Goal: Task Accomplishment & Management: Complete application form

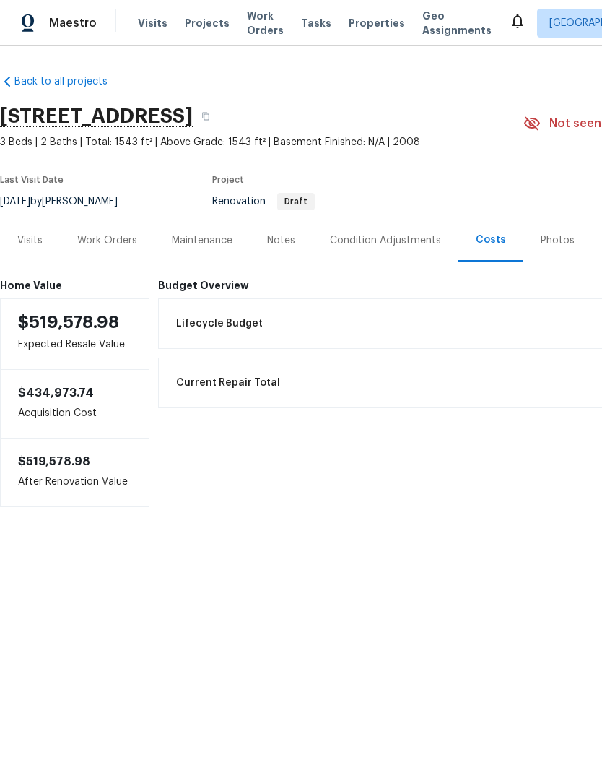
click at [112, 237] on div "Work Orders" at bounding box center [107, 240] width 60 height 14
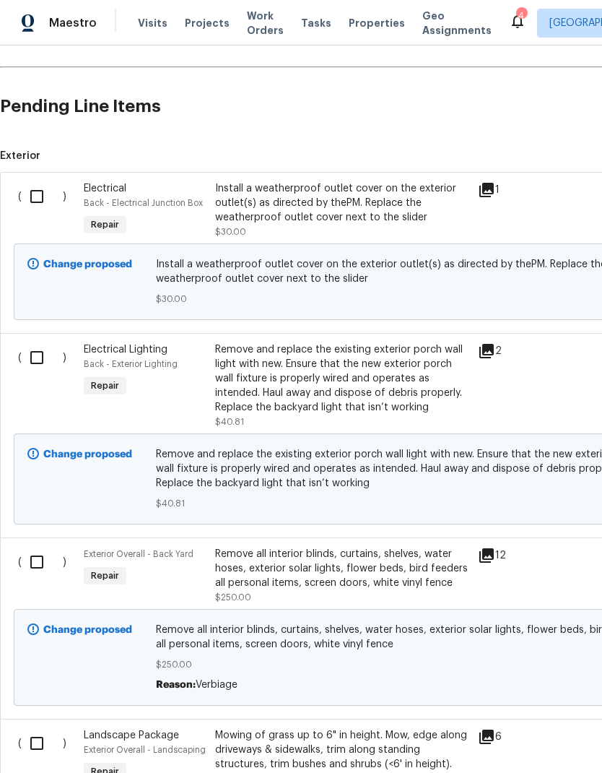
scroll to position [311, 0]
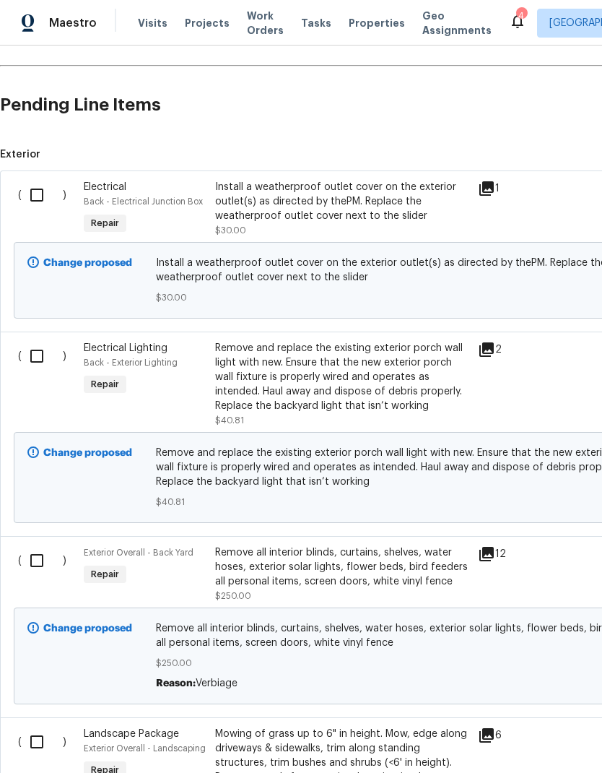
click at [30, 199] on input "checkbox" at bounding box center [42, 195] width 41 height 30
checkbox input "true"
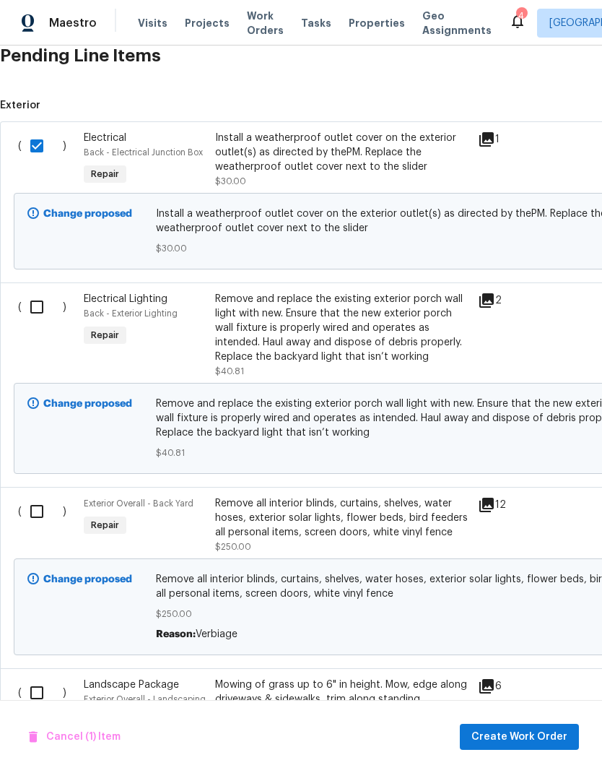
scroll to position [360, 0]
click at [39, 312] on input "checkbox" at bounding box center [42, 307] width 41 height 30
checkbox input "true"
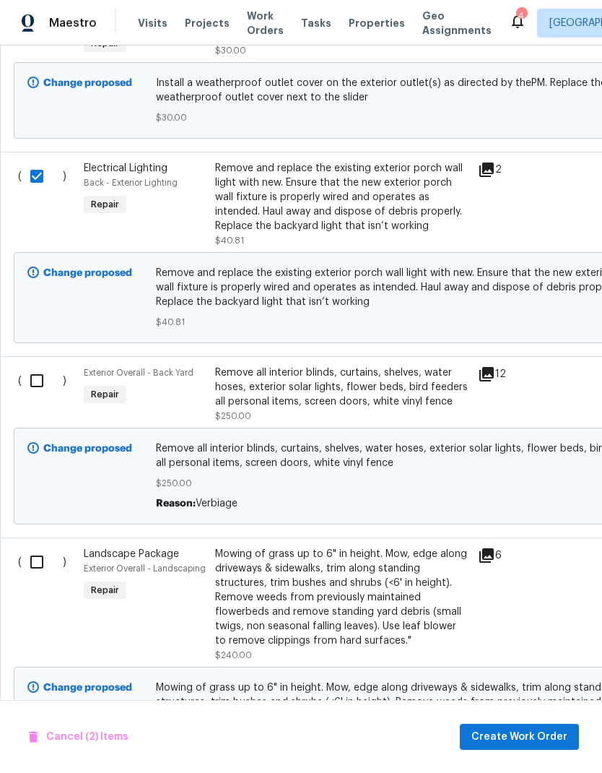
scroll to position [492, 0]
click at [40, 375] on input "checkbox" at bounding box center [42, 380] width 41 height 30
checkbox input "true"
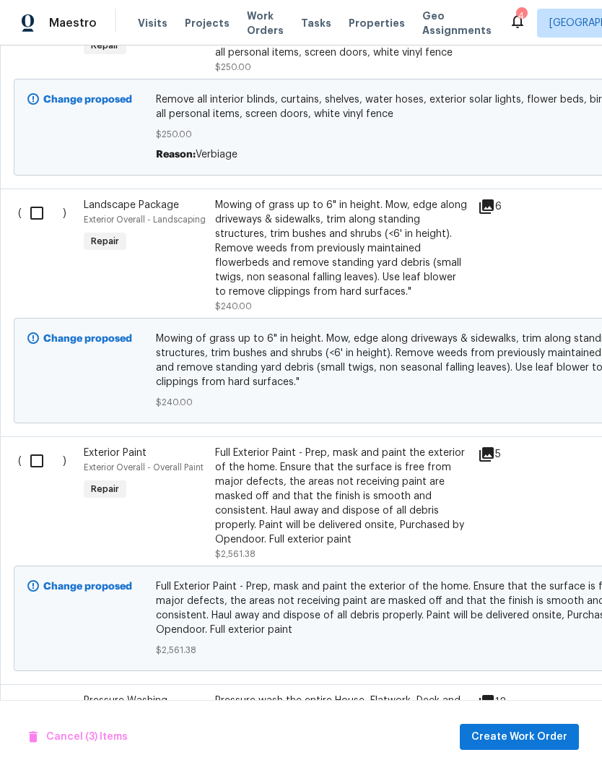
scroll to position [842, 0]
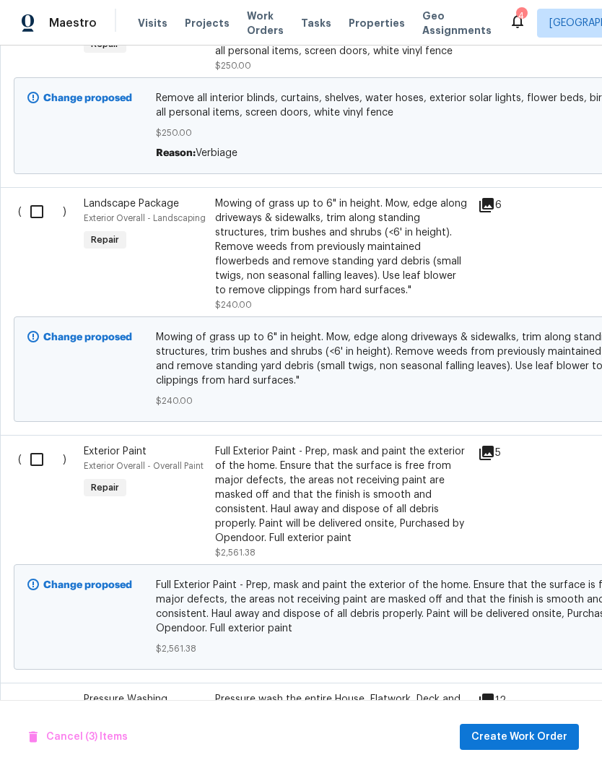
click at [43, 460] on input "checkbox" at bounding box center [42, 459] width 41 height 30
checkbox input "true"
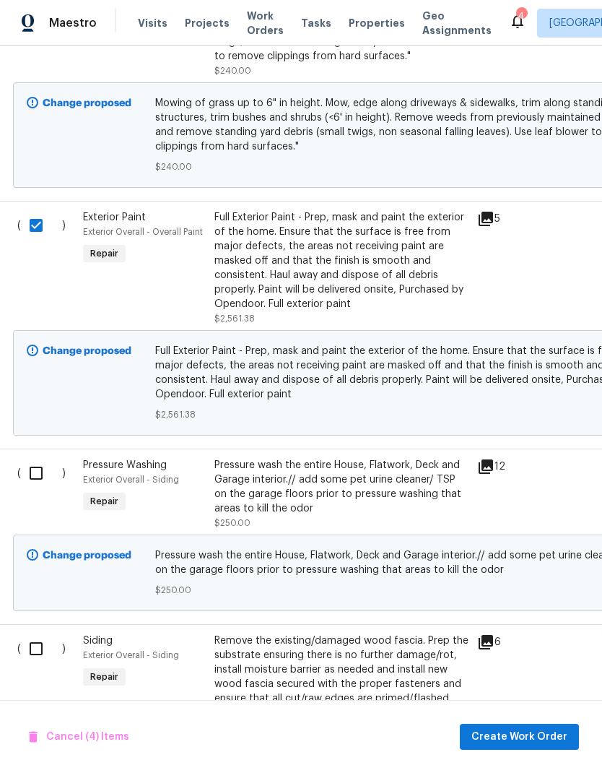
scroll to position [1082, 1]
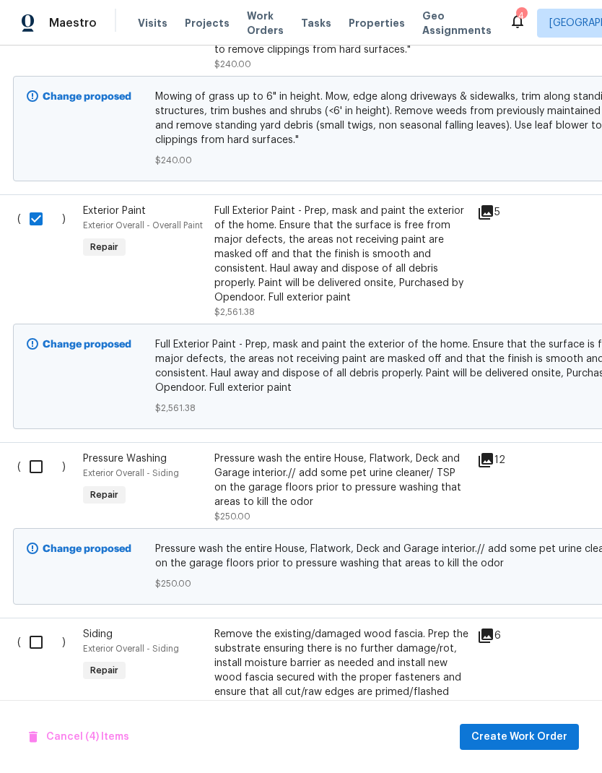
click at [46, 468] on input "checkbox" at bounding box center [41, 466] width 41 height 30
checkbox input "true"
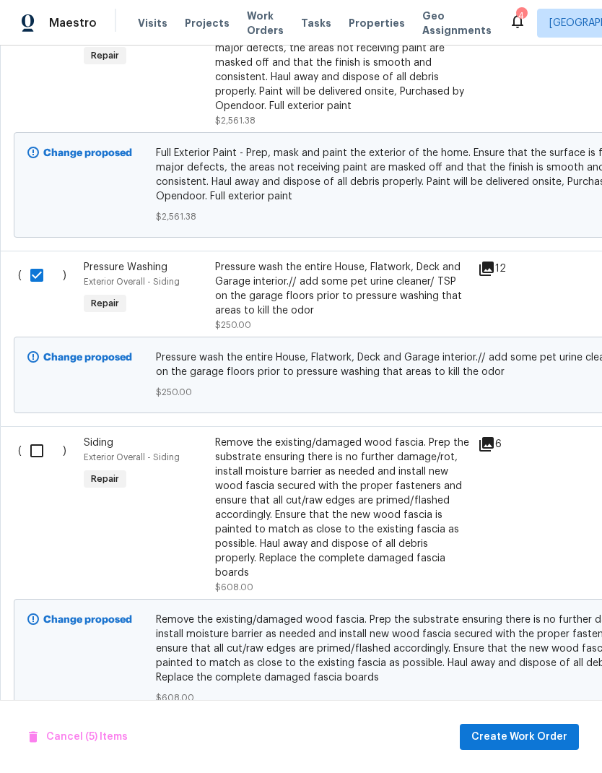
scroll to position [1274, 0]
click at [39, 451] on input "checkbox" at bounding box center [42, 450] width 41 height 30
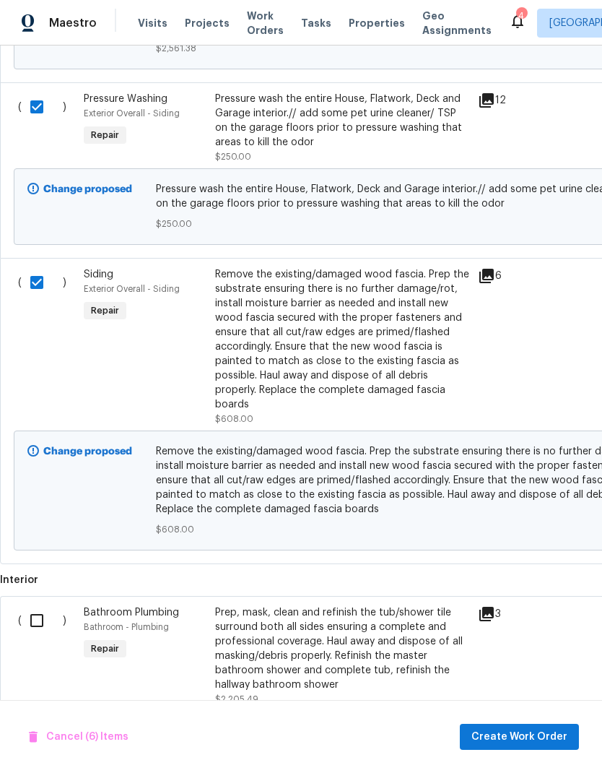
scroll to position [1443, 0]
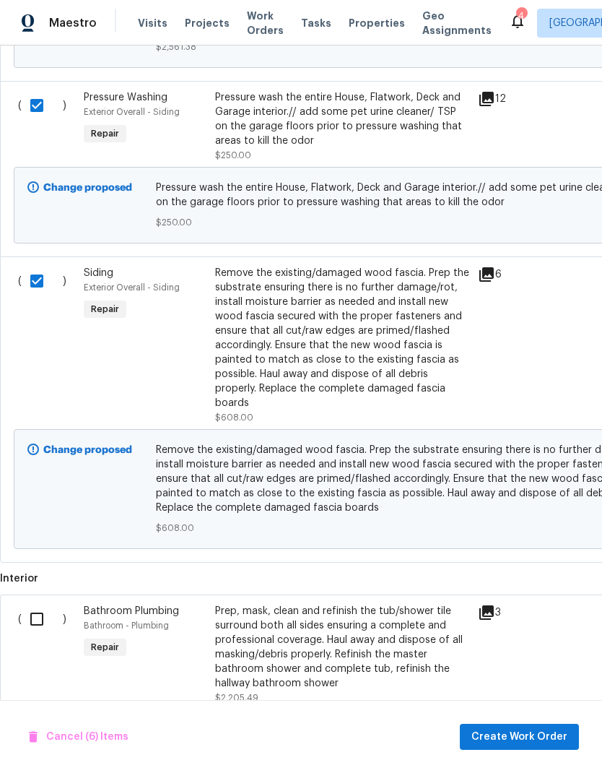
click at [47, 285] on input "checkbox" at bounding box center [42, 281] width 41 height 30
checkbox input "false"
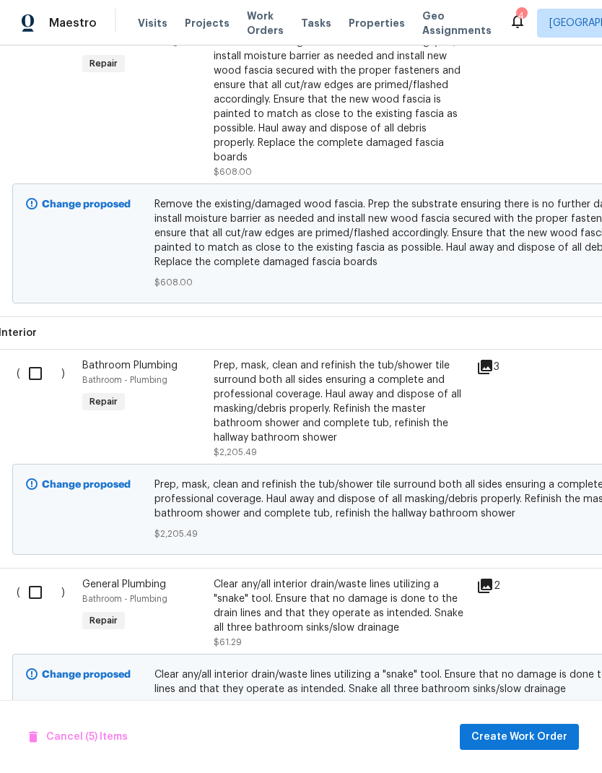
scroll to position [1692, 0]
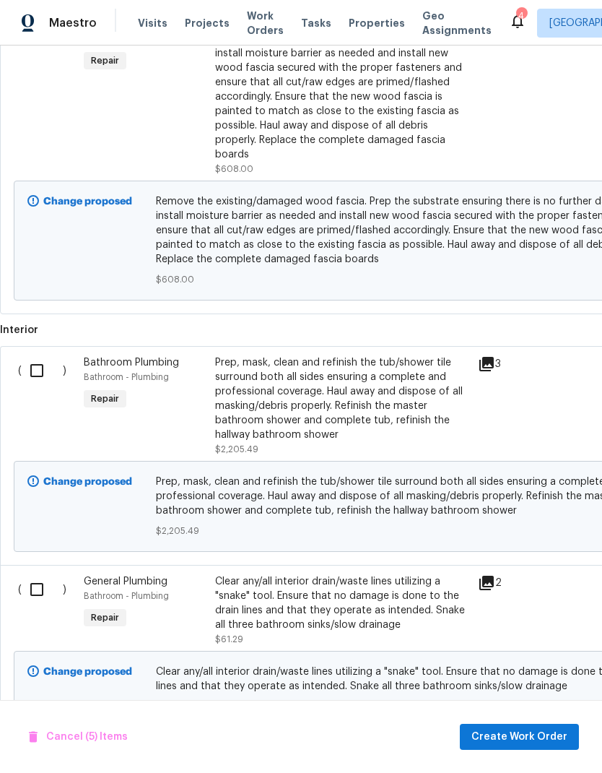
click at [38, 375] on input "checkbox" at bounding box center [42, 370] width 41 height 30
checkbox input "true"
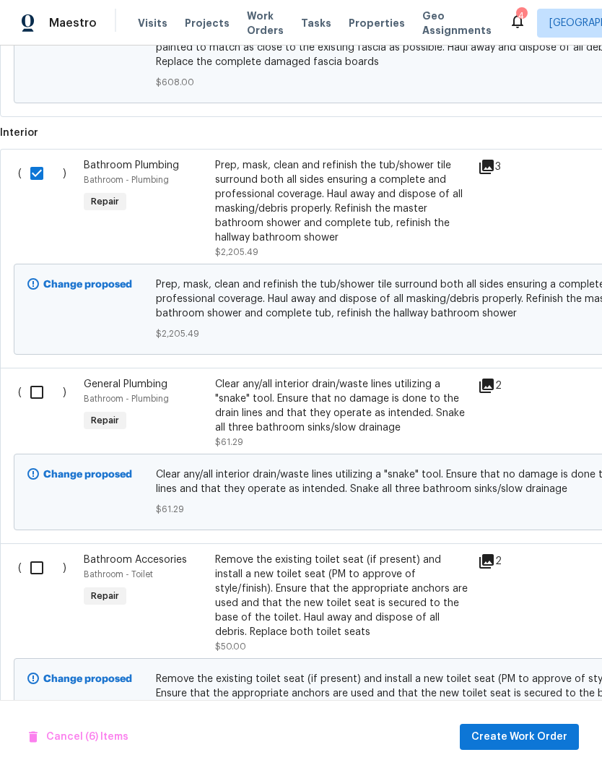
scroll to position [1890, 0]
click at [41, 396] on input "checkbox" at bounding box center [42, 391] width 41 height 30
checkbox input "true"
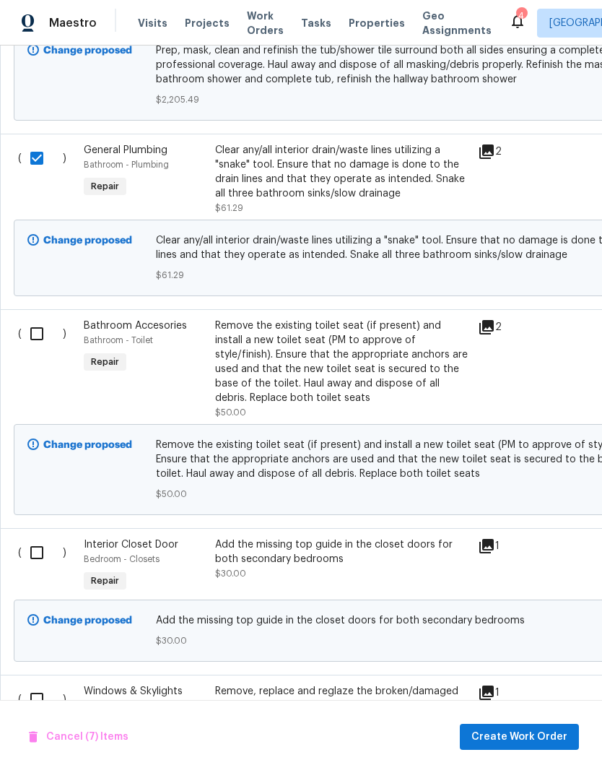
scroll to position [0, 0]
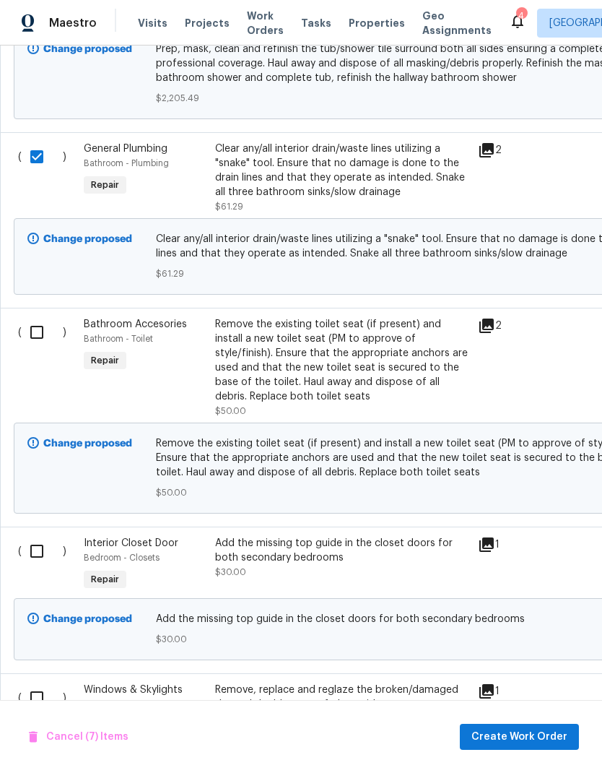
click at [48, 337] on input "checkbox" at bounding box center [42, 332] width 41 height 30
checkbox input "true"
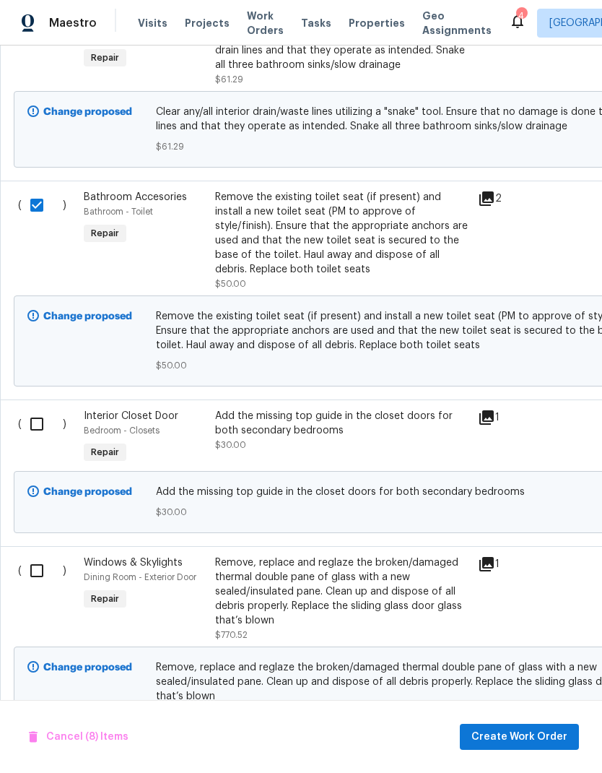
click at [40, 431] on input "checkbox" at bounding box center [42, 424] width 41 height 30
checkbox input "true"
click at [35, 565] on input "checkbox" at bounding box center [42, 571] width 41 height 30
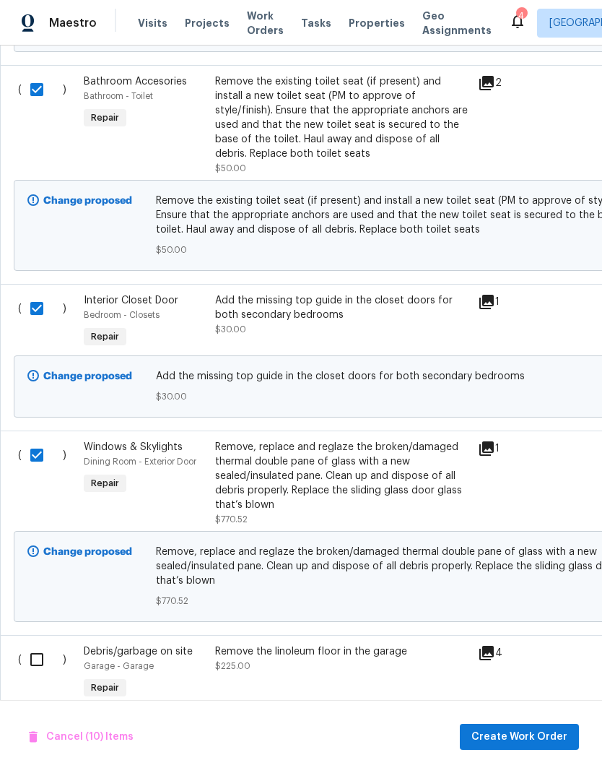
click at [41, 465] on input "checkbox" at bounding box center [42, 455] width 41 height 30
checkbox input "false"
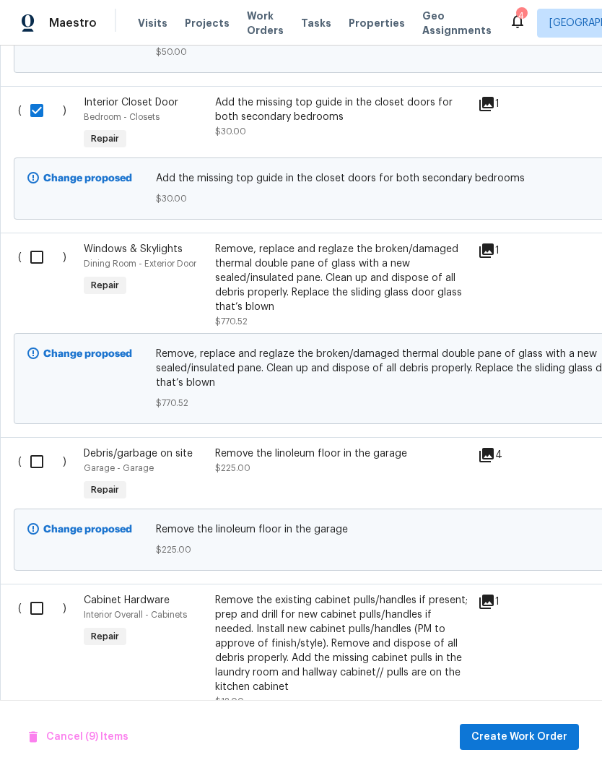
click at [38, 470] on input "checkbox" at bounding box center [42, 461] width 41 height 30
checkbox input "true"
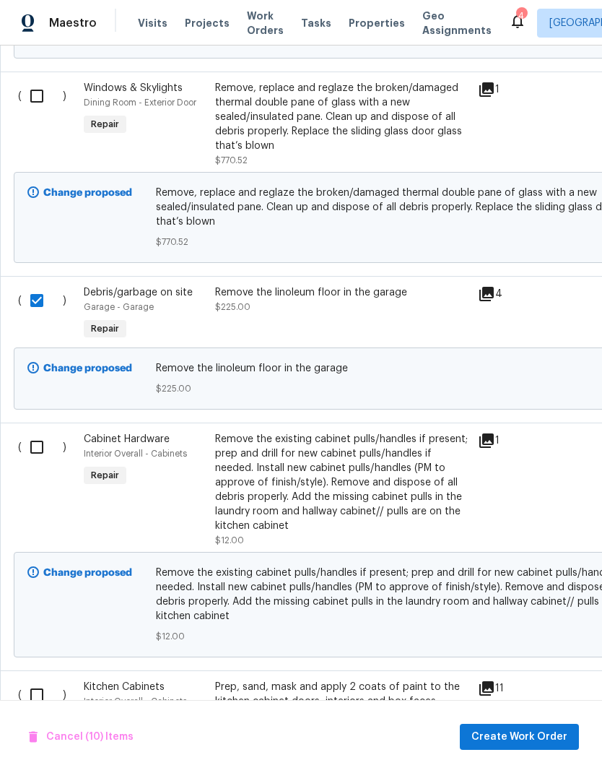
click at [42, 448] on input "checkbox" at bounding box center [42, 447] width 41 height 30
checkbox input "true"
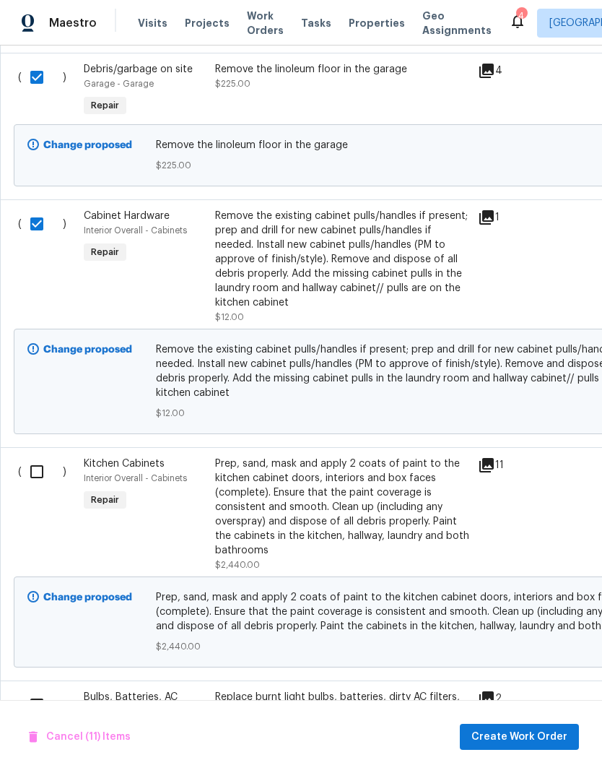
click at [37, 482] on input "checkbox" at bounding box center [42, 472] width 41 height 30
checkbox input "true"
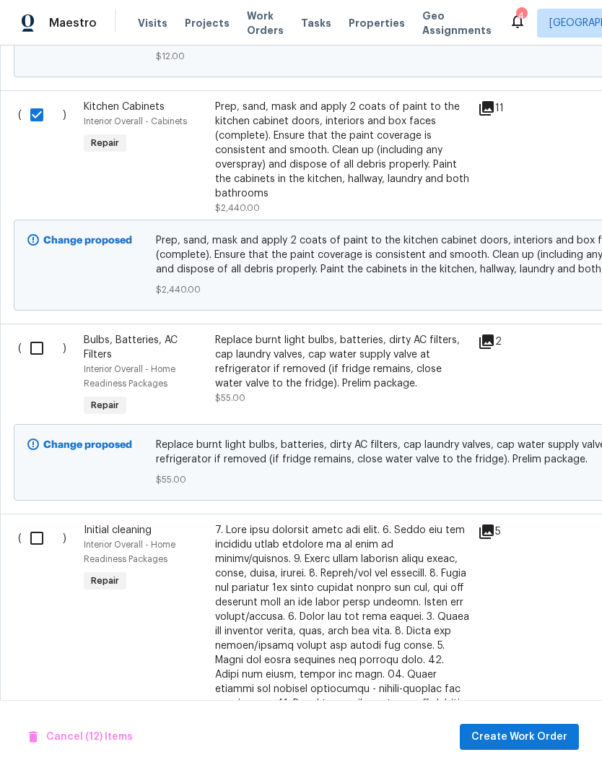
click at [46, 355] on input "checkbox" at bounding box center [42, 348] width 41 height 30
checkbox input "true"
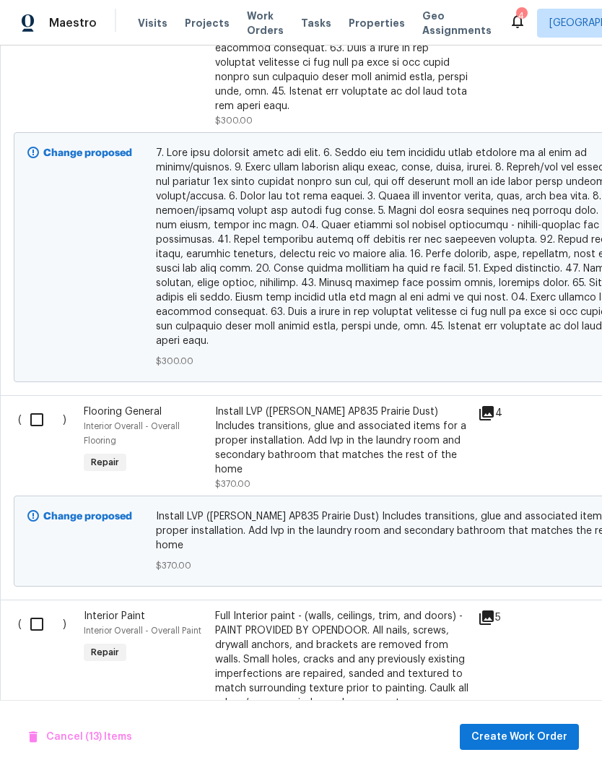
click at [43, 407] on input "checkbox" at bounding box center [42, 420] width 41 height 30
checkbox input "true"
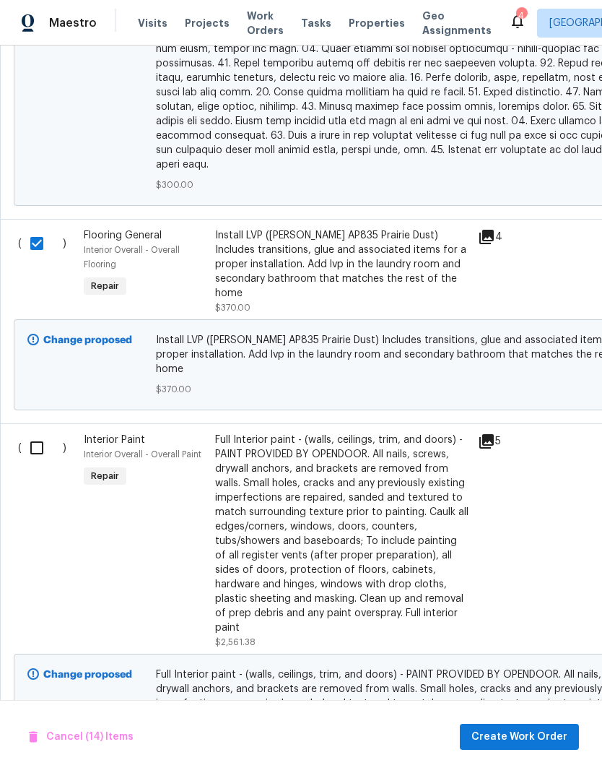
click at [45, 433] on input "checkbox" at bounding box center [42, 448] width 41 height 30
checkbox input "true"
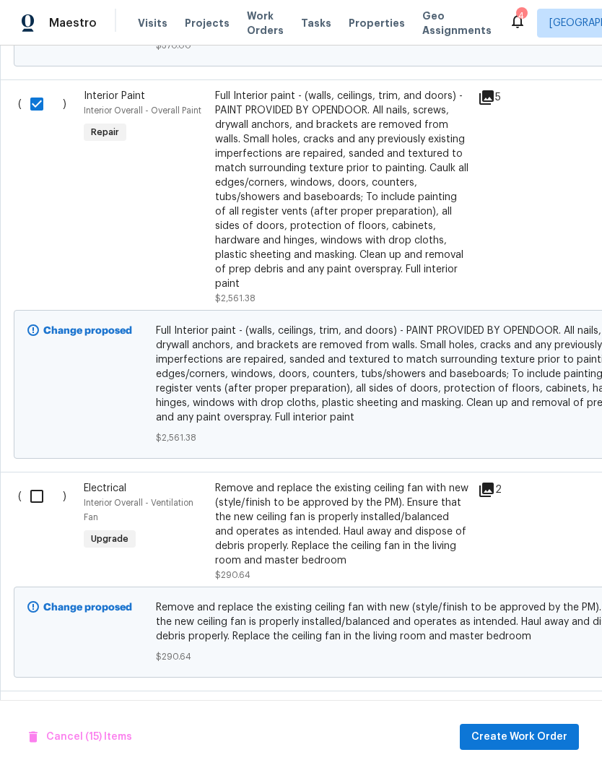
click at [35, 481] on input "checkbox" at bounding box center [42, 496] width 41 height 30
checkbox input "true"
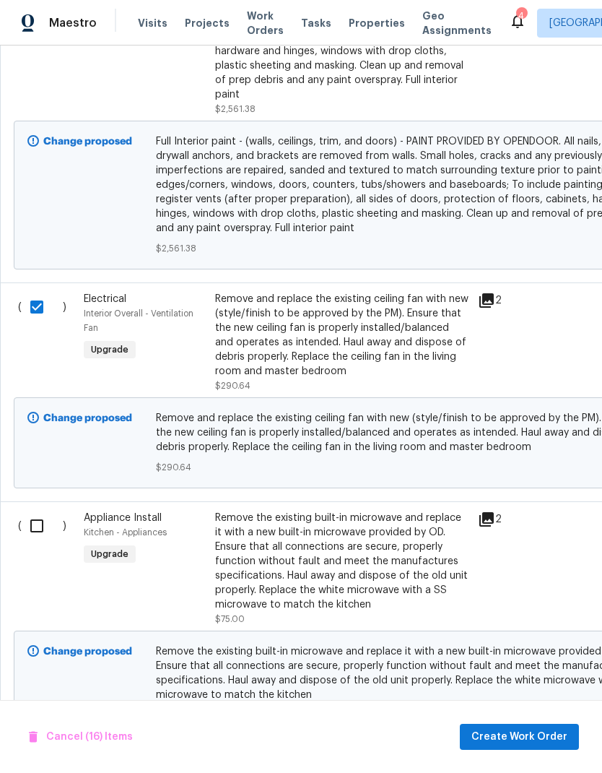
click at [46, 511] on input "checkbox" at bounding box center [42, 526] width 41 height 30
checkbox input "true"
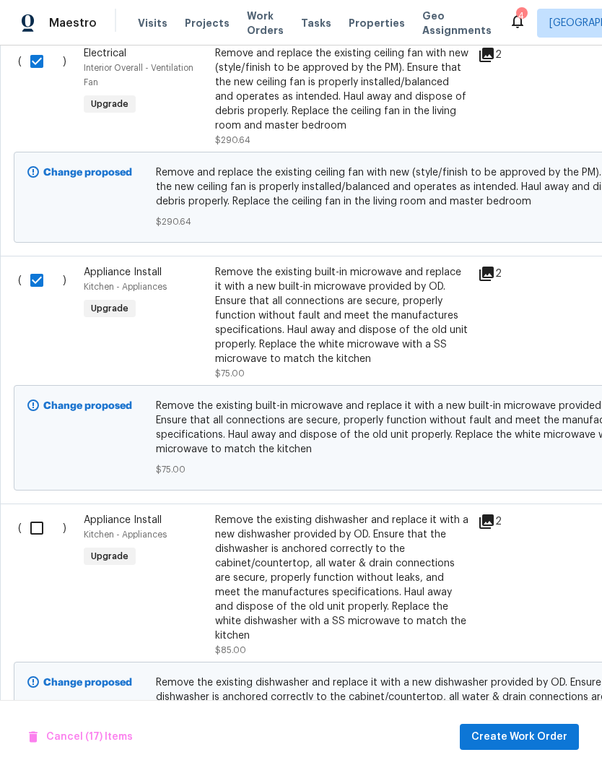
click at [43, 513] on input "checkbox" at bounding box center [42, 528] width 41 height 30
checkbox input "true"
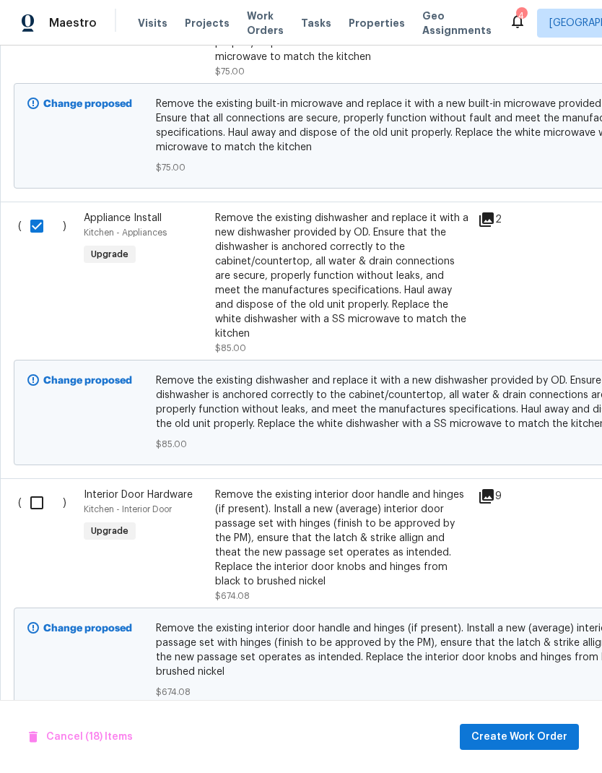
click at [40, 488] on input "checkbox" at bounding box center [42, 503] width 41 height 30
checkbox input "true"
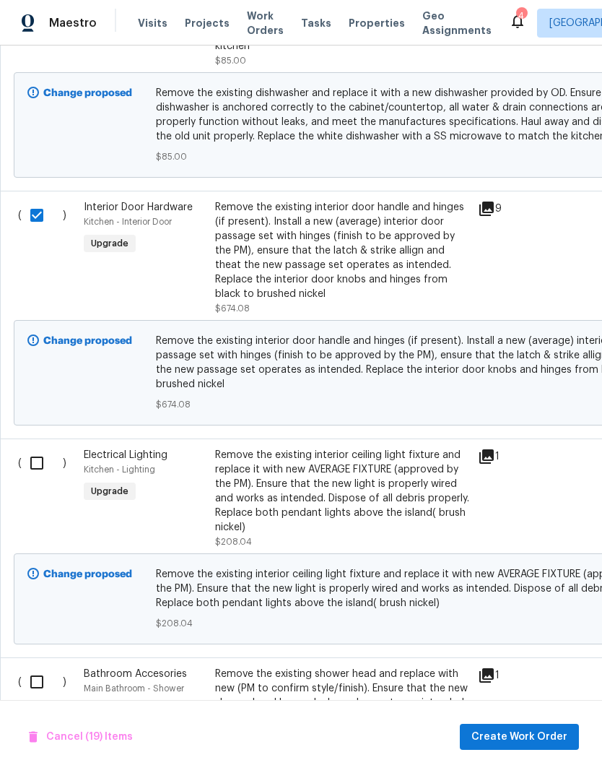
click at [40, 448] on input "checkbox" at bounding box center [42, 463] width 41 height 30
checkbox input "true"
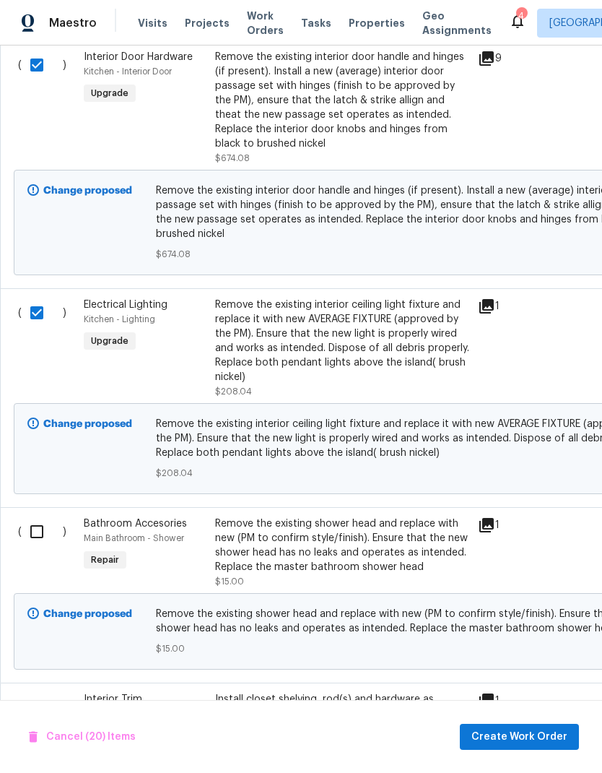
click at [38, 517] on input "checkbox" at bounding box center [42, 532] width 41 height 30
checkbox input "true"
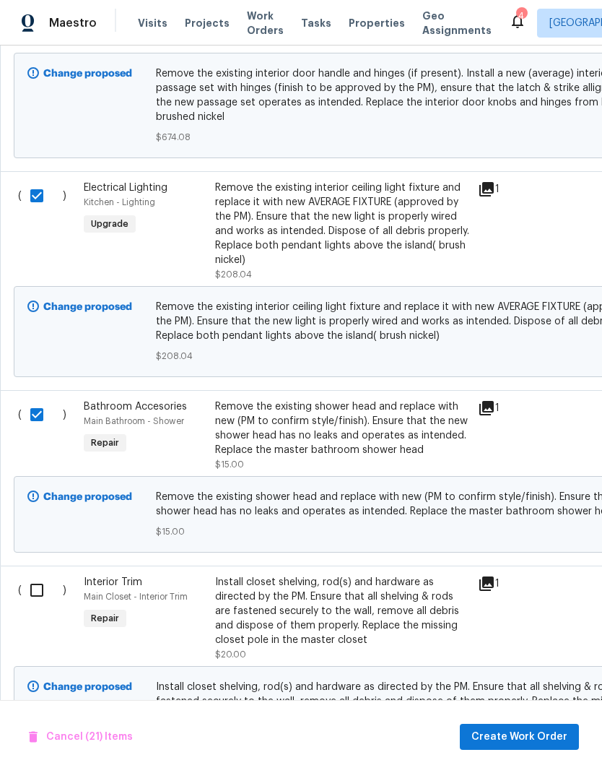
click at [38, 575] on input "checkbox" at bounding box center [42, 590] width 41 height 30
checkbox input "true"
click at [543, 744] on span "Create Work Order" at bounding box center [520, 737] width 96 height 18
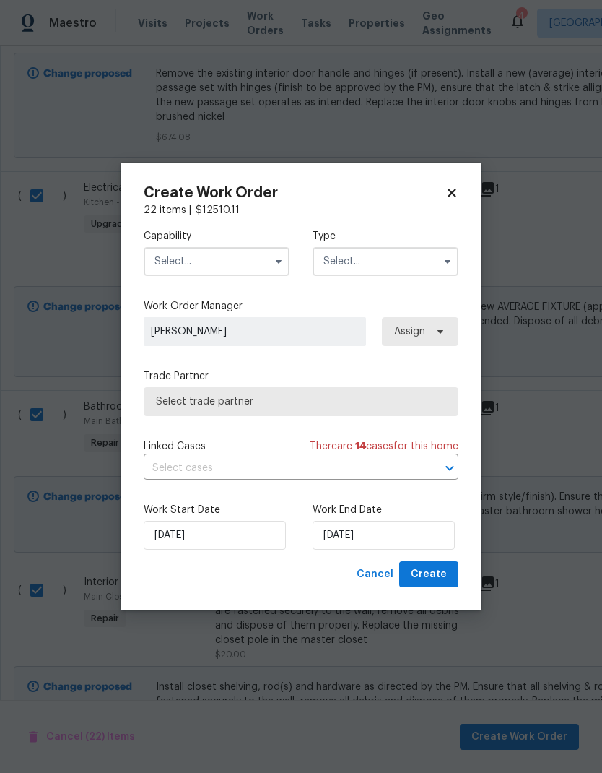
click at [247, 262] on input "text" at bounding box center [217, 261] width 146 height 29
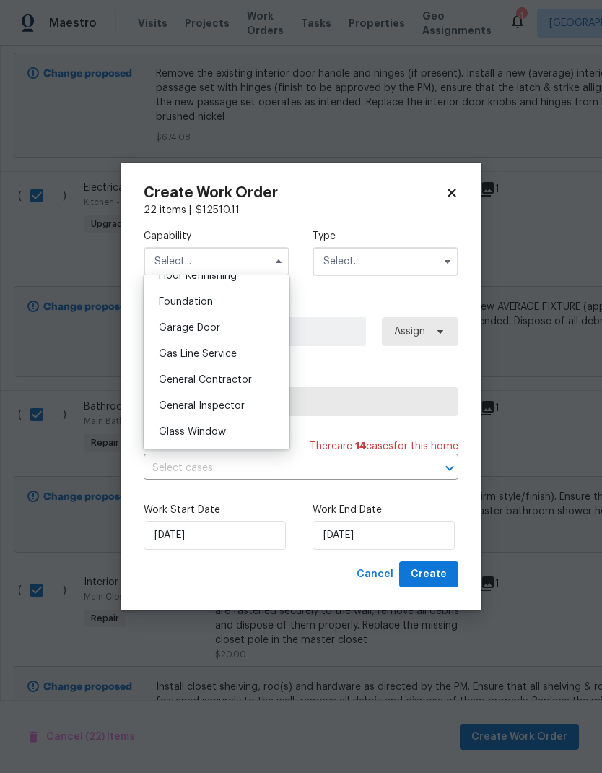
click at [251, 381] on div "General Contractor" at bounding box center [216, 380] width 139 height 26
type input "General Contractor"
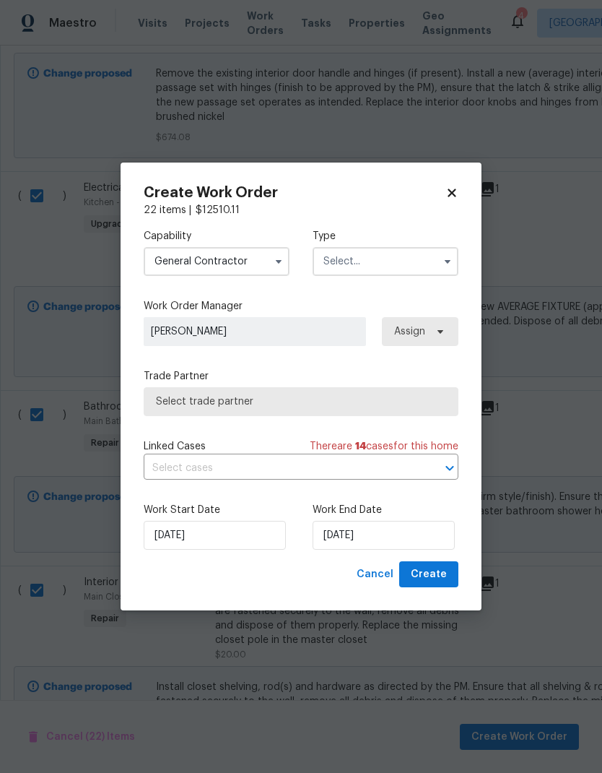
click at [392, 261] on input "text" at bounding box center [386, 261] width 146 height 29
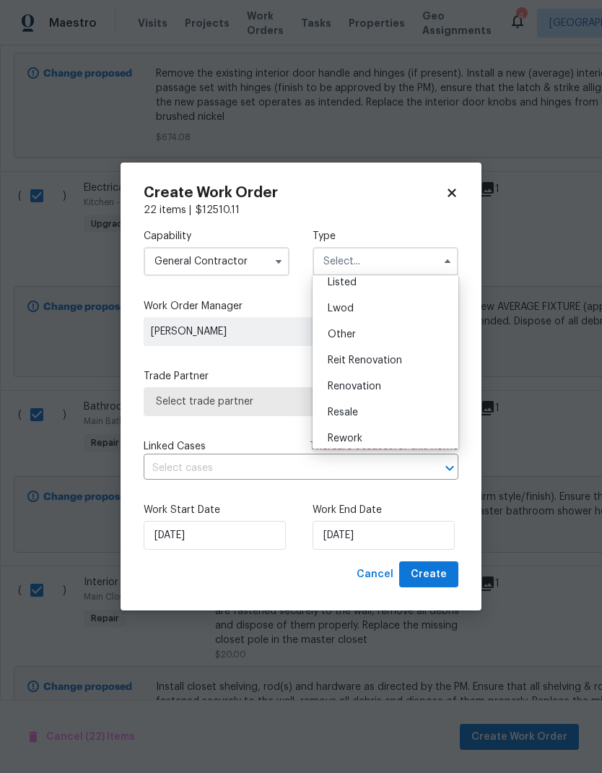
click at [392, 386] on div "Renovation" at bounding box center [385, 386] width 139 height 26
type input "Renovation"
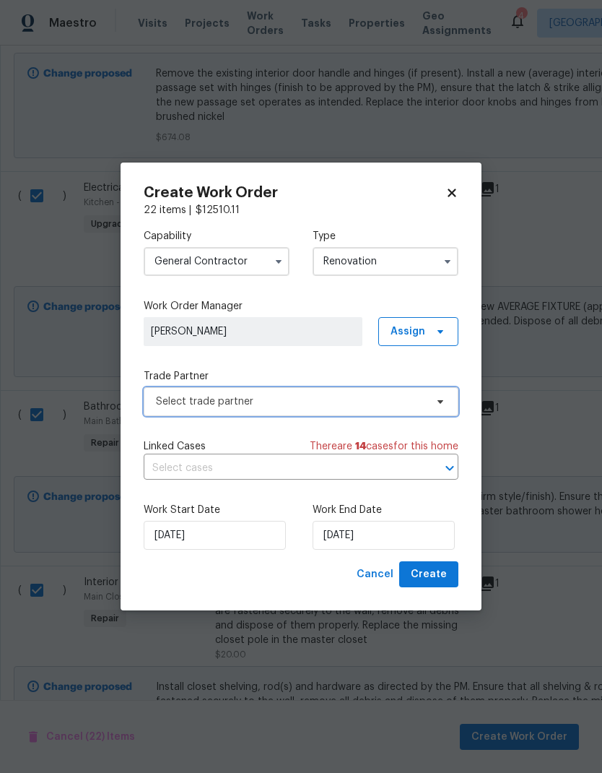
click at [404, 399] on span "Select trade partner" at bounding box center [290, 401] width 269 height 14
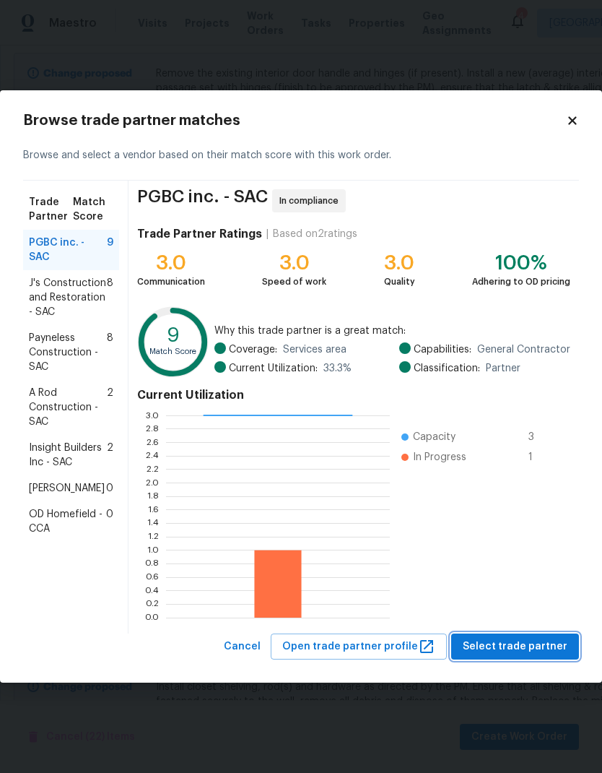
click at [532, 639] on span "Select trade partner" at bounding box center [515, 647] width 105 height 18
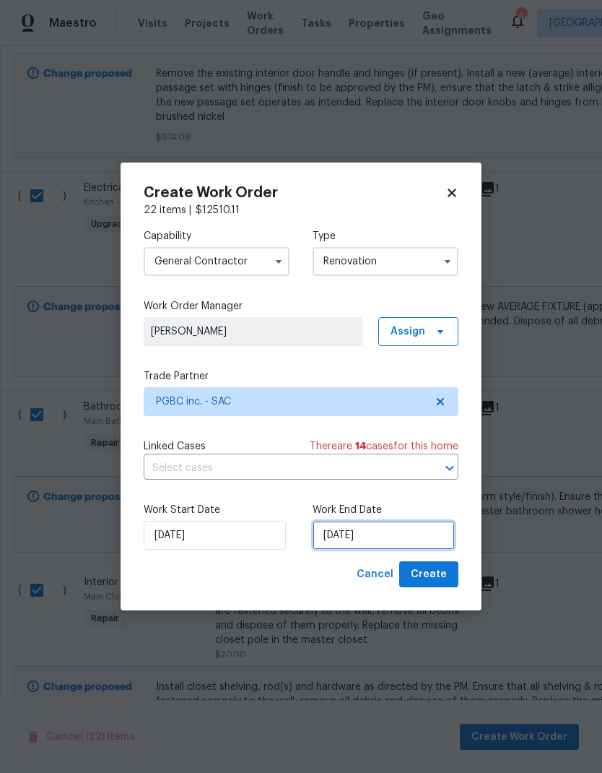
click at [394, 537] on input "[DATE]" at bounding box center [384, 535] width 142 height 29
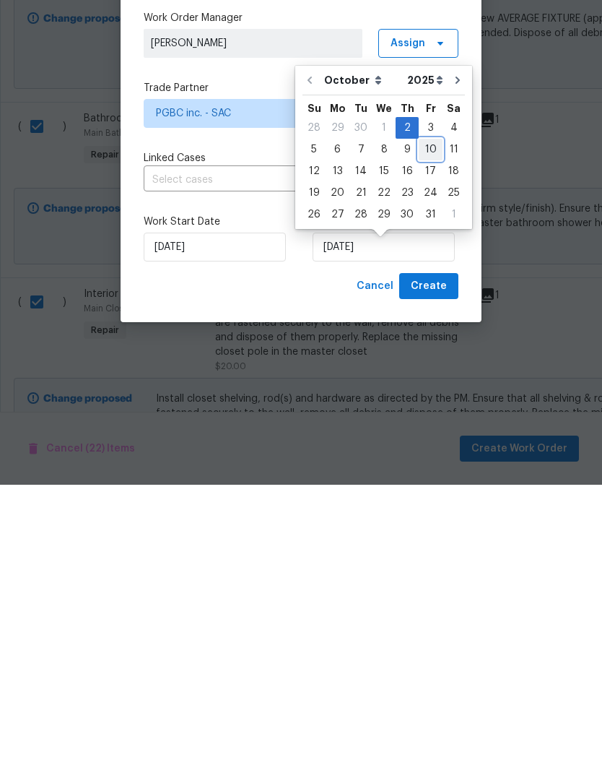
click at [430, 428] on div "10" at bounding box center [431, 438] width 24 height 20
type input "[DATE]"
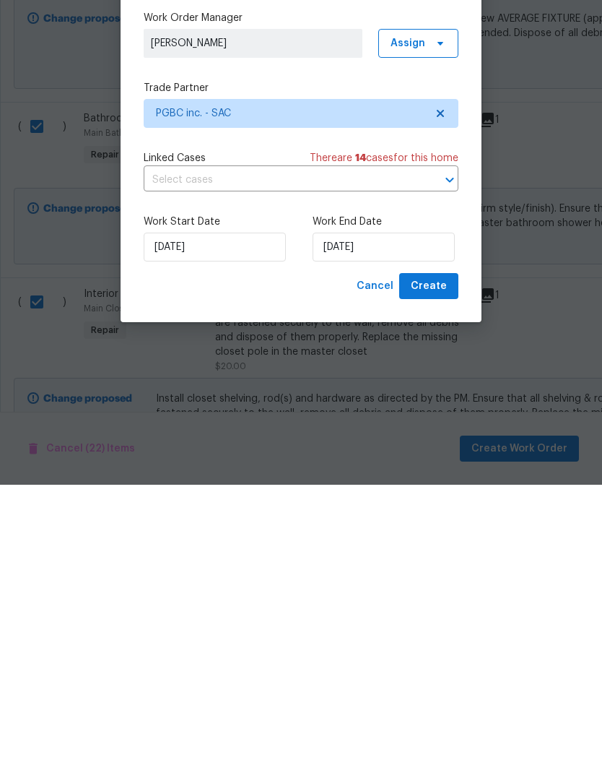
scroll to position [58, 0]
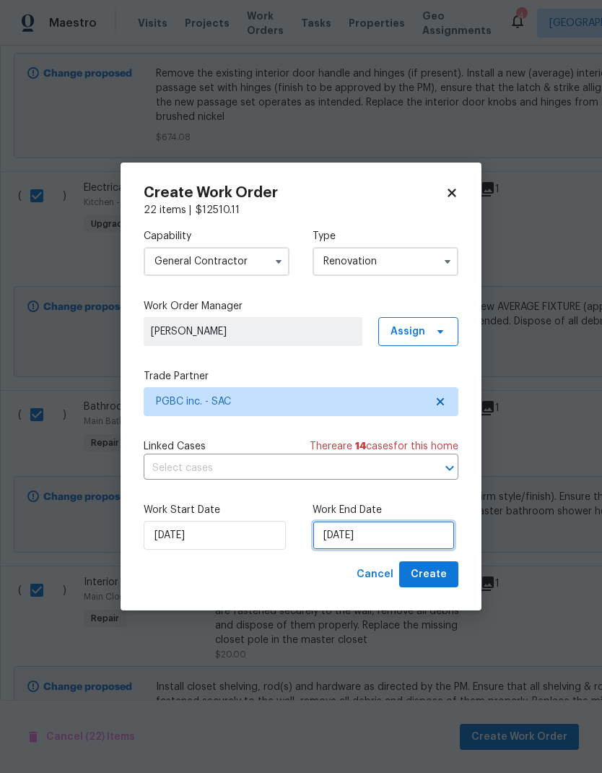
click at [405, 532] on input "[DATE]" at bounding box center [384, 535] width 142 height 29
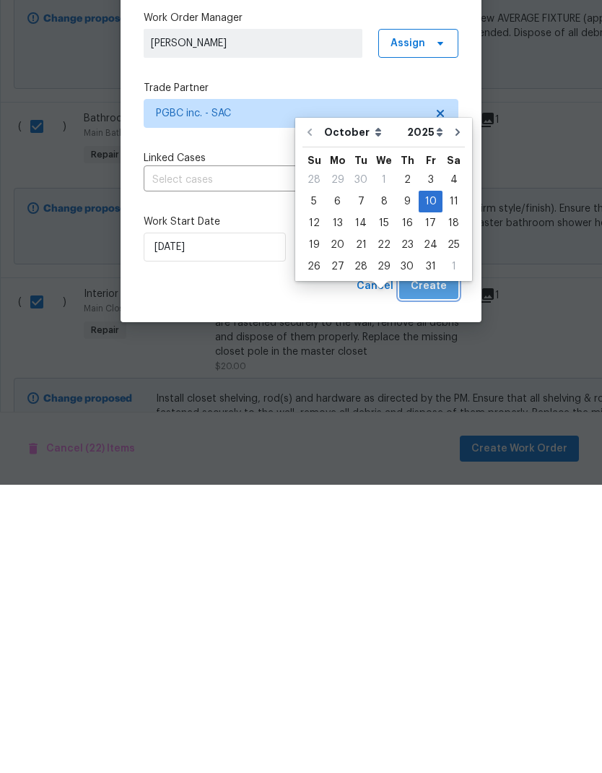
click at [436, 566] on span "Create" at bounding box center [429, 575] width 36 height 18
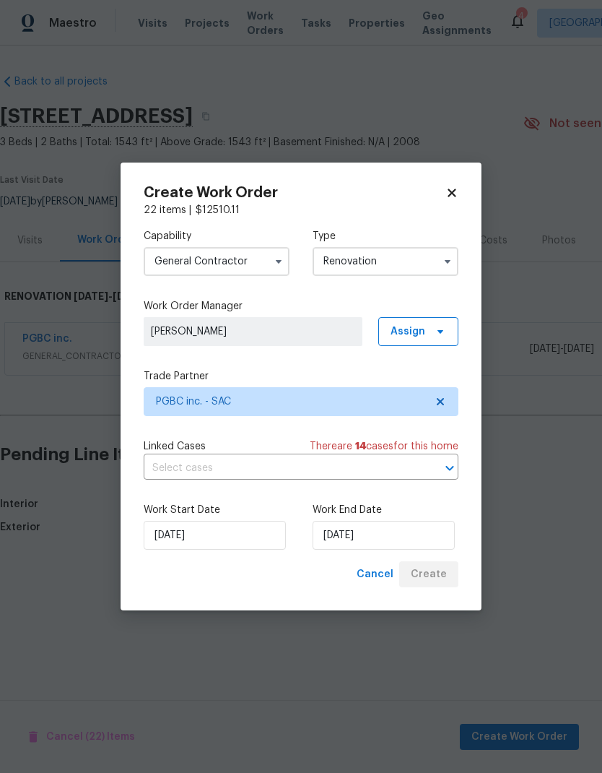
scroll to position [0, 0]
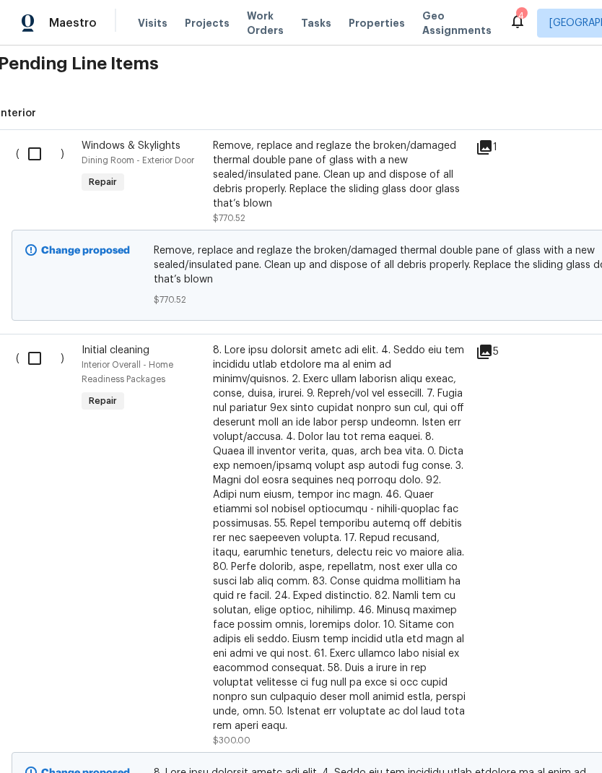
scroll to position [371, 2]
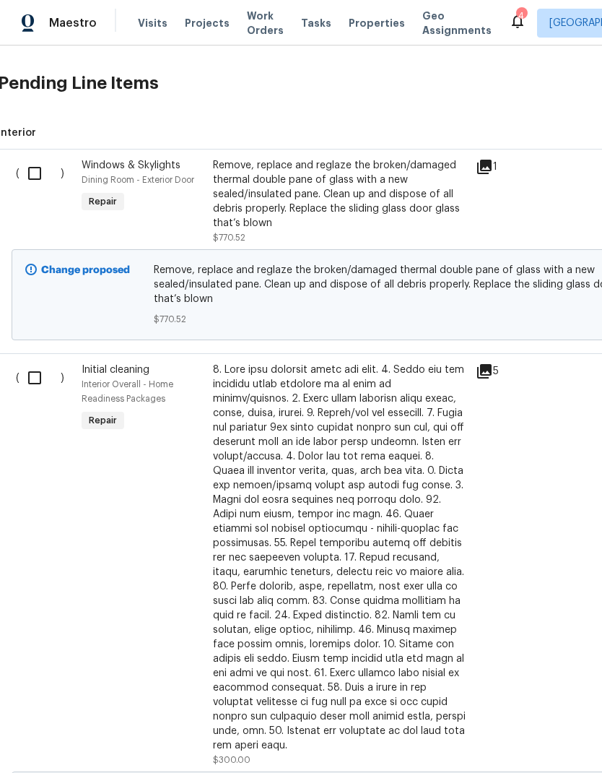
click at [38, 176] on input "checkbox" at bounding box center [40, 173] width 41 height 30
checkbox input "true"
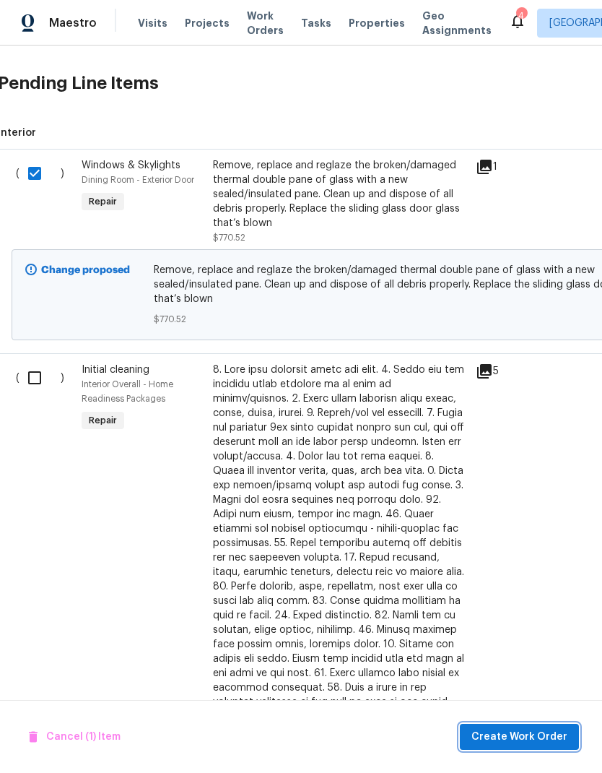
click at [538, 728] on span "Create Work Order" at bounding box center [520, 737] width 96 height 18
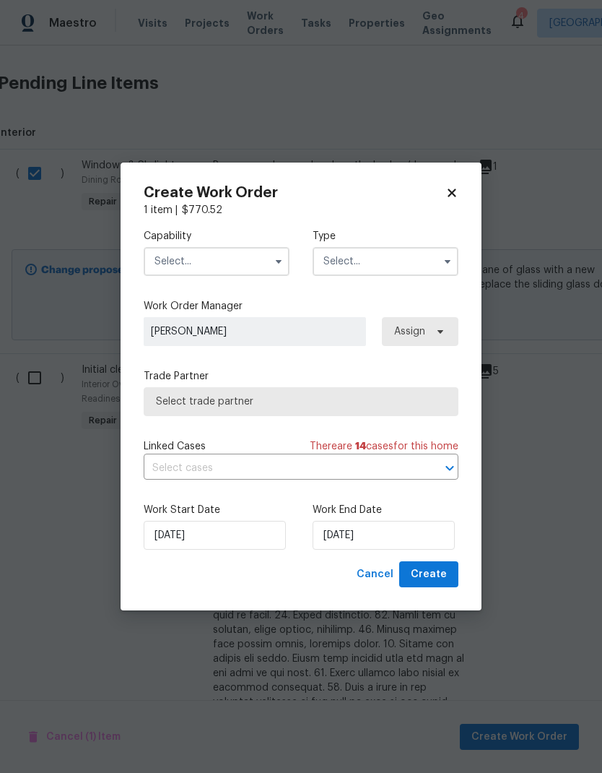
click at [251, 254] on input "text" at bounding box center [217, 261] width 146 height 29
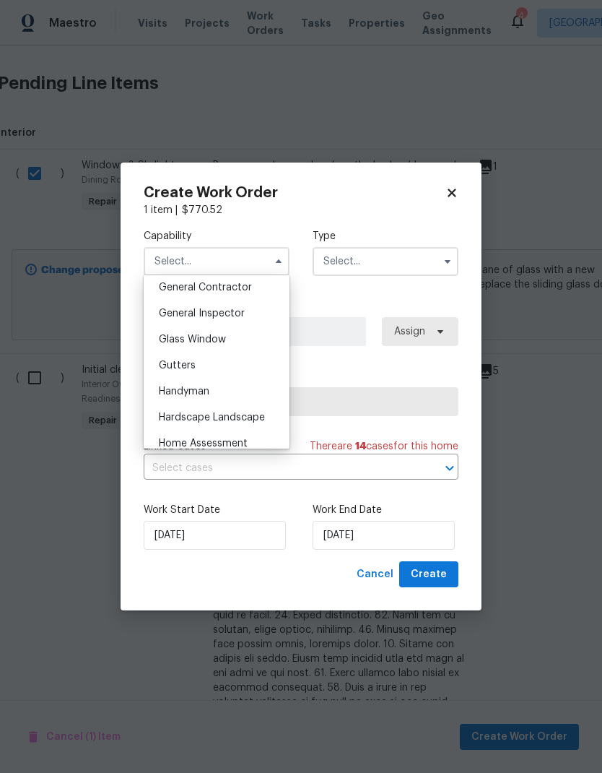
click at [282, 353] on div "Gutters" at bounding box center [216, 366] width 139 height 26
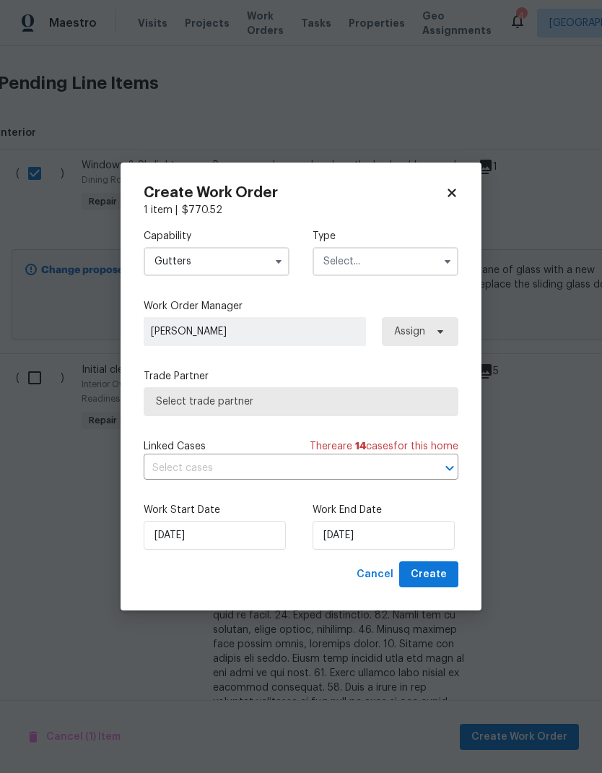
click at [266, 252] on input "Gutters" at bounding box center [217, 261] width 146 height 29
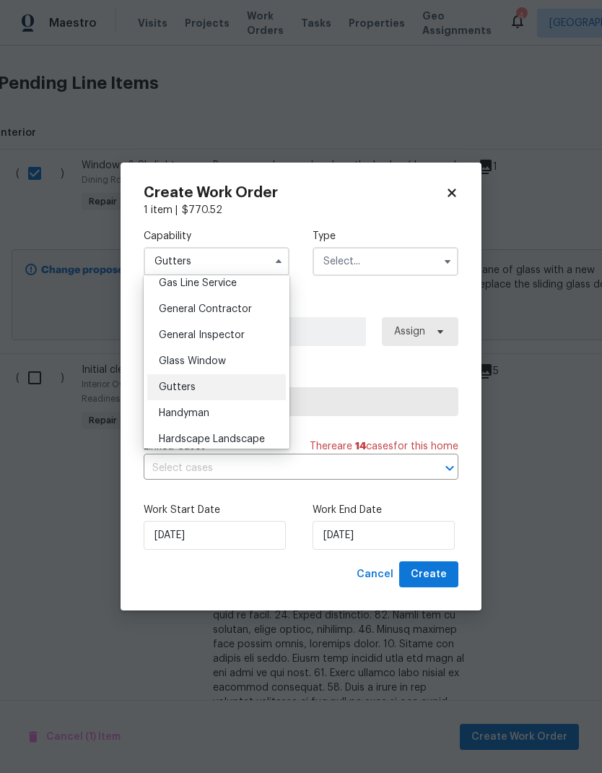
scroll to position [674, 0]
click at [231, 361] on div "Glass Window" at bounding box center [216, 360] width 139 height 26
type input "Glass Window"
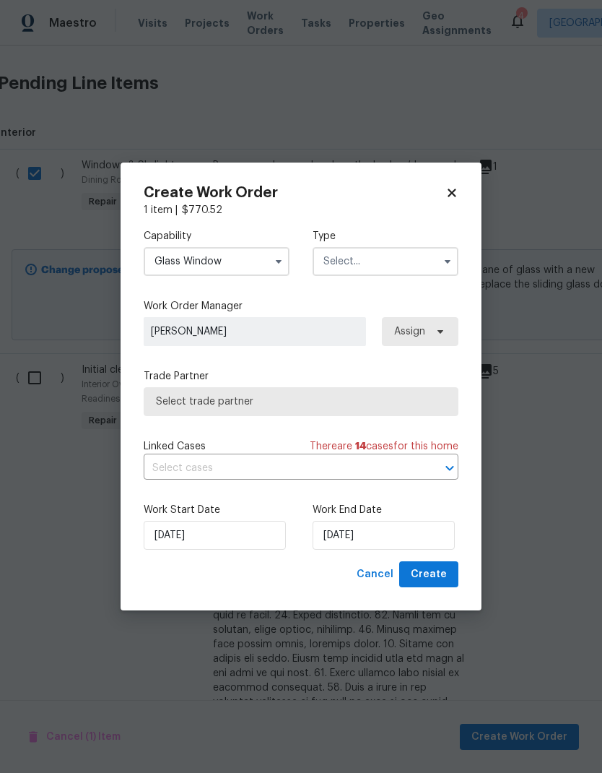
click at [400, 267] on input "text" at bounding box center [386, 261] width 146 height 29
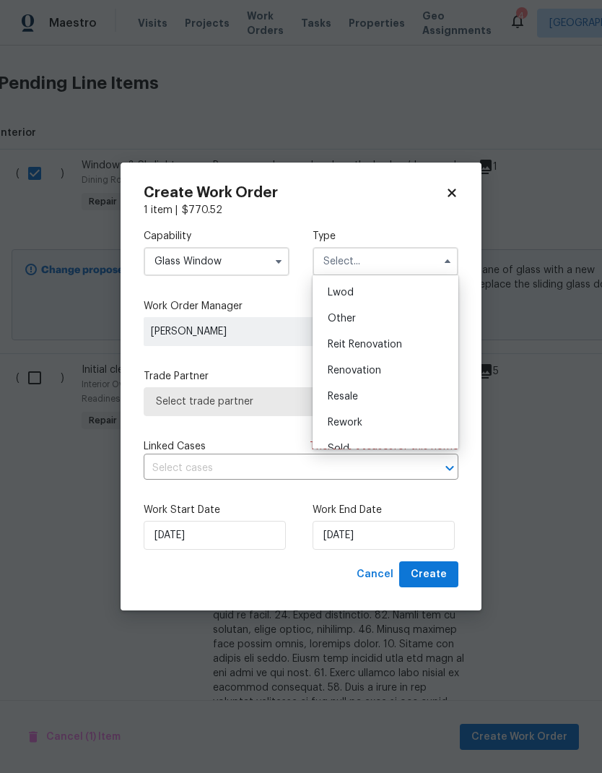
scroll to position [166, 0]
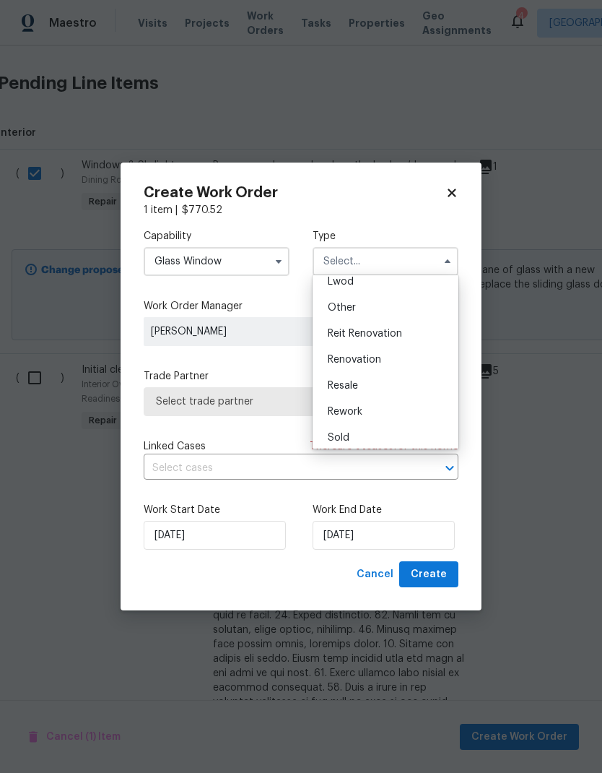
click at [384, 360] on div "Renovation" at bounding box center [385, 360] width 139 height 26
type input "Renovation"
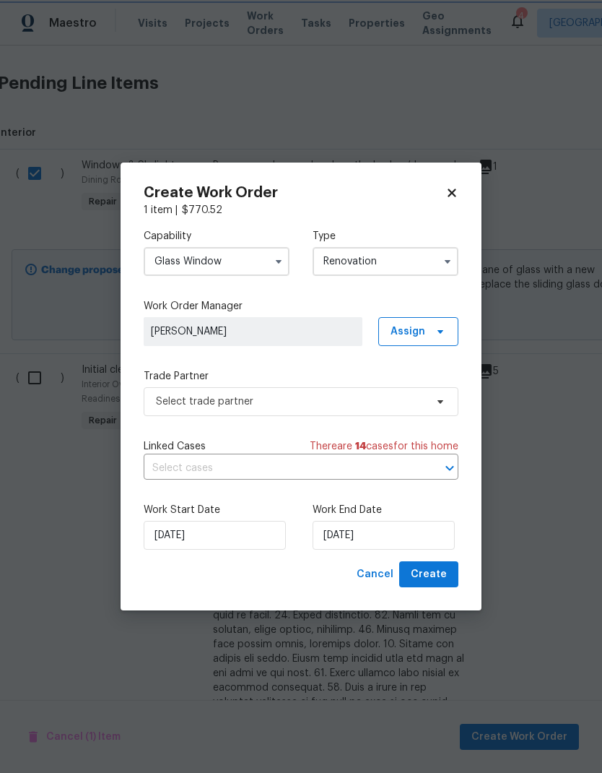
scroll to position [0, 0]
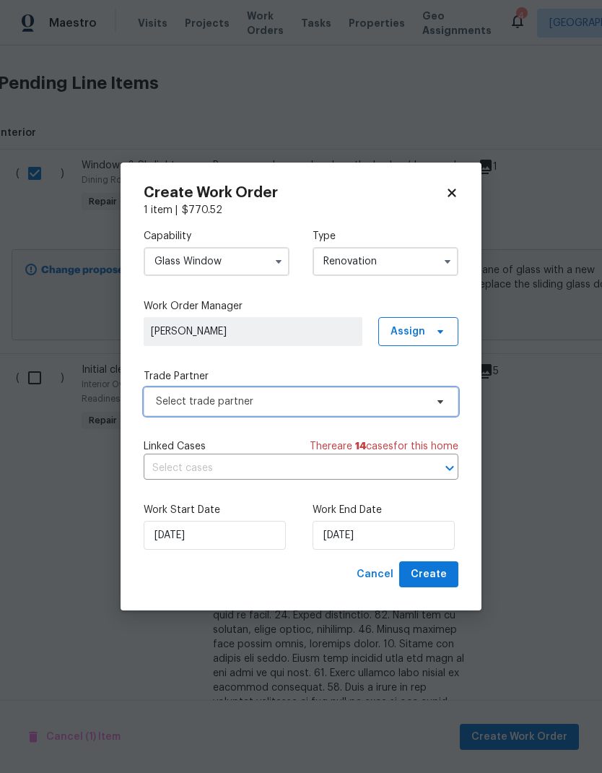
click at [344, 401] on span "Select trade partner" at bounding box center [290, 401] width 269 height 14
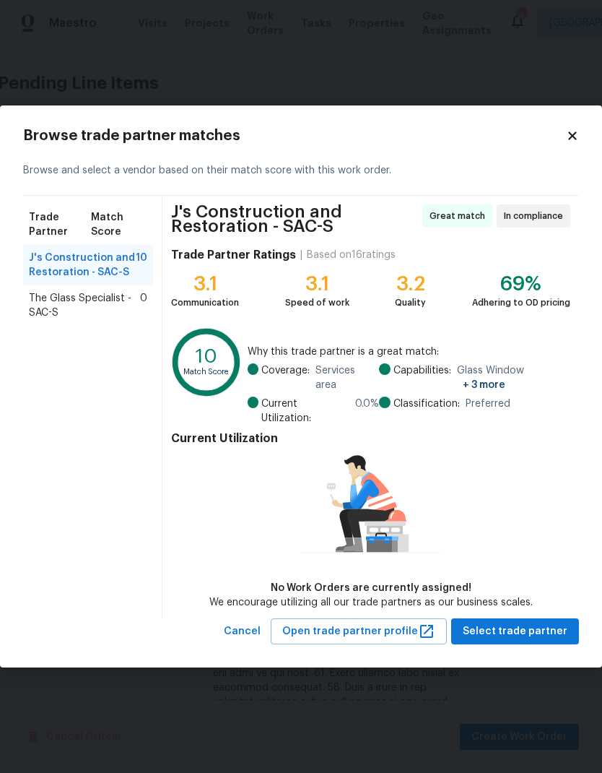
click at [61, 308] on span "The Glass Specialist - SAC-S" at bounding box center [84, 305] width 111 height 29
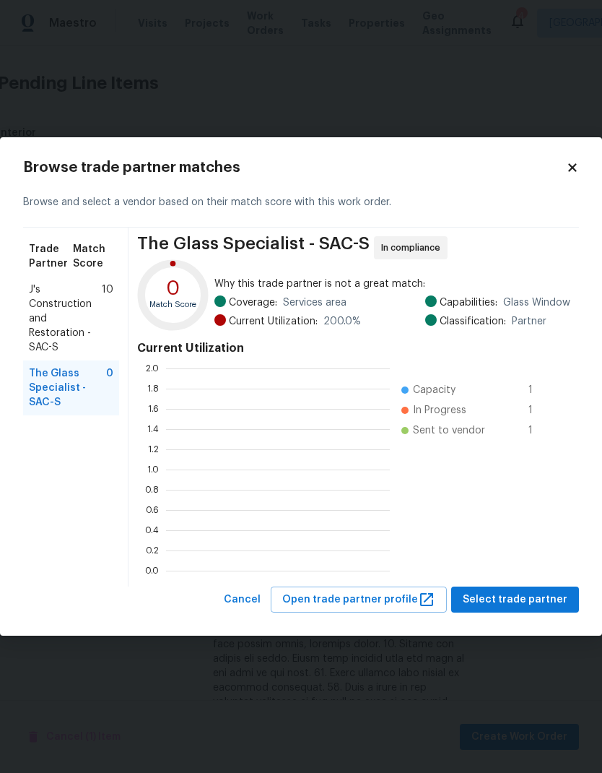
scroll to position [202, 224]
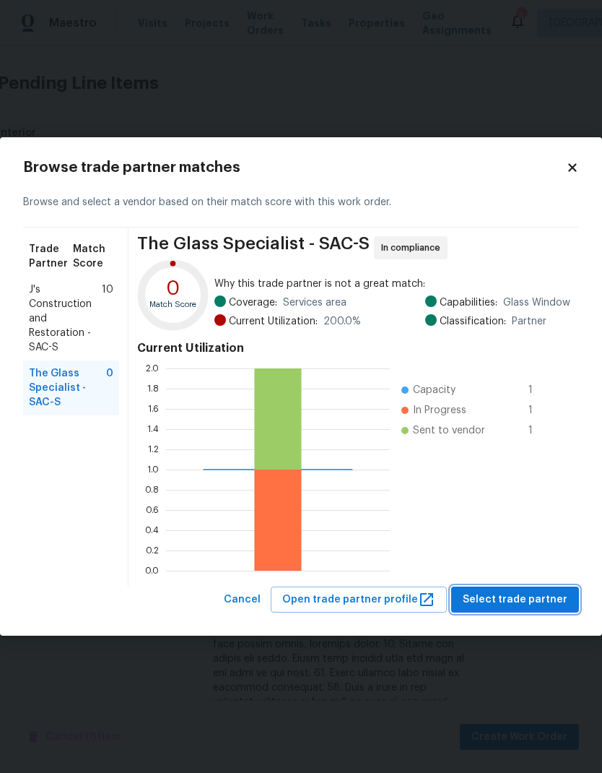
click at [554, 596] on span "Select trade partner" at bounding box center [515, 600] width 105 height 18
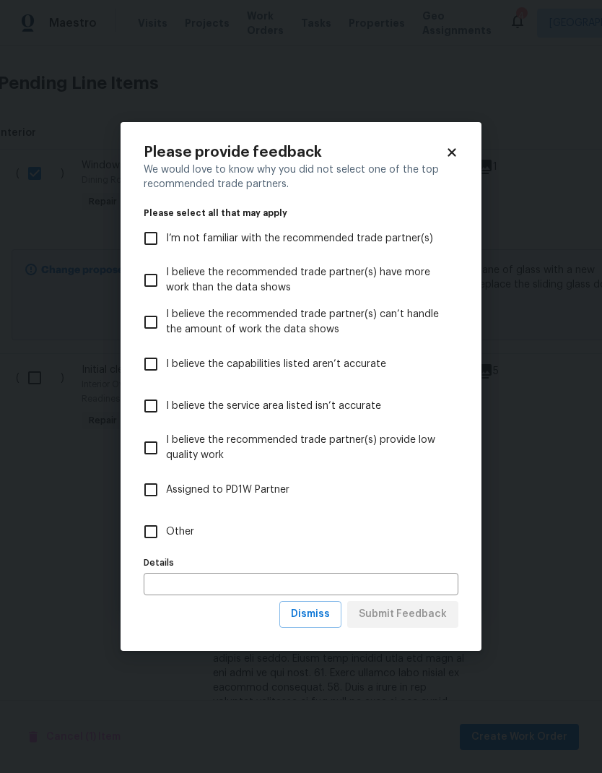
click at [155, 525] on input "Other" at bounding box center [151, 532] width 30 height 30
checkbox input "true"
click at [419, 608] on span "Submit Feedback" at bounding box center [403, 614] width 88 height 18
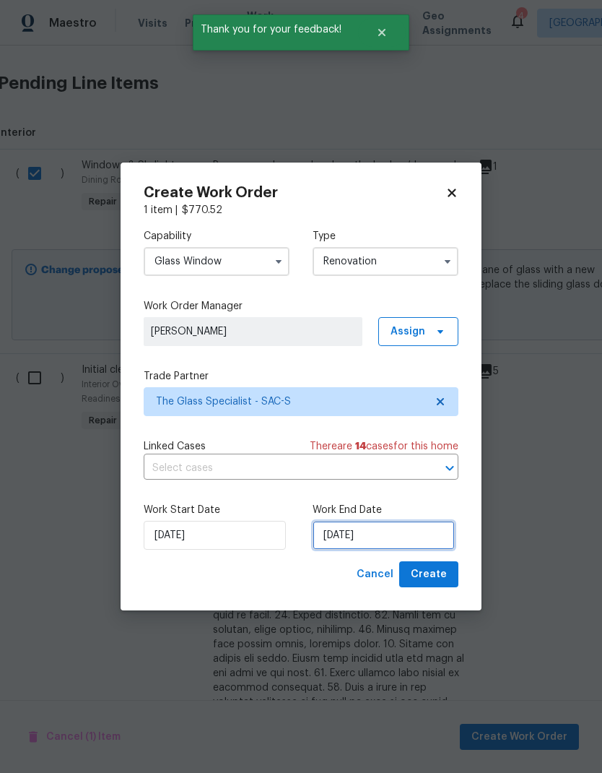
click at [396, 536] on input "10/2/2025" at bounding box center [384, 535] width 142 height 29
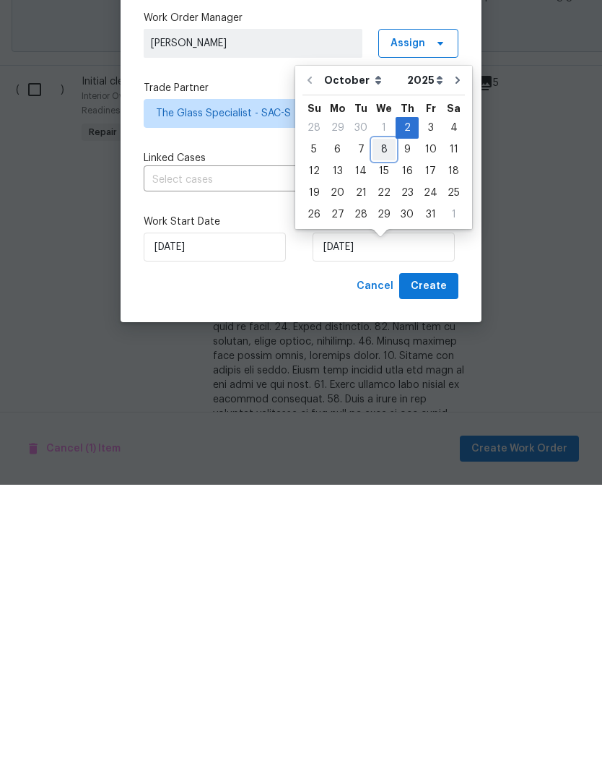
click at [382, 428] on div "8" at bounding box center [384, 438] width 23 height 20
type input "10/8/2025"
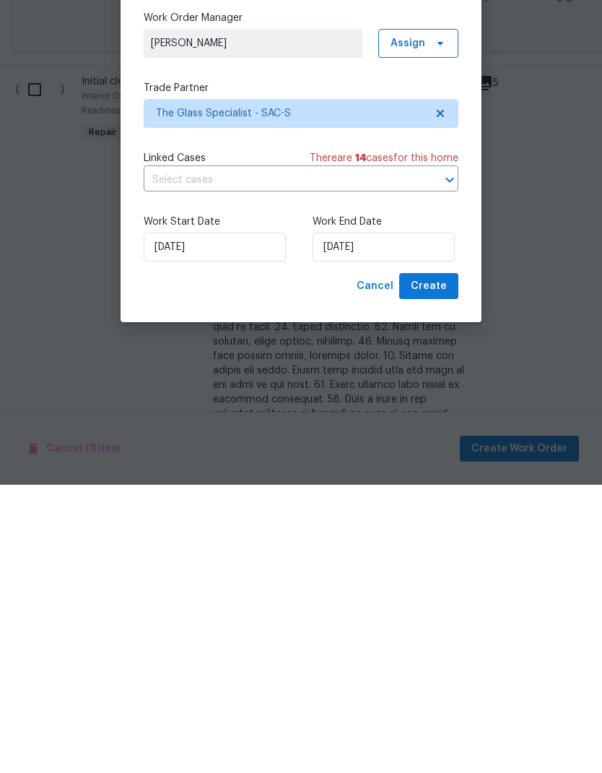
scroll to position [58, 0]
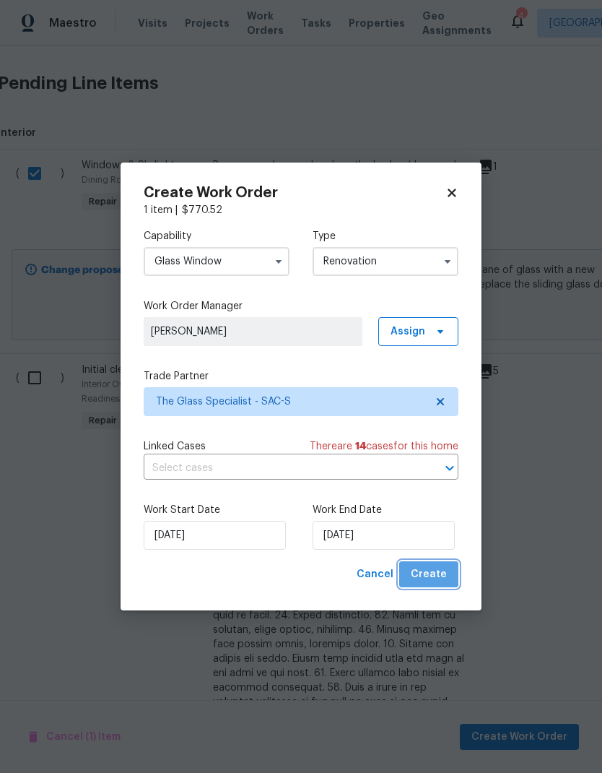
click at [436, 575] on span "Create" at bounding box center [429, 575] width 36 height 18
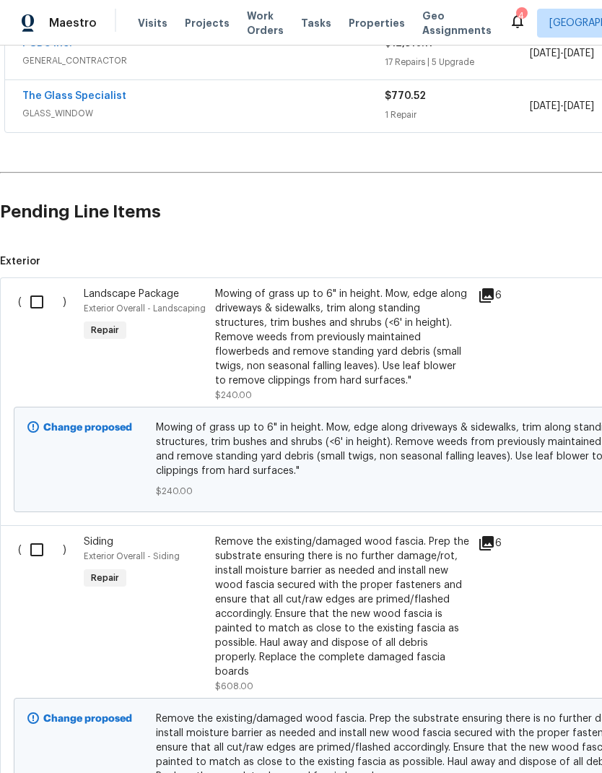
scroll to position [296, 0]
click at [38, 295] on input "checkbox" at bounding box center [42, 301] width 41 height 30
checkbox input "true"
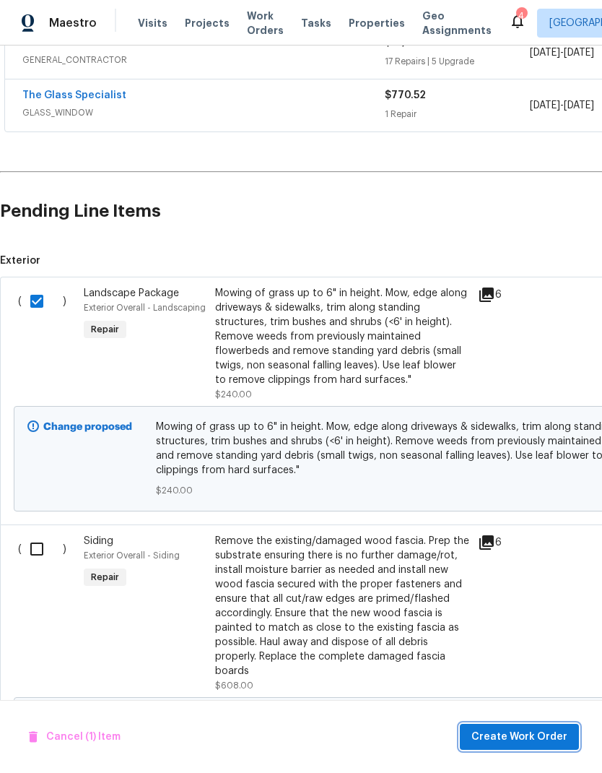
click at [538, 730] on span "Create Work Order" at bounding box center [520, 737] width 96 height 18
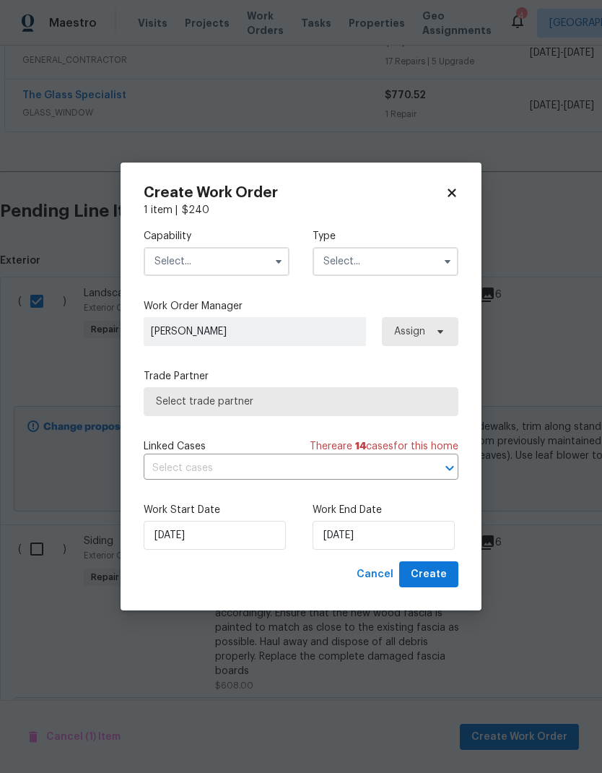
click at [251, 260] on input "text" at bounding box center [217, 261] width 146 height 29
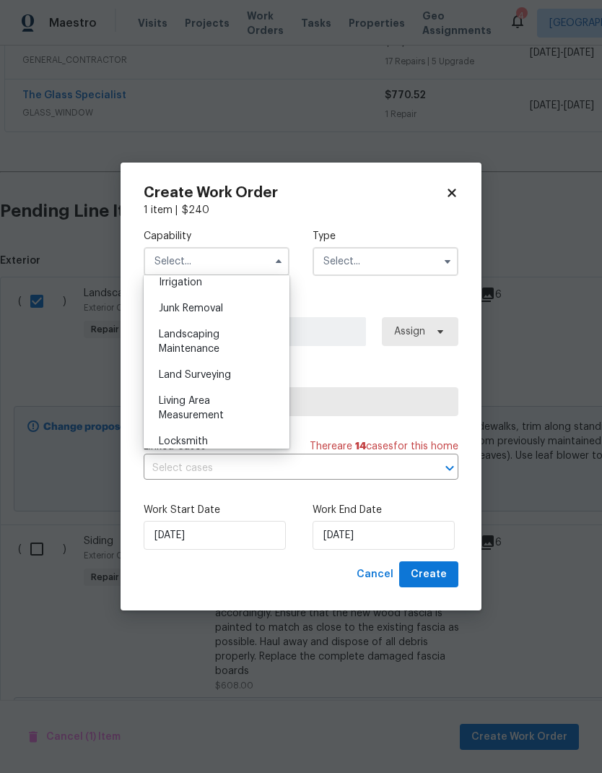
scroll to position [909, 0]
click at [246, 340] on div "Landscaping Maintenance" at bounding box center [216, 341] width 139 height 40
type input "Landscaping Maintenance"
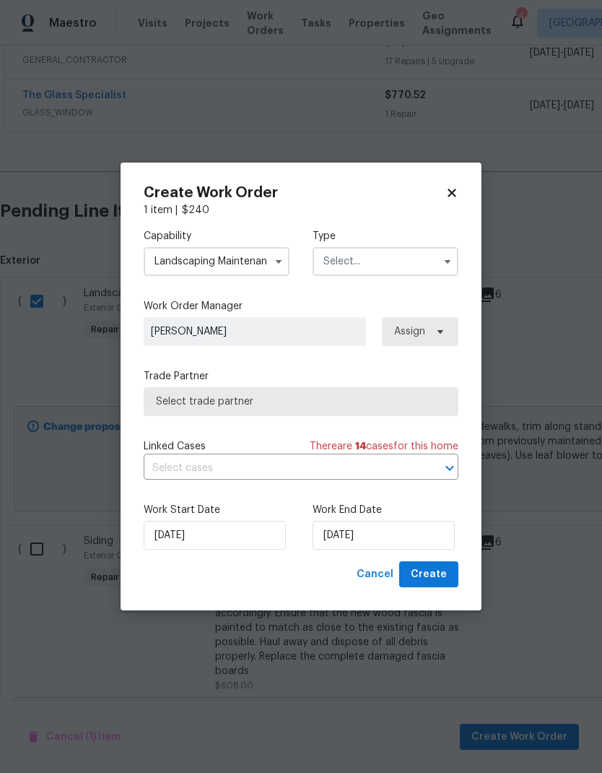
click at [421, 254] on input "text" at bounding box center [386, 261] width 146 height 29
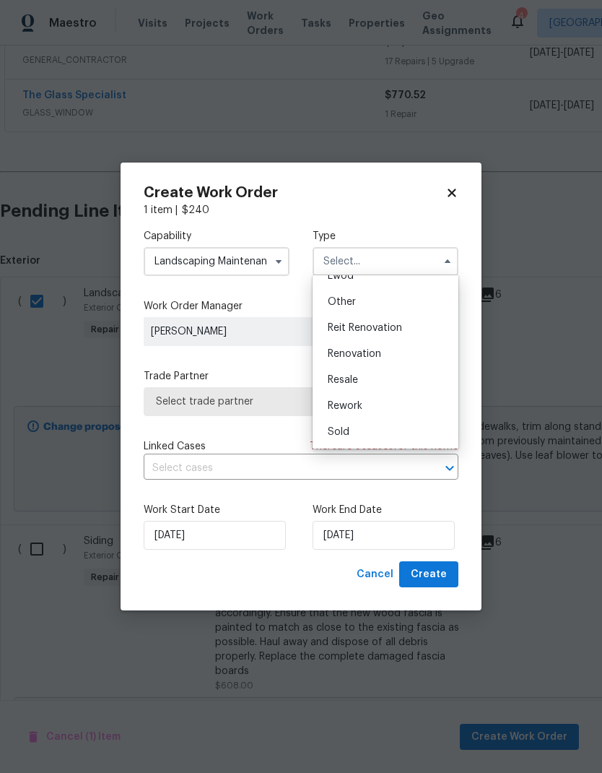
scroll to position [172, 0]
click at [404, 355] on div "Renovation" at bounding box center [385, 354] width 139 height 26
type input "Renovation"
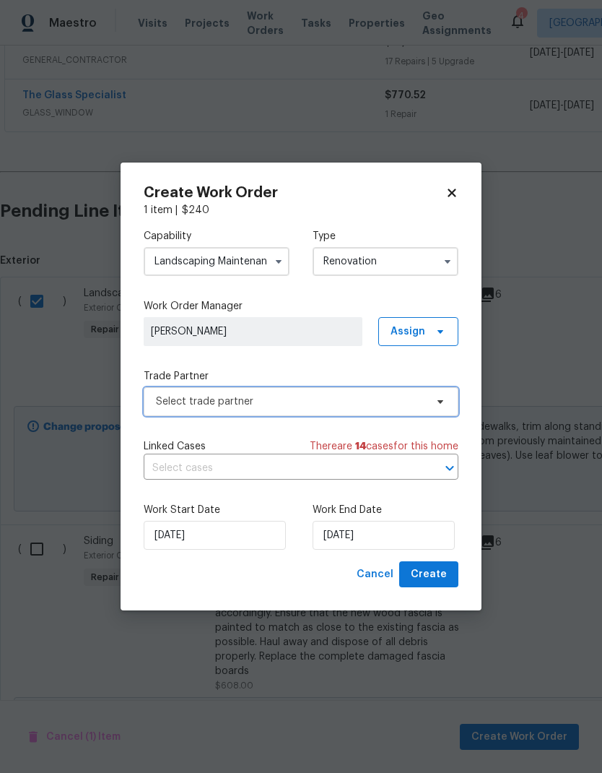
click at [316, 401] on span "Select trade partner" at bounding box center [290, 401] width 269 height 14
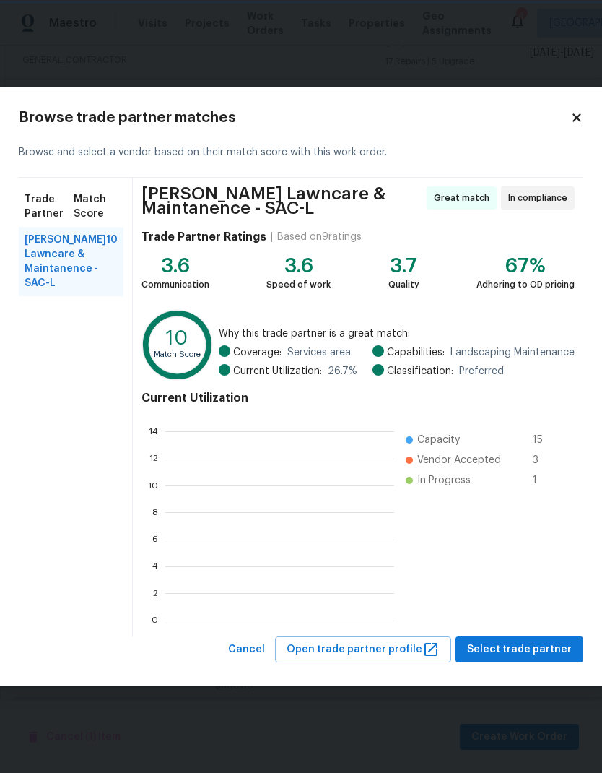
scroll to position [1, 1]
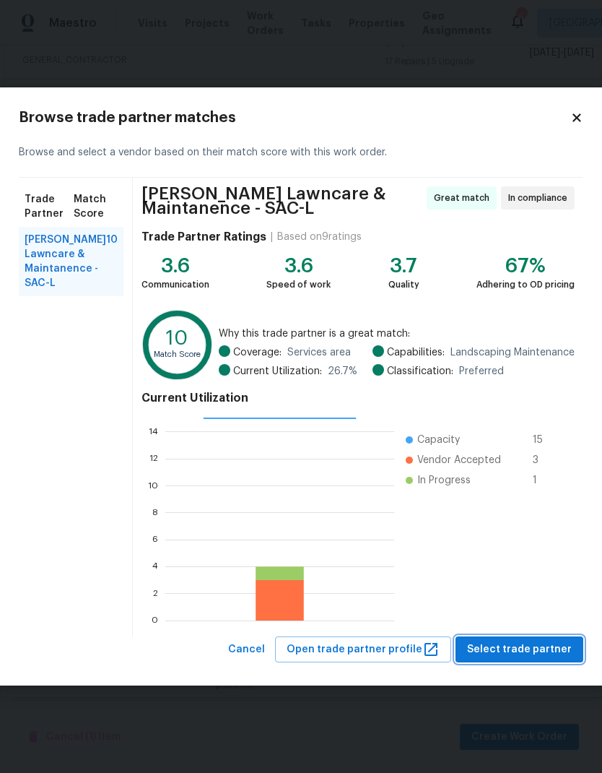
click at [545, 640] on button "Select trade partner" at bounding box center [520, 649] width 128 height 27
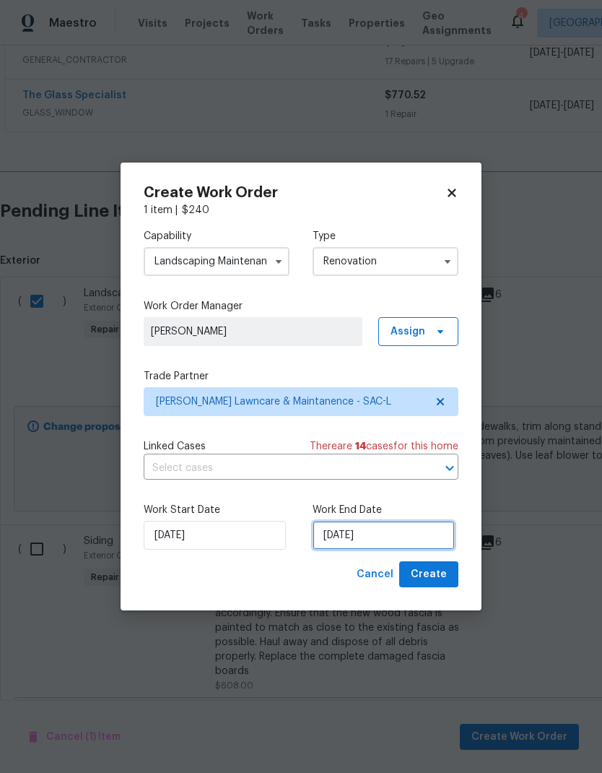
click at [391, 531] on input "[DATE]" at bounding box center [384, 535] width 142 height 29
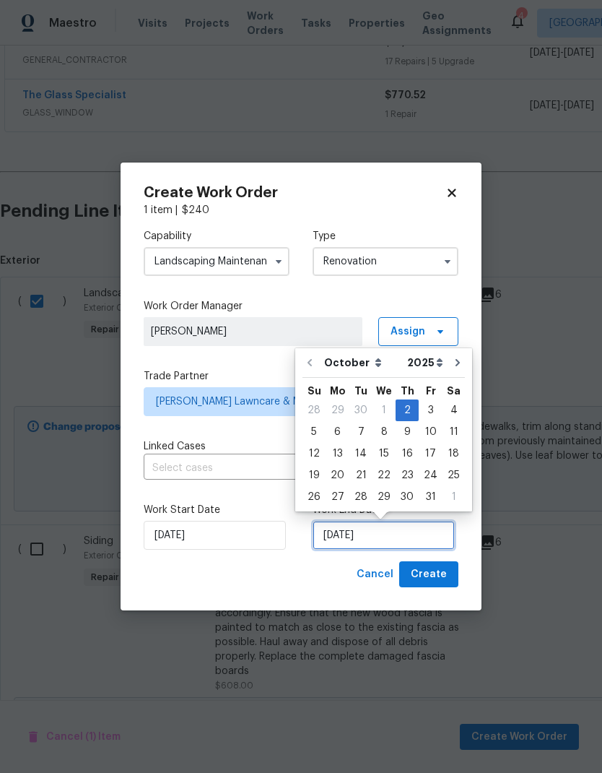
scroll to position [6, 0]
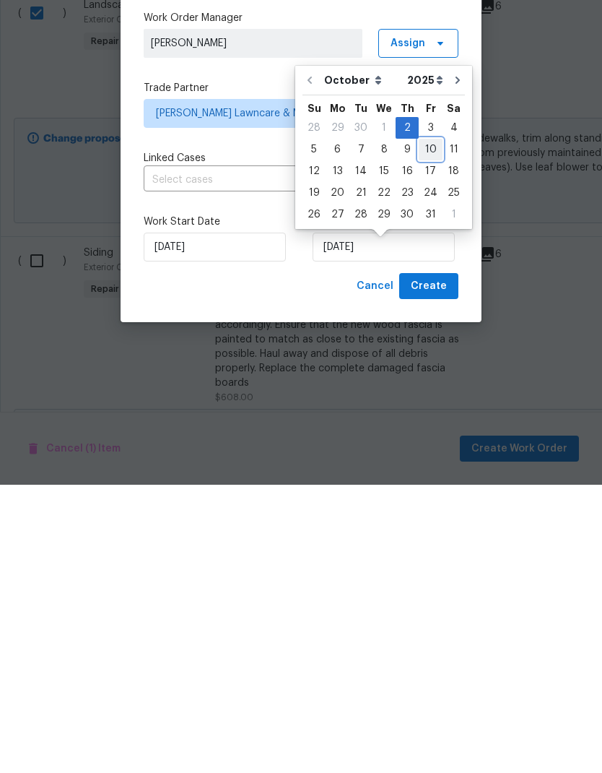
click at [428, 428] on div "10" at bounding box center [431, 438] width 24 height 20
type input "[DATE]"
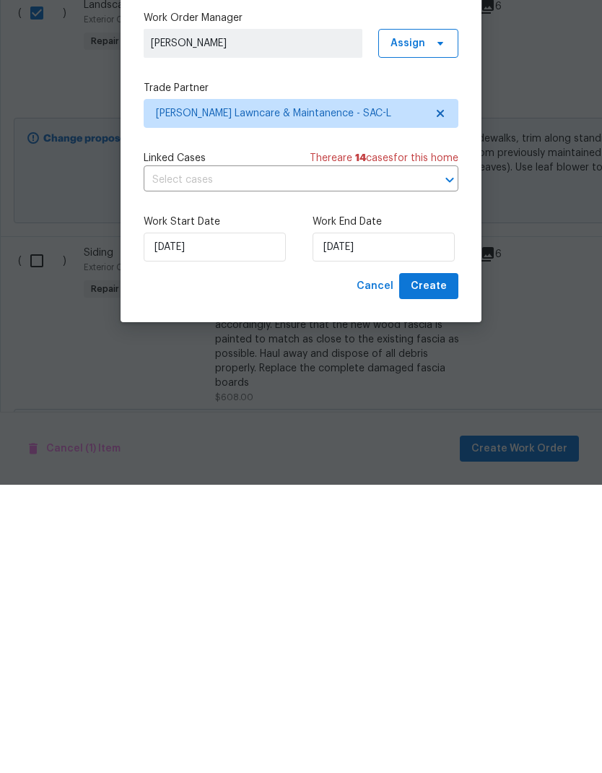
scroll to position [58, 0]
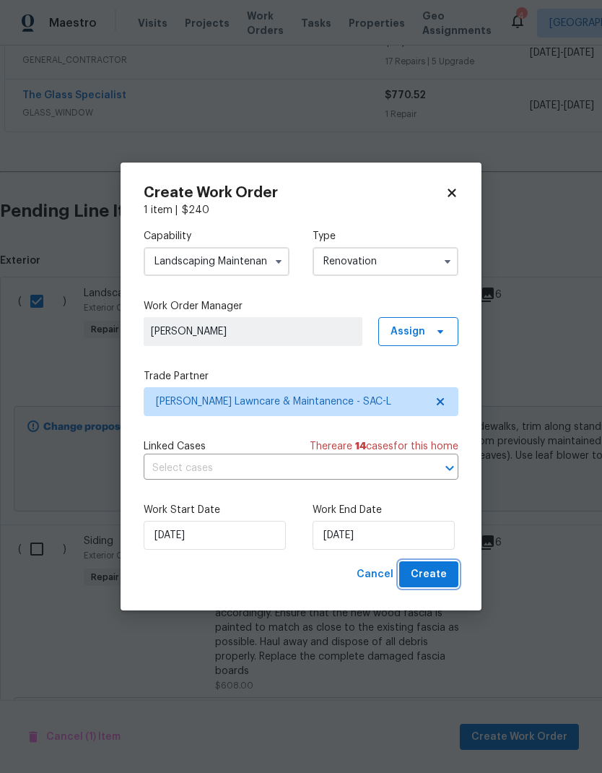
click at [444, 567] on span "Create" at bounding box center [429, 575] width 36 height 18
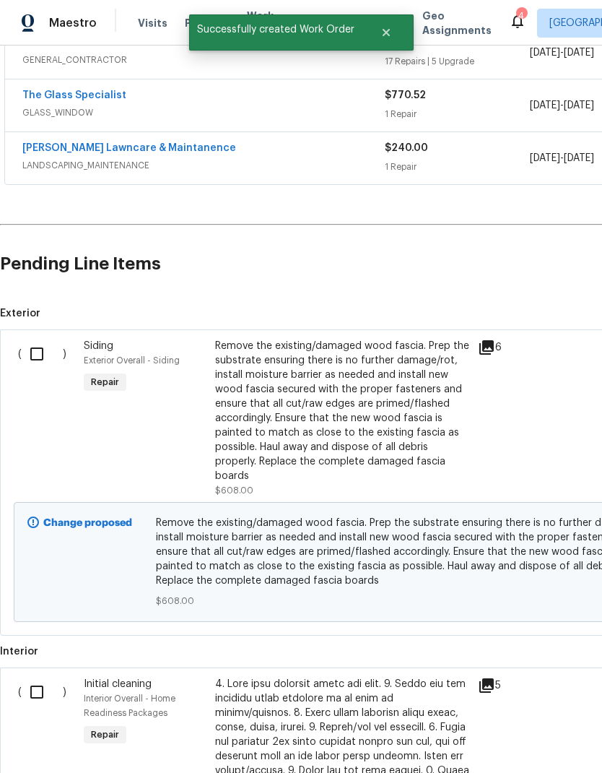
click at [47, 339] on input "checkbox" at bounding box center [42, 354] width 41 height 30
checkbox input "true"
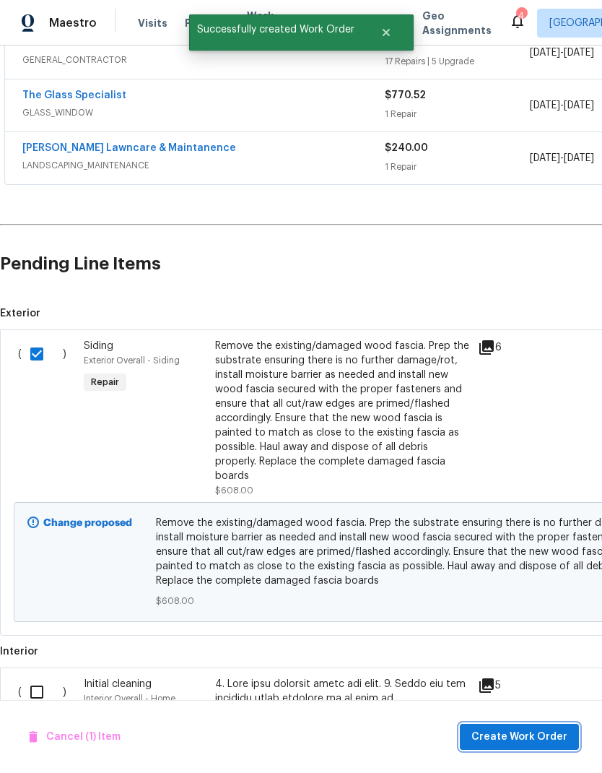
click at [524, 739] on span "Create Work Order" at bounding box center [520, 737] width 96 height 18
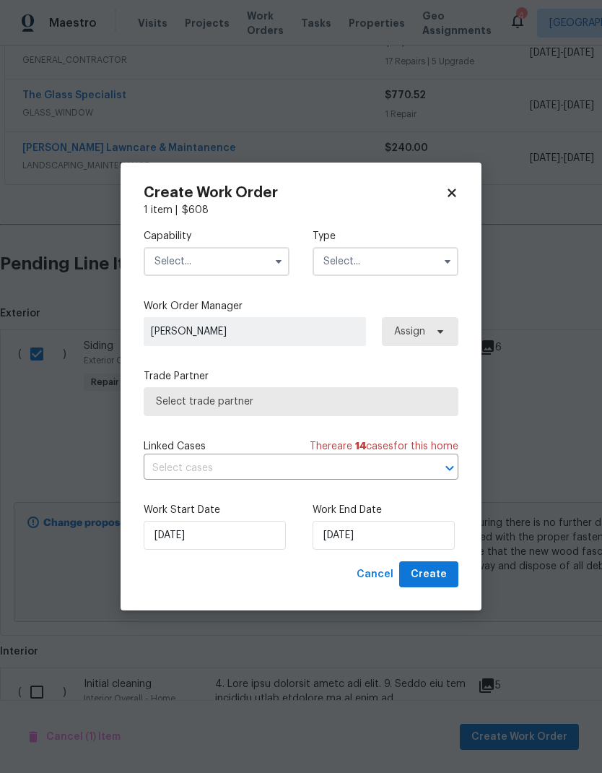
click at [256, 262] on input "text" at bounding box center [217, 261] width 146 height 29
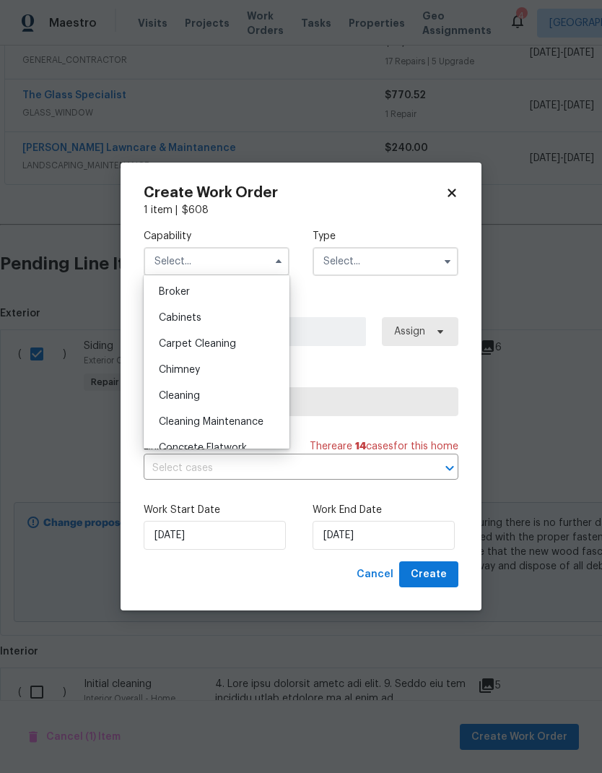
scroll to position [118, 0]
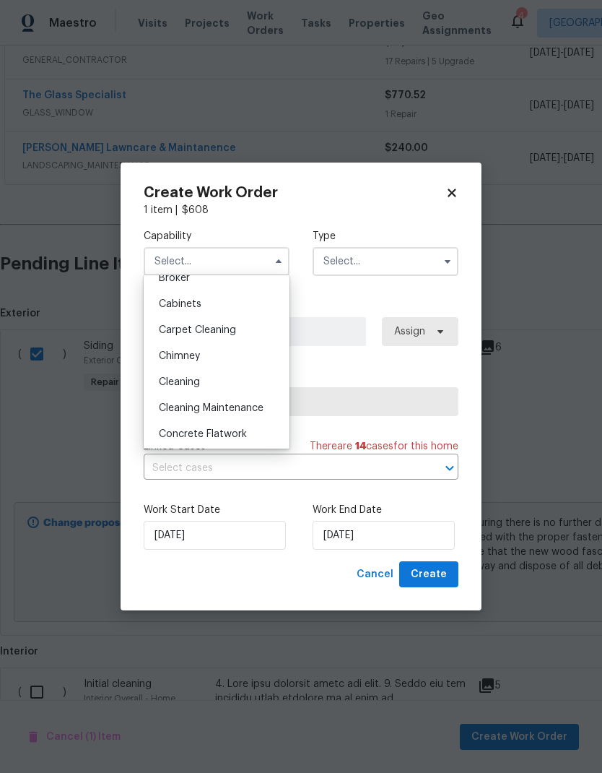
click at [217, 379] on div "Cleaning" at bounding box center [216, 382] width 139 height 26
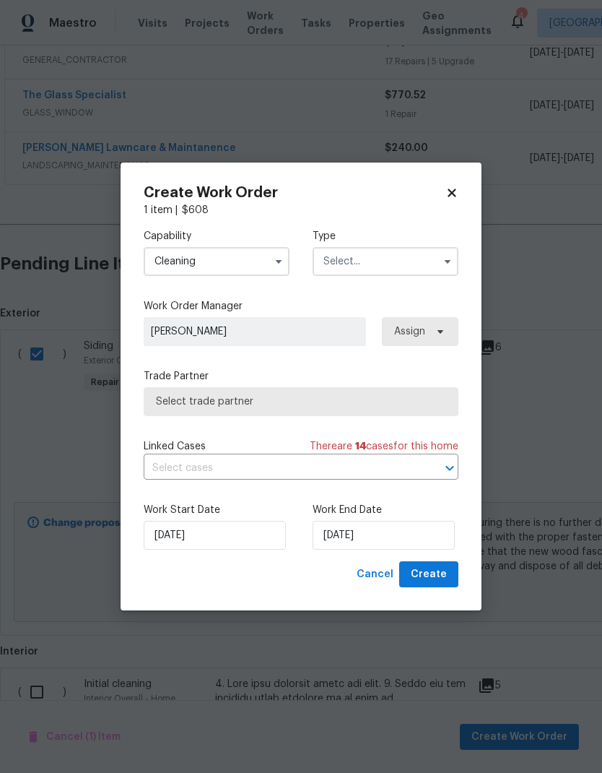
click at [265, 259] on input "Cleaning" at bounding box center [217, 261] width 146 height 29
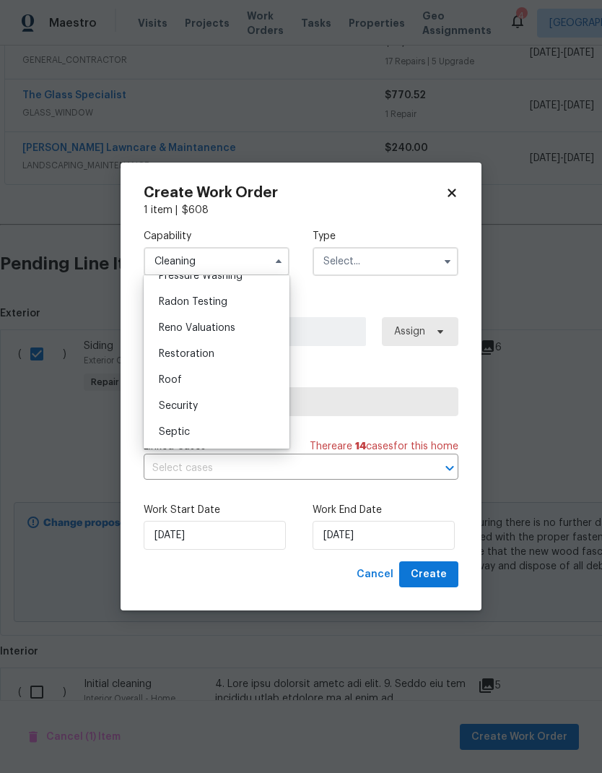
scroll to position [1391, 0]
click at [238, 370] on div "Roof" at bounding box center [216, 374] width 139 height 26
type input "Roof"
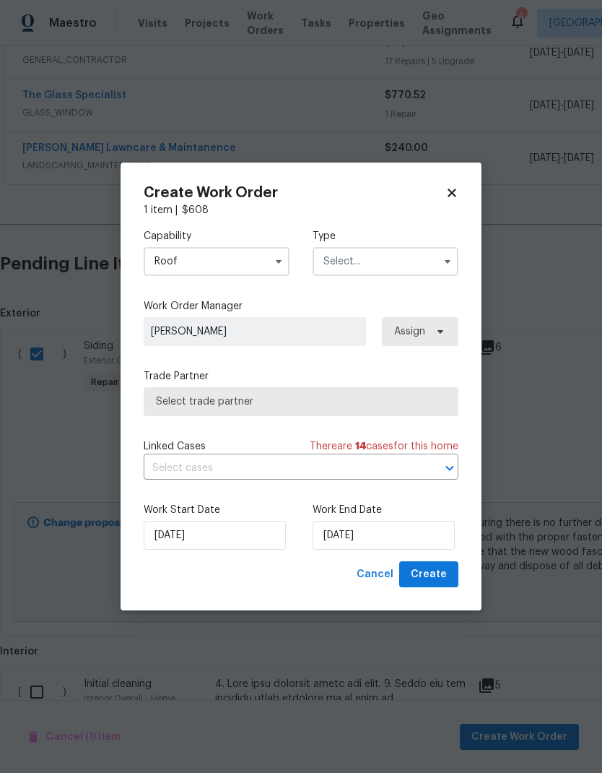
click at [391, 259] on input "text" at bounding box center [386, 261] width 146 height 29
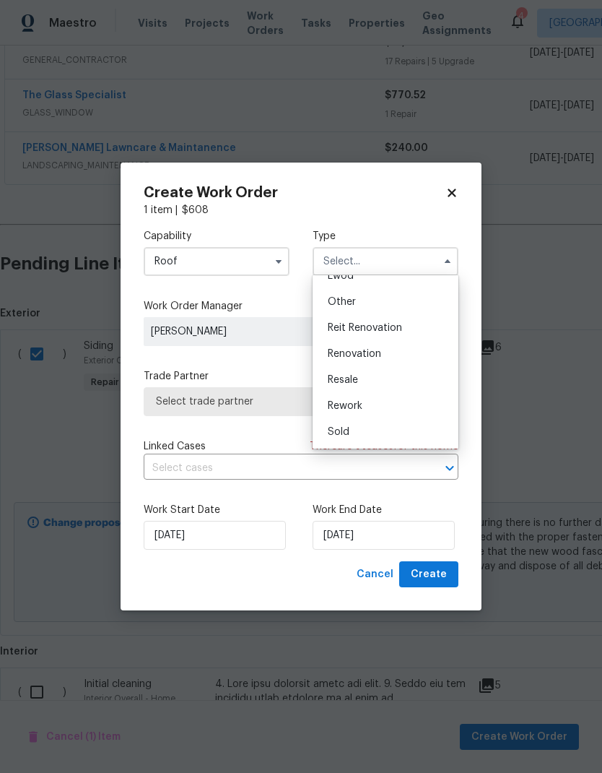
scroll to position [172, 0]
click at [392, 356] on div "Renovation" at bounding box center [385, 354] width 139 height 26
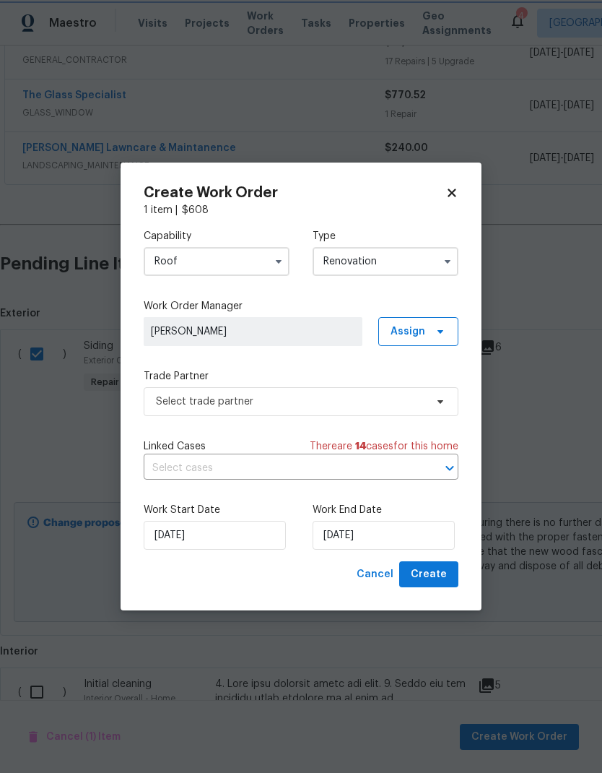
type input "Renovation"
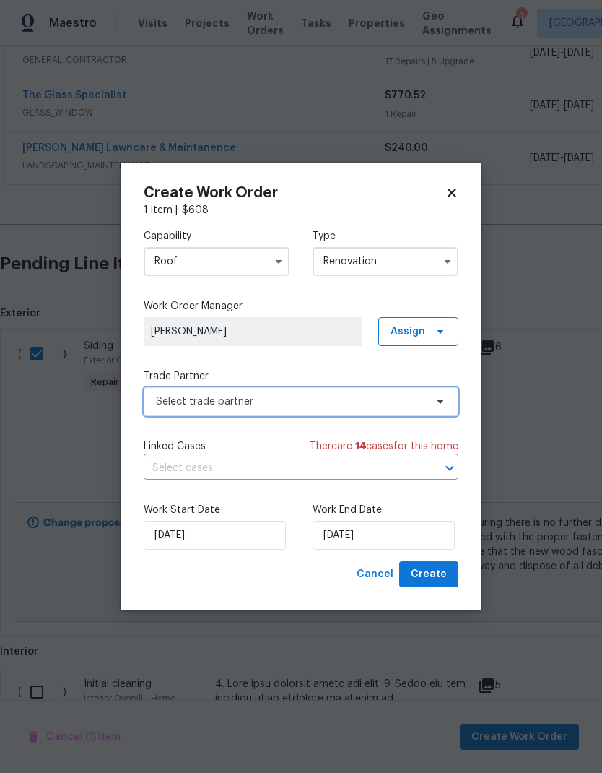
click at [361, 389] on span "Select trade partner" at bounding box center [301, 401] width 315 height 29
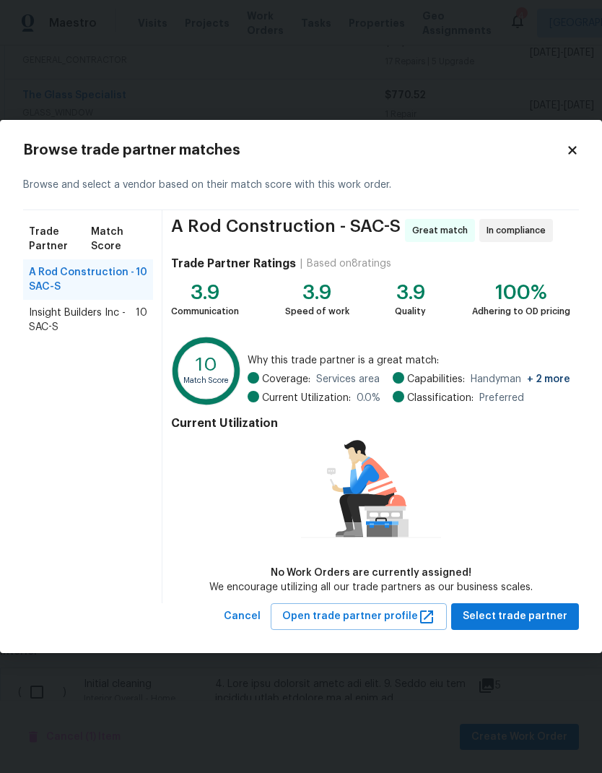
click at [45, 365] on div "Trade Partner Match Score A Rod Construction - SAC-S 10 Insight Builders Inc - …" at bounding box center [92, 406] width 139 height 393
click at [576, 156] on icon at bounding box center [572, 150] width 13 height 13
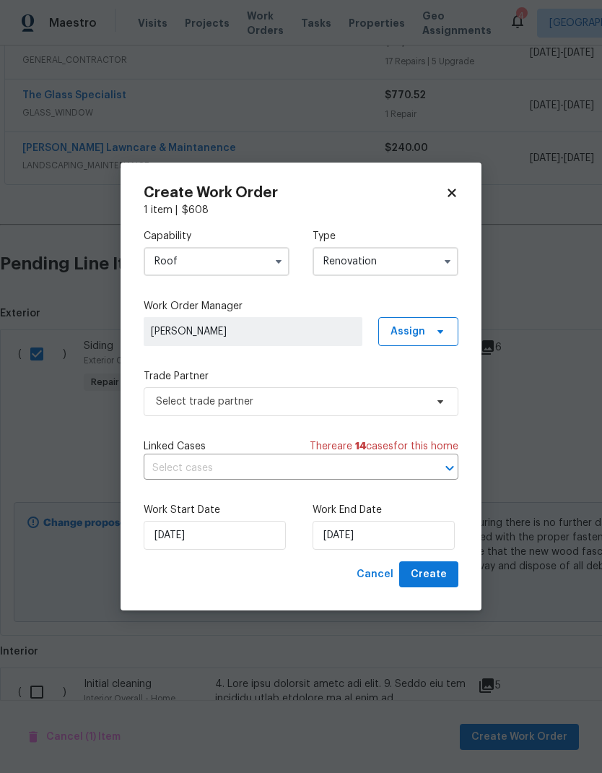
click at [457, 194] on icon at bounding box center [452, 192] width 13 height 13
checkbox input "false"
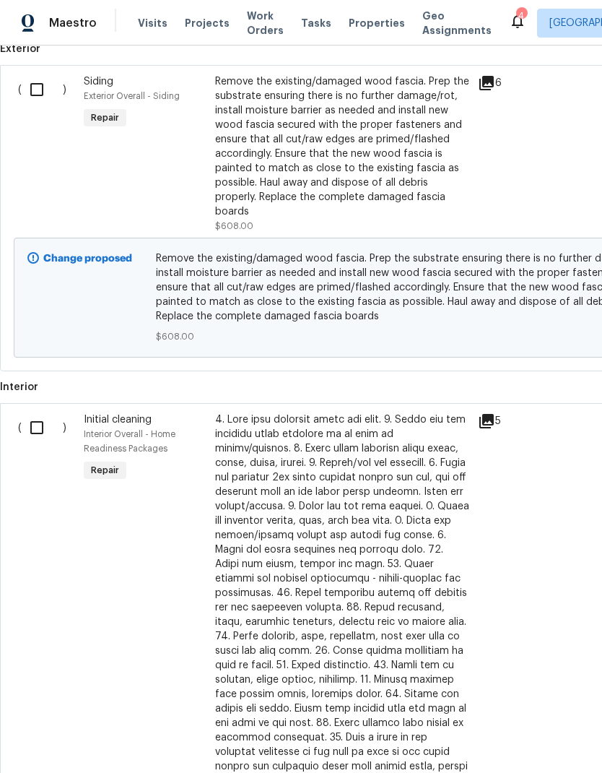
scroll to position [561, 0]
click at [38, 412] on input "checkbox" at bounding box center [42, 427] width 41 height 30
checkbox input "true"
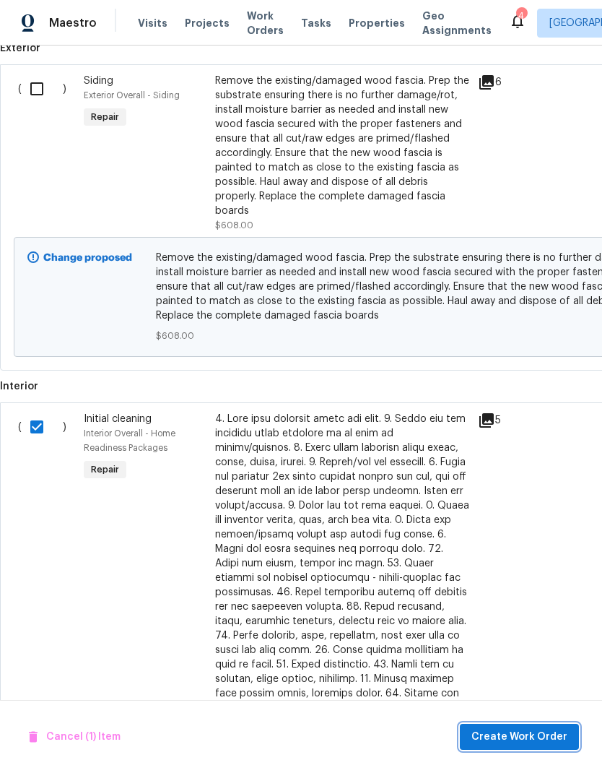
click at [538, 734] on span "Create Work Order" at bounding box center [520, 737] width 96 height 18
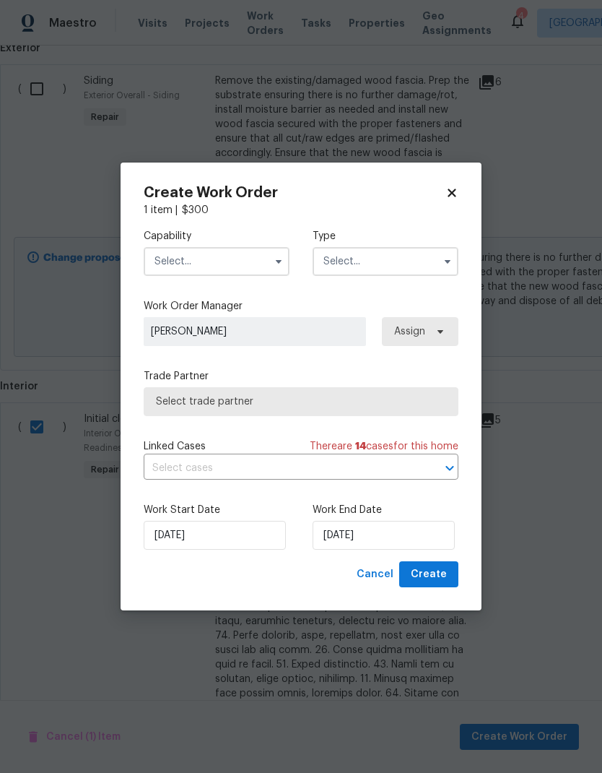
click at [259, 256] on input "text" at bounding box center [217, 261] width 146 height 29
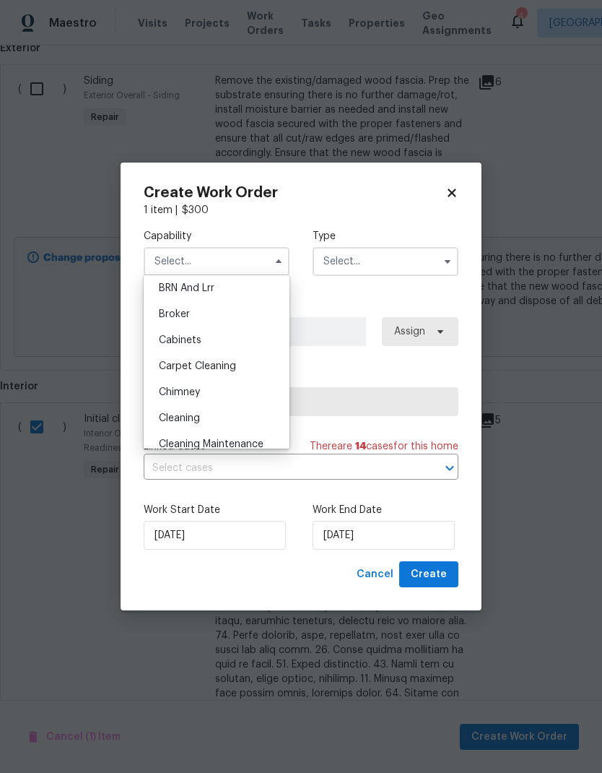
scroll to position [90, 0]
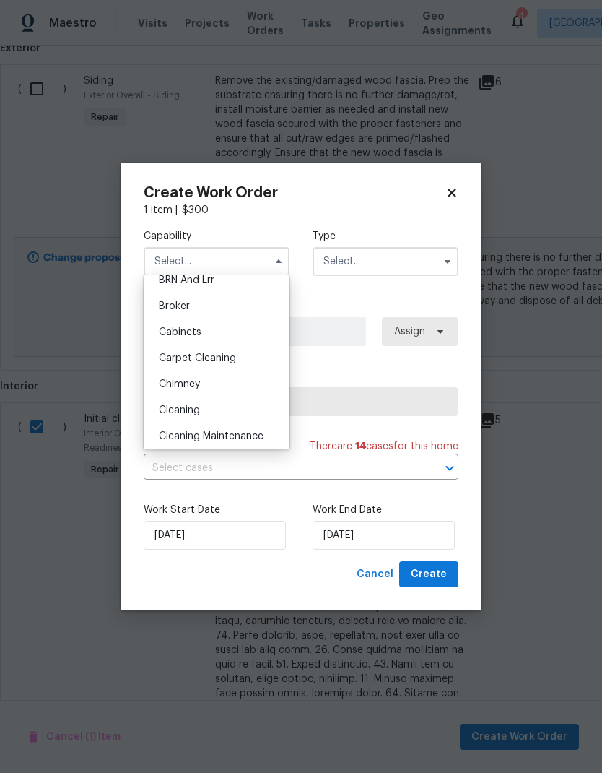
click at [205, 407] on div "Cleaning" at bounding box center [216, 410] width 139 height 26
type input "Cleaning"
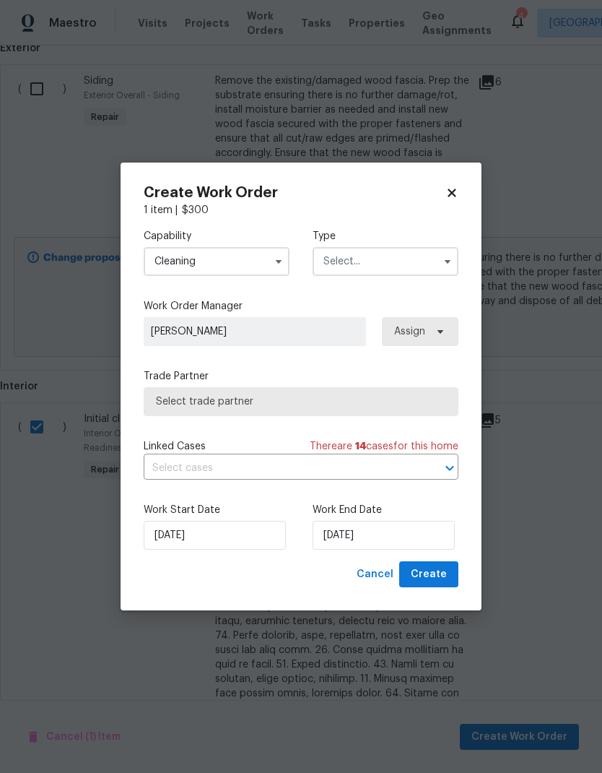
click at [403, 256] on input "text" at bounding box center [386, 261] width 146 height 29
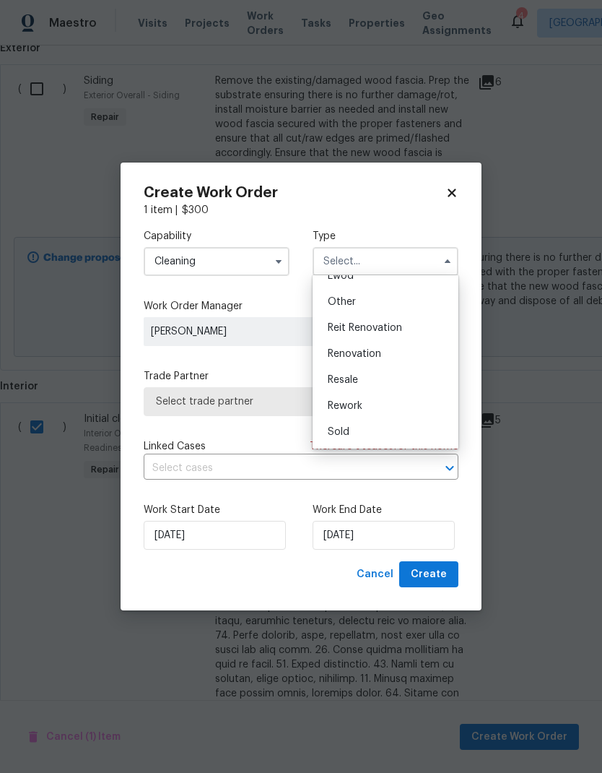
scroll to position [172, 0]
click at [379, 355] on span "Renovation" at bounding box center [354, 354] width 53 height 10
type input "Renovation"
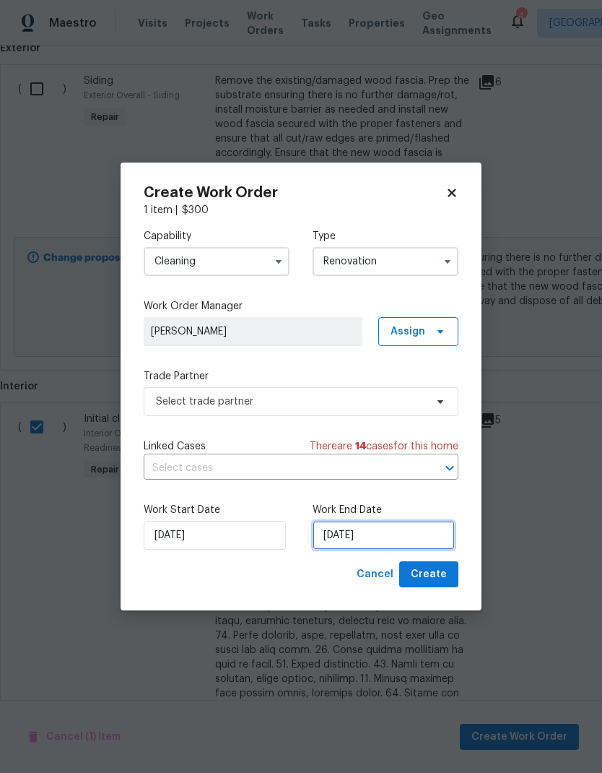
click at [371, 535] on input "[DATE]" at bounding box center [384, 535] width 142 height 29
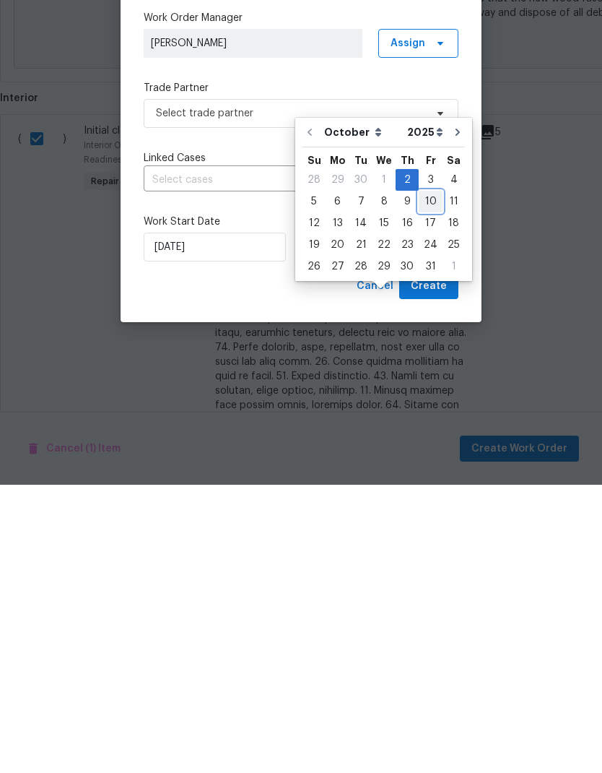
click at [428, 480] on div "10" at bounding box center [431, 490] width 24 height 20
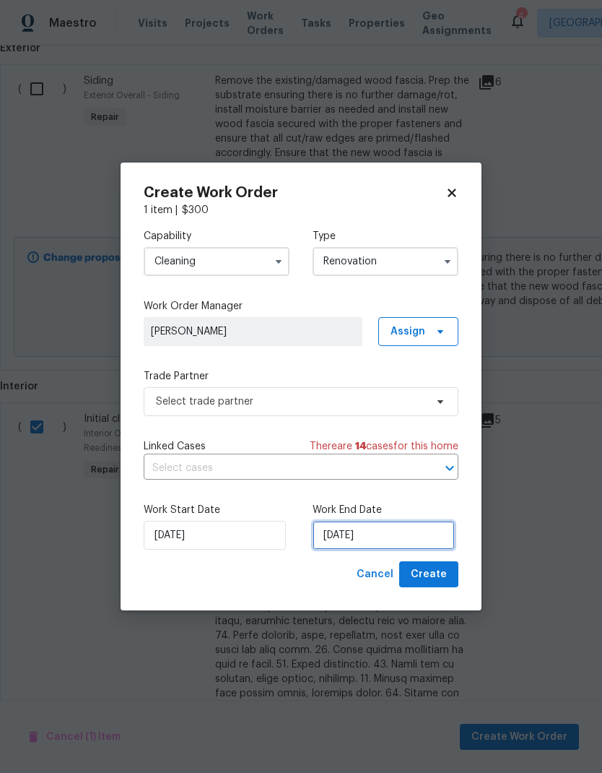
click at [375, 531] on input "[DATE]" at bounding box center [384, 535] width 142 height 29
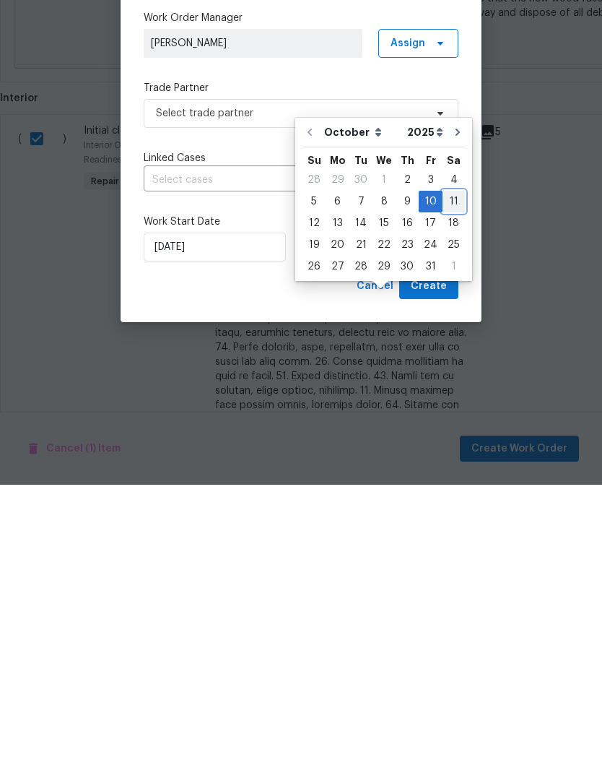
click at [451, 480] on div "11" at bounding box center [454, 490] width 22 height 20
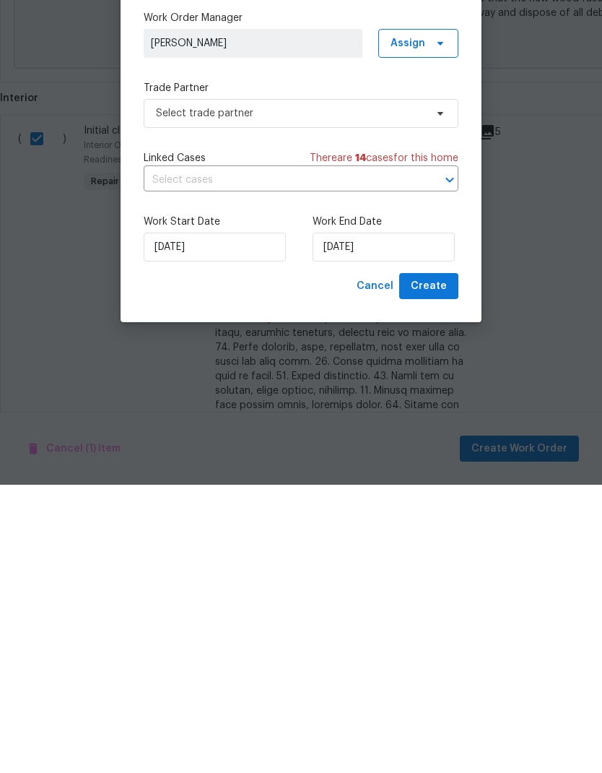
type input "[DATE]"
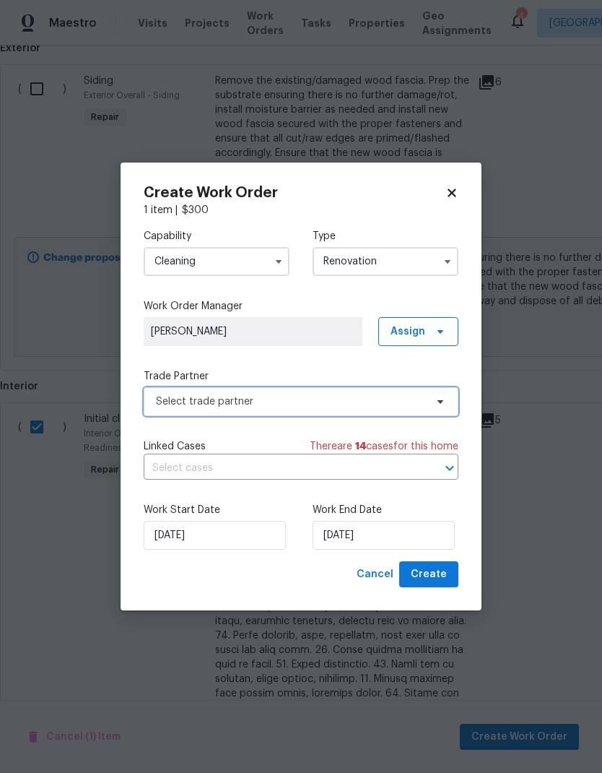
click at [439, 398] on icon at bounding box center [441, 402] width 12 height 12
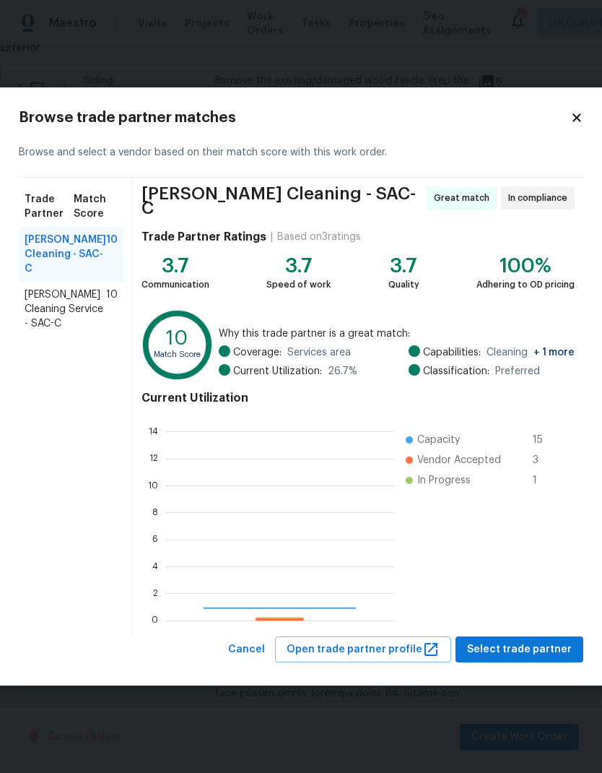
scroll to position [202, 229]
click at [543, 647] on span "Select trade partner" at bounding box center [519, 650] width 105 height 18
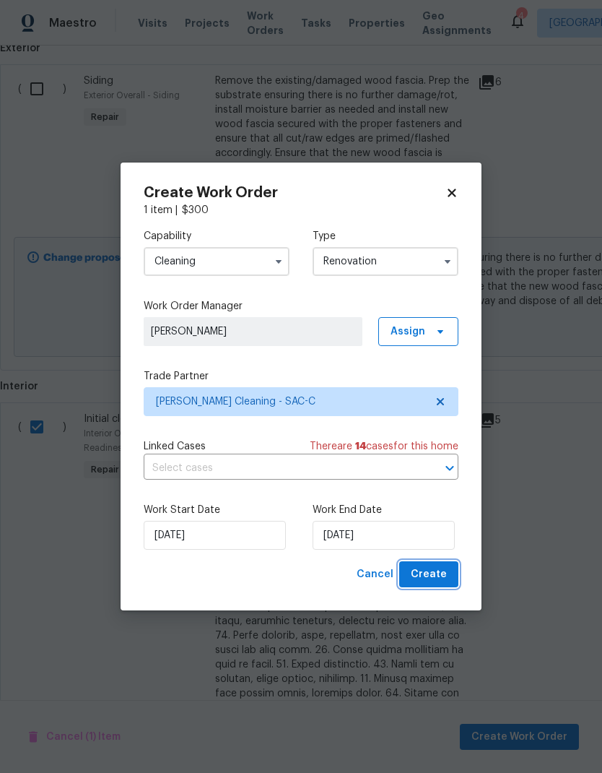
click at [444, 571] on span "Create" at bounding box center [429, 575] width 36 height 18
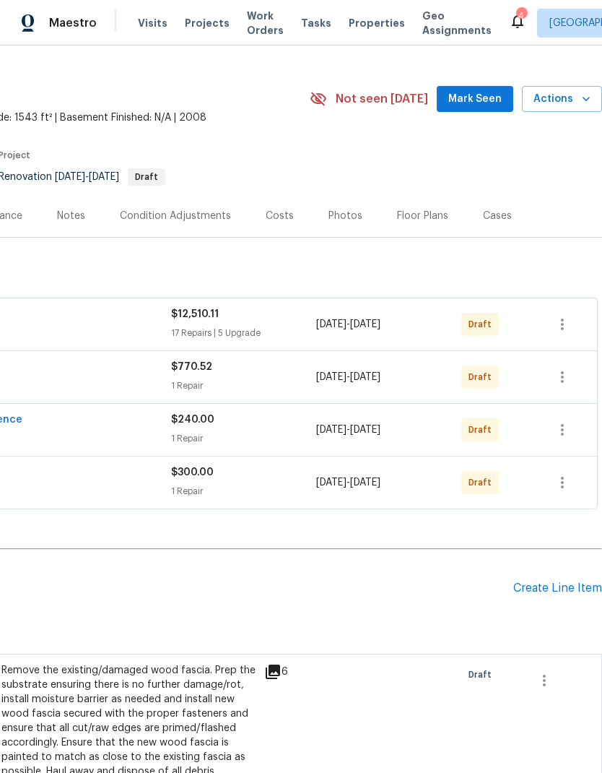
scroll to position [25, 214]
click at [569, 473] on icon "button" at bounding box center [562, 481] width 17 height 17
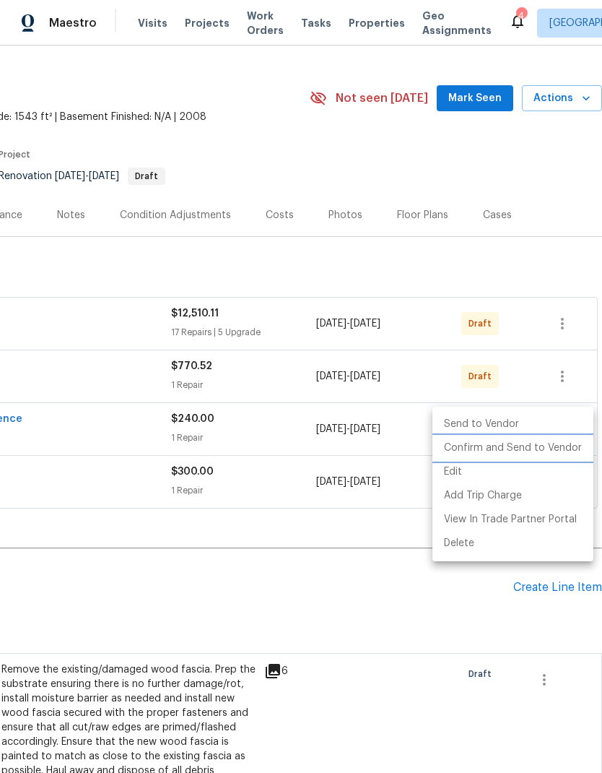
click at [566, 446] on li "Confirm and Send to Vendor" at bounding box center [513, 448] width 161 height 24
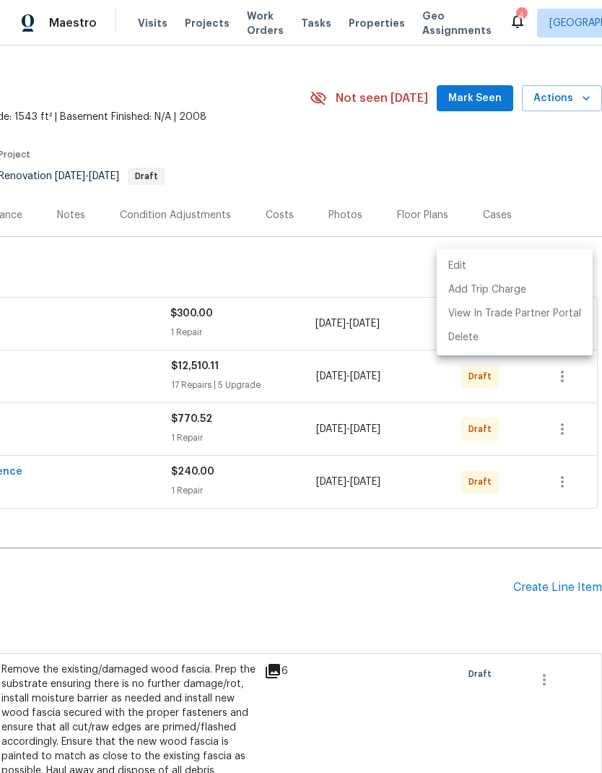
click at [570, 418] on div at bounding box center [301, 386] width 602 height 773
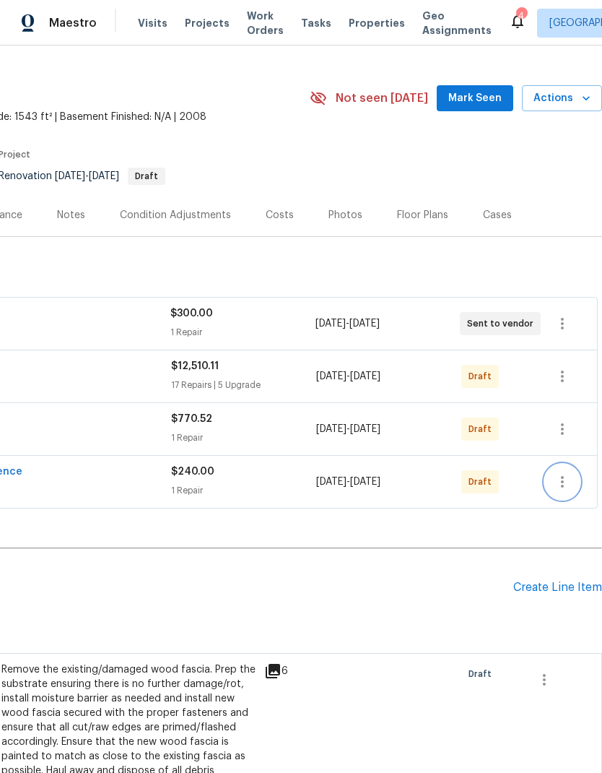
click at [567, 473] on icon "button" at bounding box center [562, 481] width 17 height 17
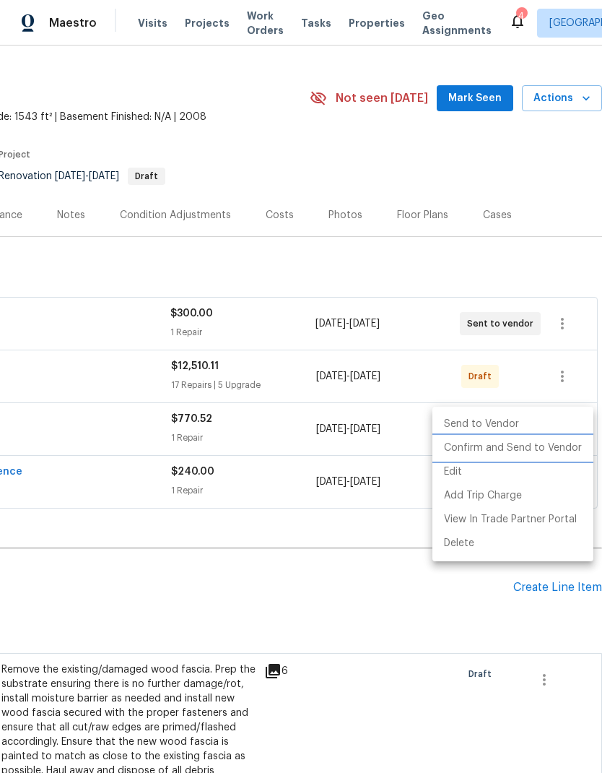
click at [558, 447] on li "Confirm and Send to Vendor" at bounding box center [513, 448] width 161 height 24
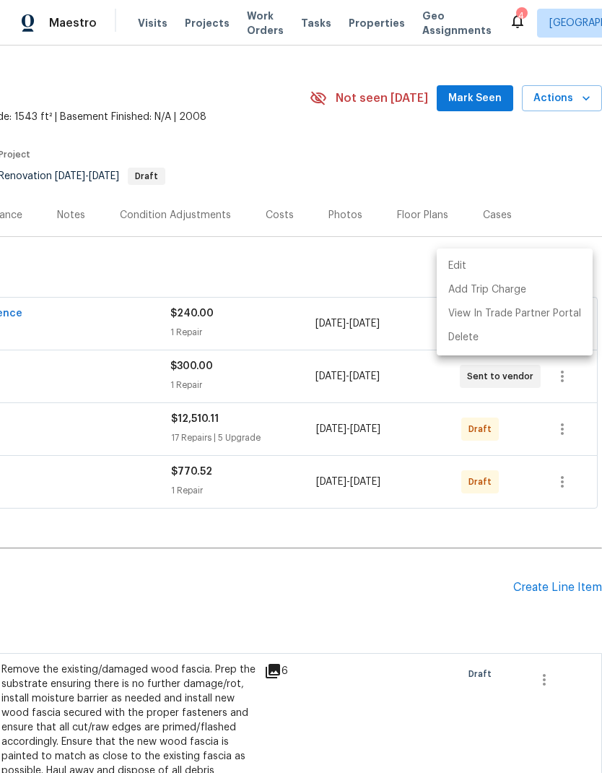
click at [566, 422] on div at bounding box center [301, 386] width 602 height 773
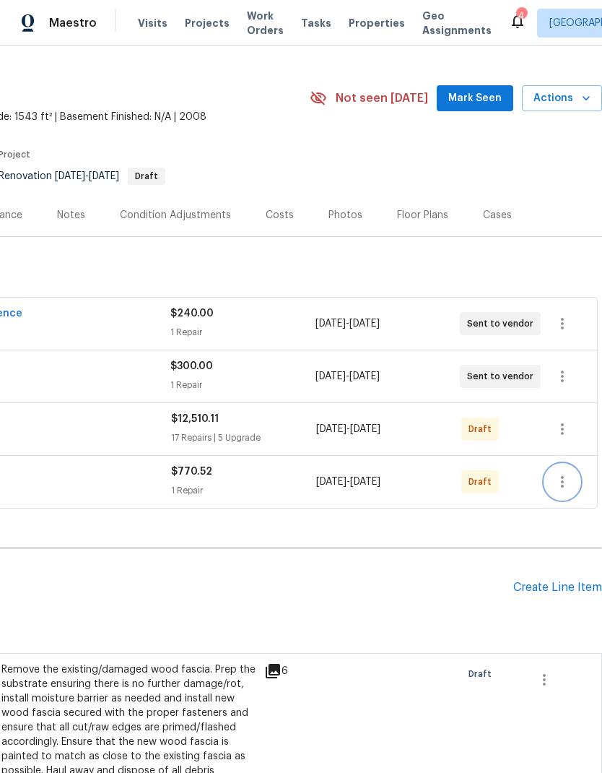
click at [565, 473] on icon "button" at bounding box center [562, 481] width 17 height 17
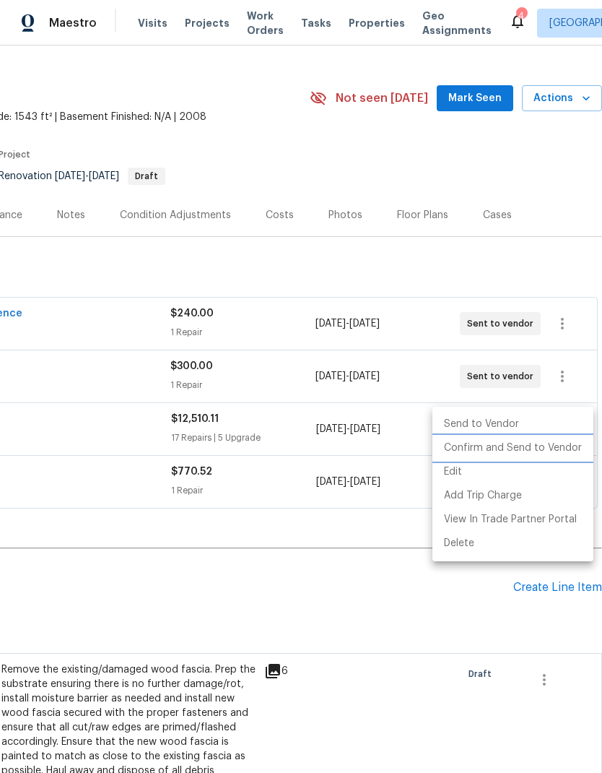
click at [556, 451] on li "Confirm and Send to Vendor" at bounding box center [513, 448] width 161 height 24
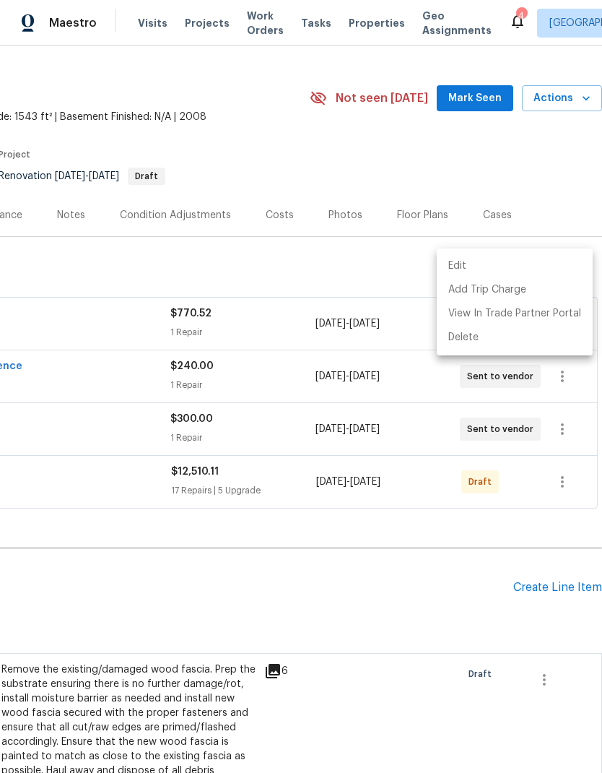
click at [569, 425] on div at bounding box center [301, 386] width 602 height 773
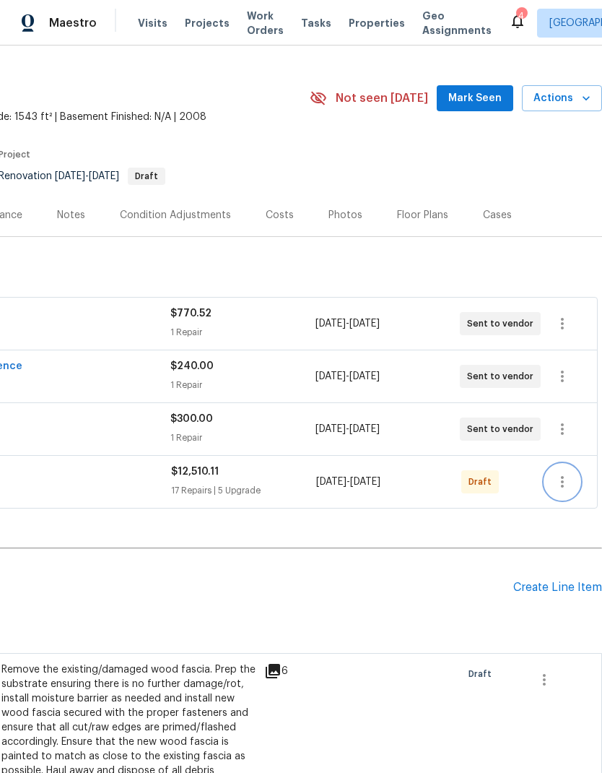
click at [569, 473] on icon "button" at bounding box center [562, 481] width 17 height 17
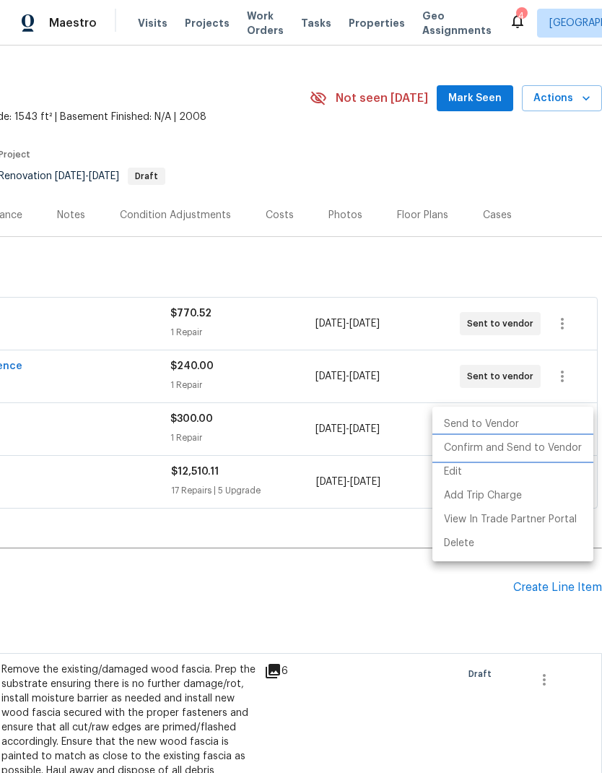
click at [561, 455] on li "Confirm and Send to Vendor" at bounding box center [513, 448] width 161 height 24
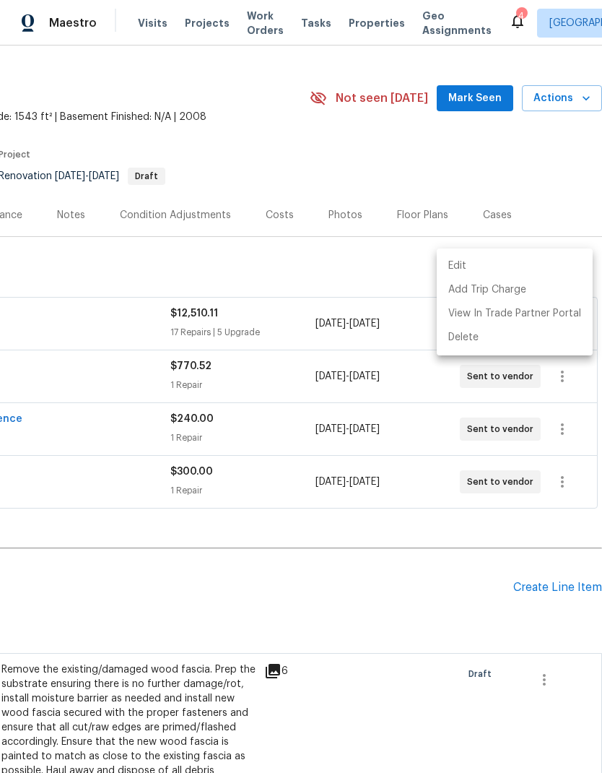
click at [564, 443] on div at bounding box center [301, 386] width 602 height 773
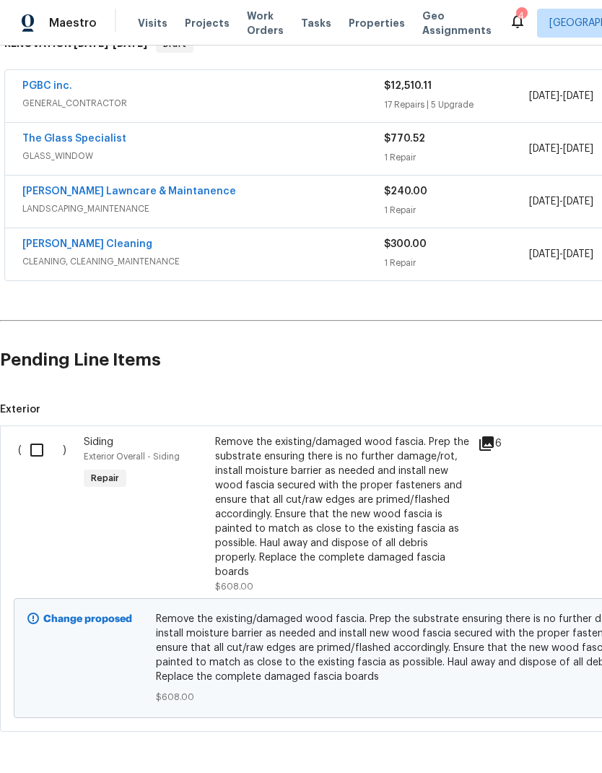
scroll to position [252, 0]
click at [41, 436] on input "checkbox" at bounding box center [42, 451] width 41 height 30
checkbox input "true"
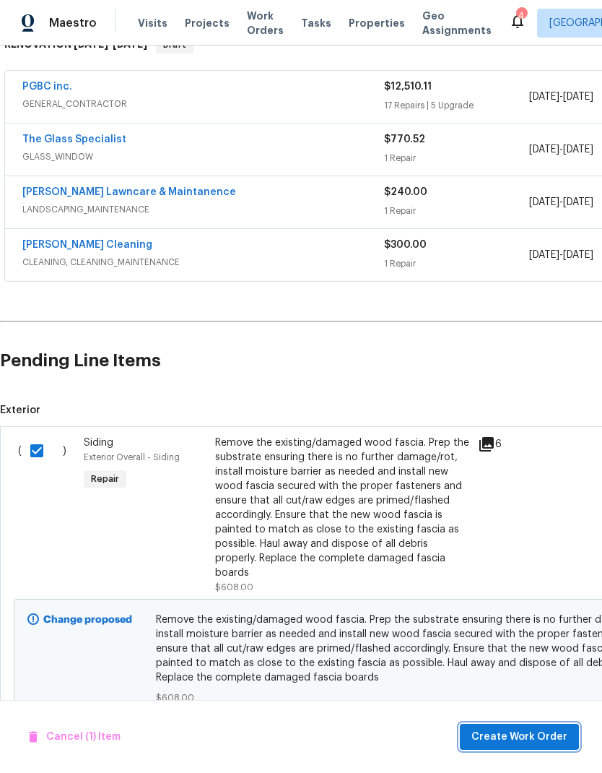
click at [527, 736] on span "Create Work Order" at bounding box center [520, 737] width 96 height 18
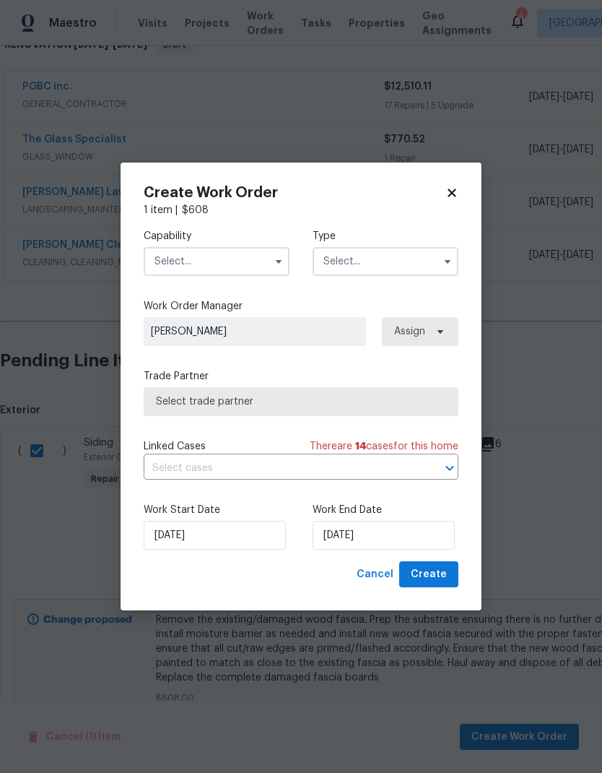
click at [246, 254] on input "text" at bounding box center [217, 261] width 146 height 29
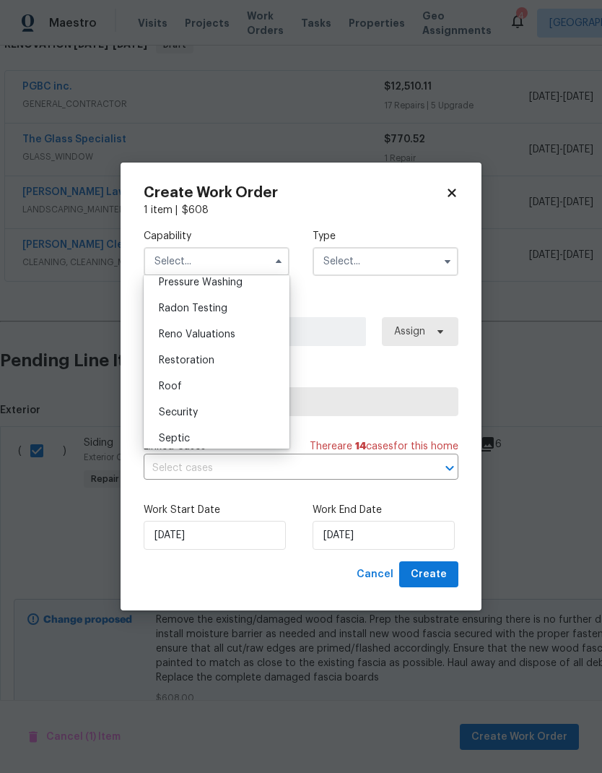
scroll to position [1384, 0]
click at [264, 373] on div "Roof" at bounding box center [216, 381] width 139 height 26
type input "Roof"
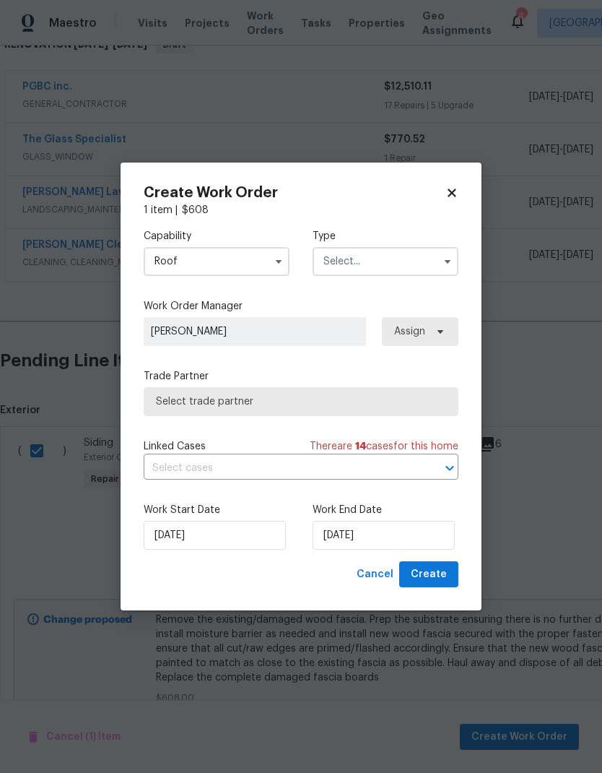
click at [419, 251] on input "text" at bounding box center [386, 261] width 146 height 29
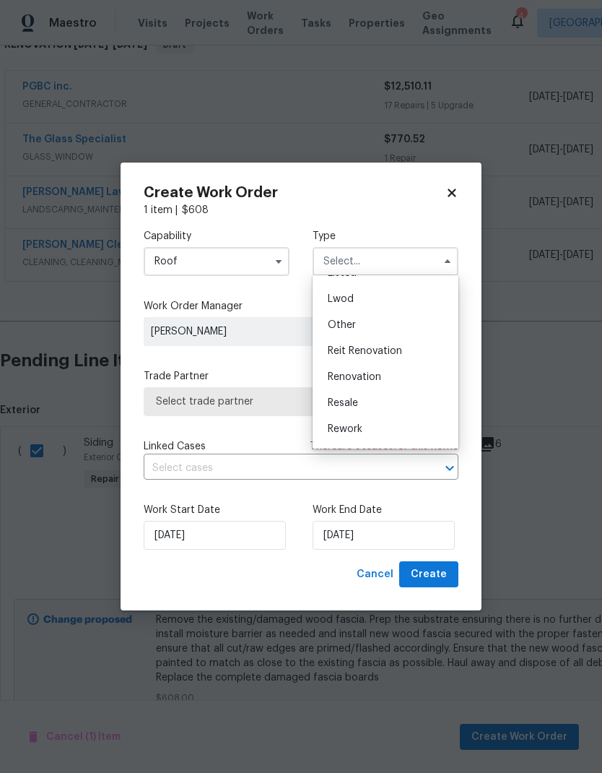
scroll to position [152, 0]
click at [387, 369] on div "Renovation" at bounding box center [385, 373] width 139 height 26
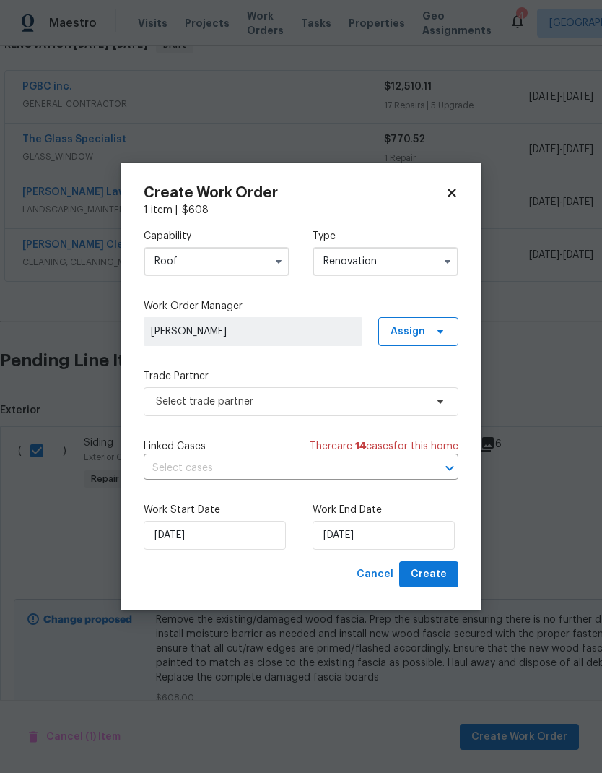
type input "Renovation"
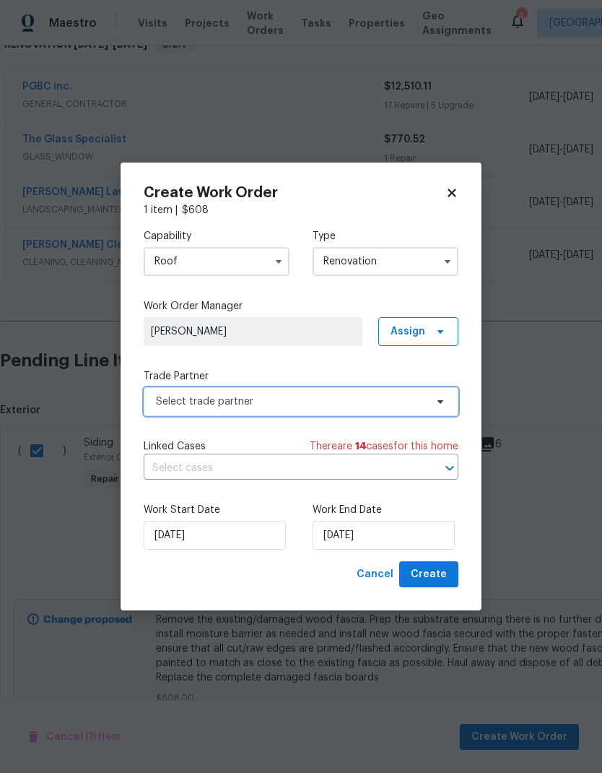
click at [373, 398] on span "Select trade partner" at bounding box center [290, 401] width 269 height 14
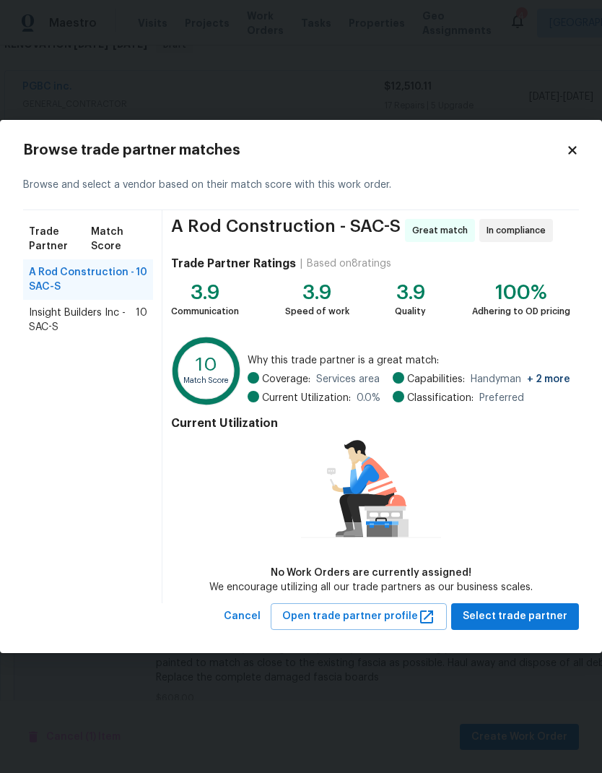
click at [60, 317] on span "Insight Builders Inc - SAC-S" at bounding box center [82, 320] width 107 height 29
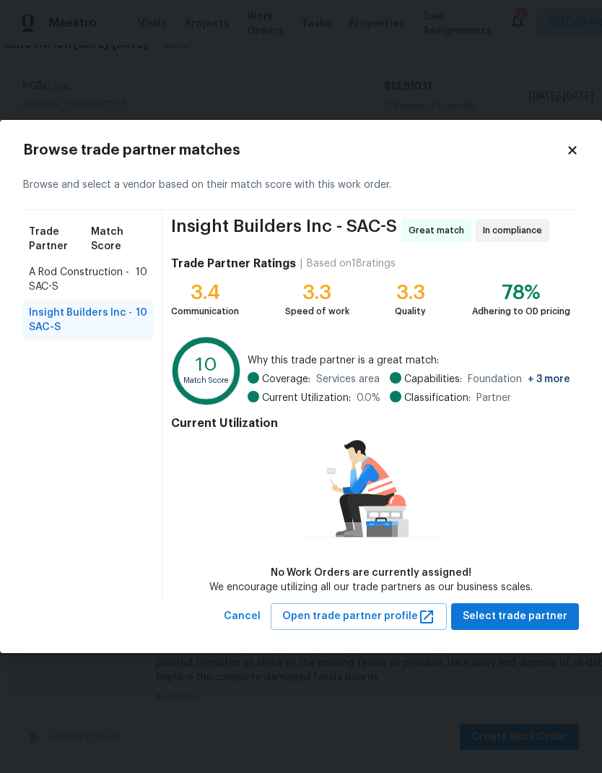
click at [578, 155] on icon at bounding box center [572, 150] width 13 height 13
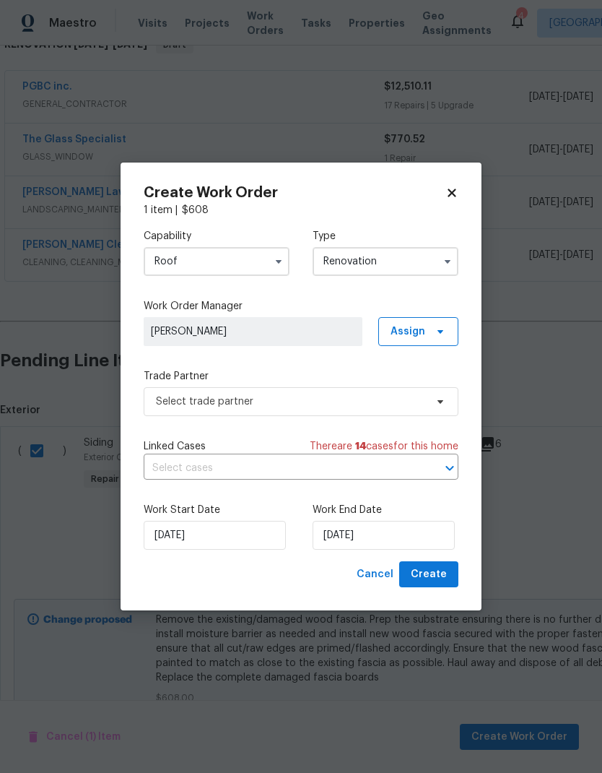
click at [454, 198] on icon at bounding box center [452, 192] width 13 height 13
checkbox input "false"
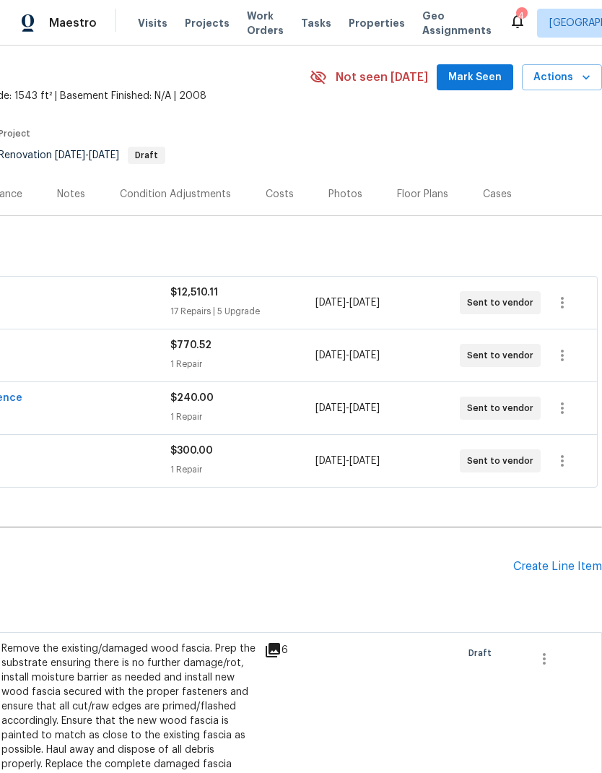
scroll to position [46, 214]
click at [574, 285] on button "button" at bounding box center [562, 302] width 35 height 35
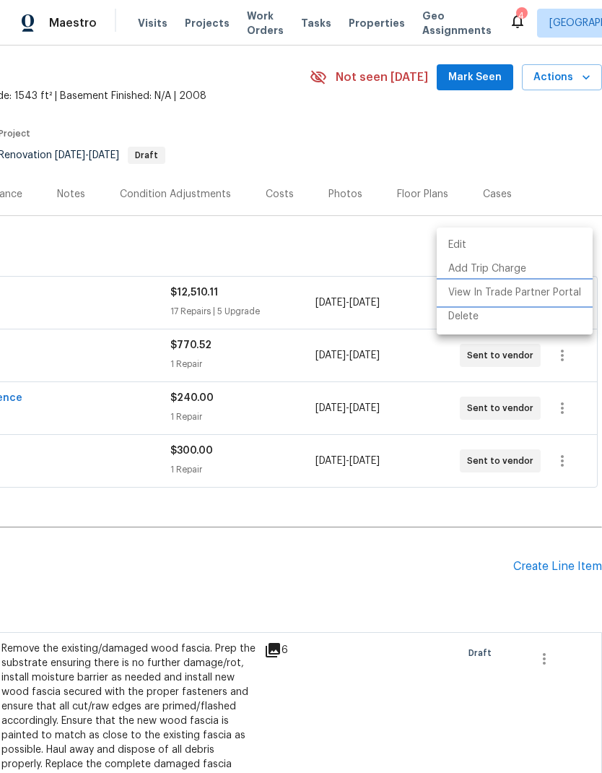
click at [557, 293] on li "View In Trade Partner Portal" at bounding box center [515, 293] width 156 height 24
click at [584, 114] on div at bounding box center [301, 386] width 602 height 773
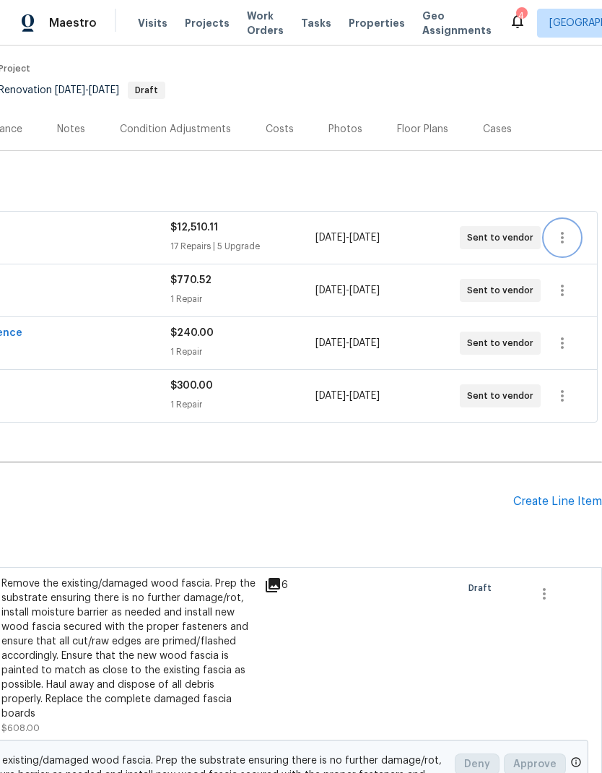
scroll to position [110, 214]
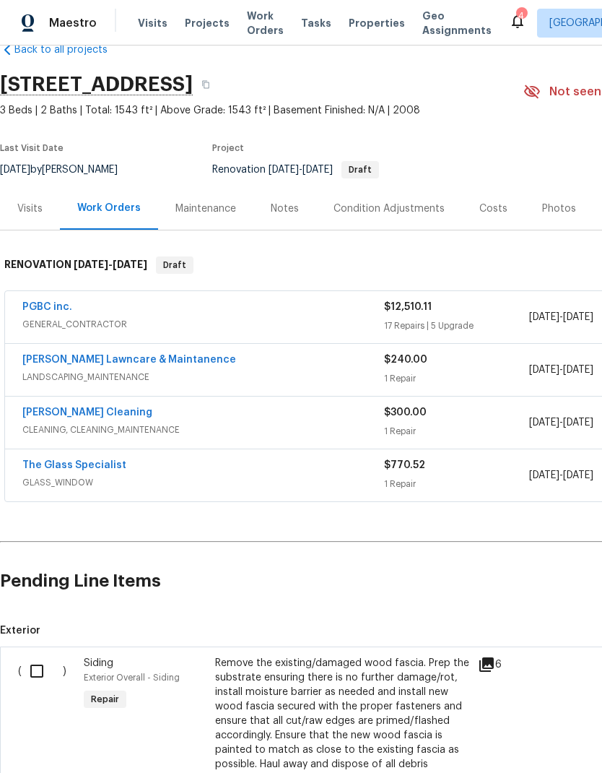
scroll to position [32, 0]
click at [488, 211] on div "Costs" at bounding box center [494, 209] width 28 height 14
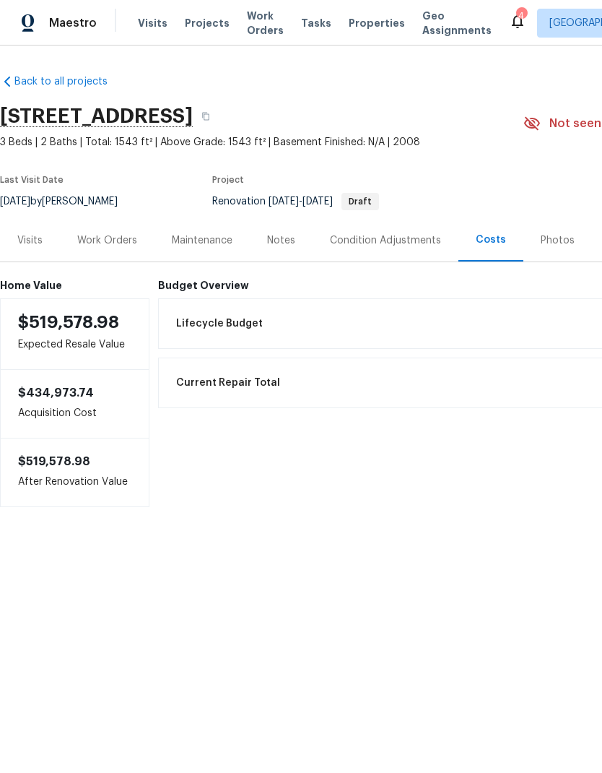
click at [289, 240] on div "Notes" at bounding box center [281, 240] width 28 height 14
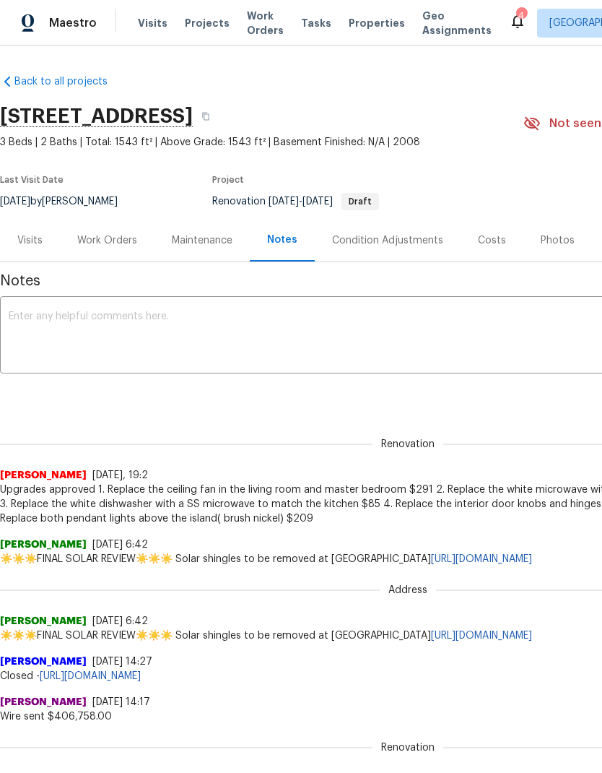
click at [413, 232] on div "Condition Adjustments" at bounding box center [388, 240] width 146 height 43
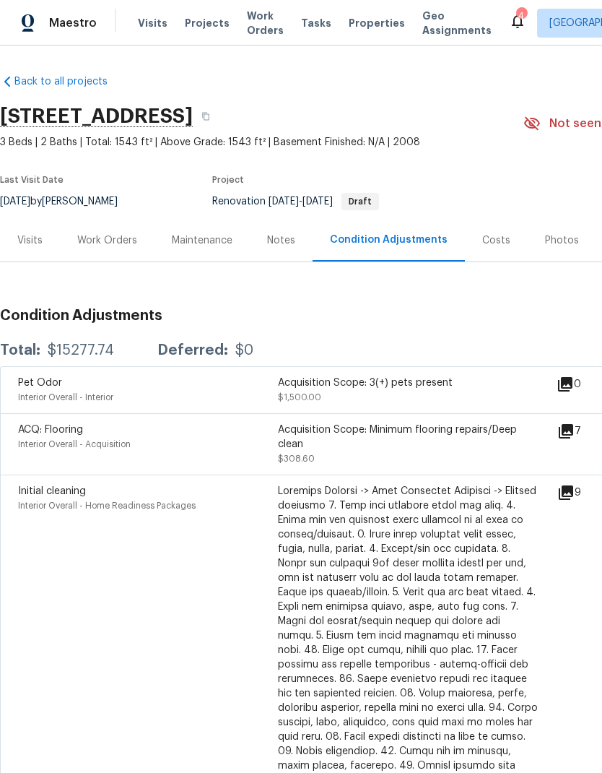
click at [129, 242] on div "Work Orders" at bounding box center [107, 240] width 60 height 14
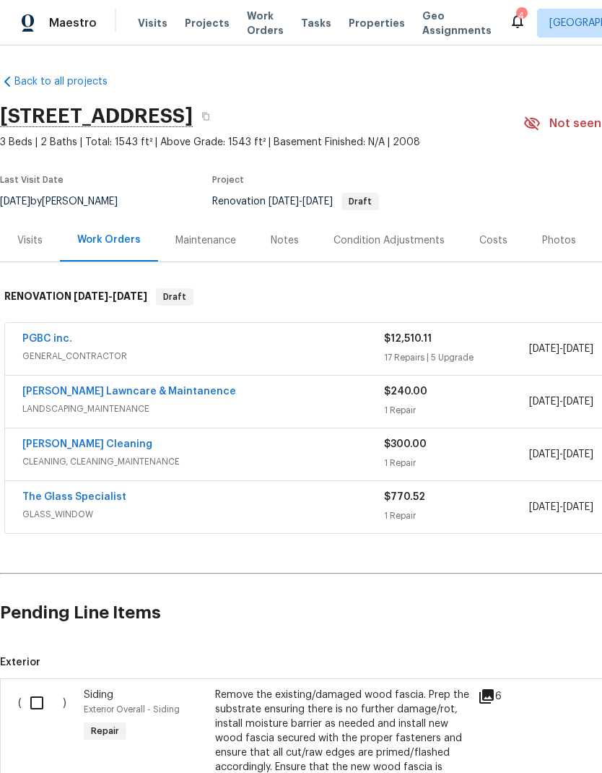
click at [33, 238] on div "Visits" at bounding box center [29, 240] width 25 height 14
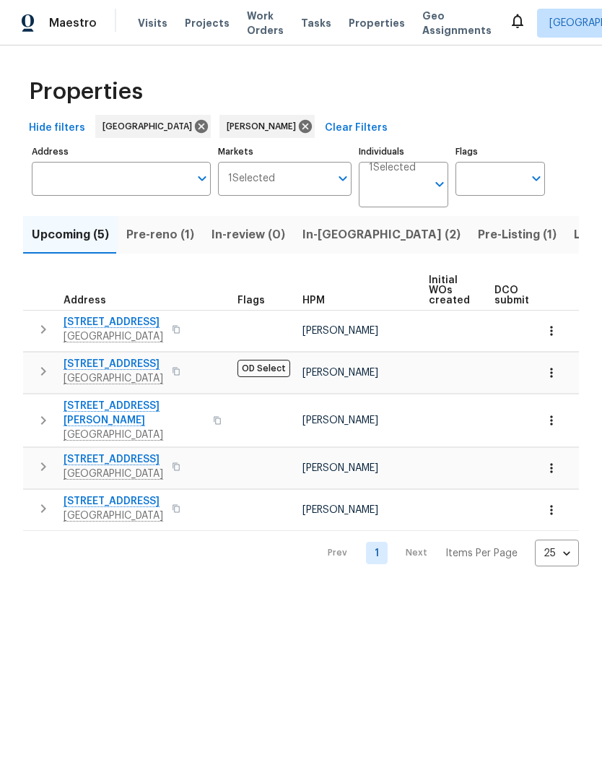
click at [165, 237] on span "Pre-reno (1)" at bounding box center [160, 235] width 68 height 20
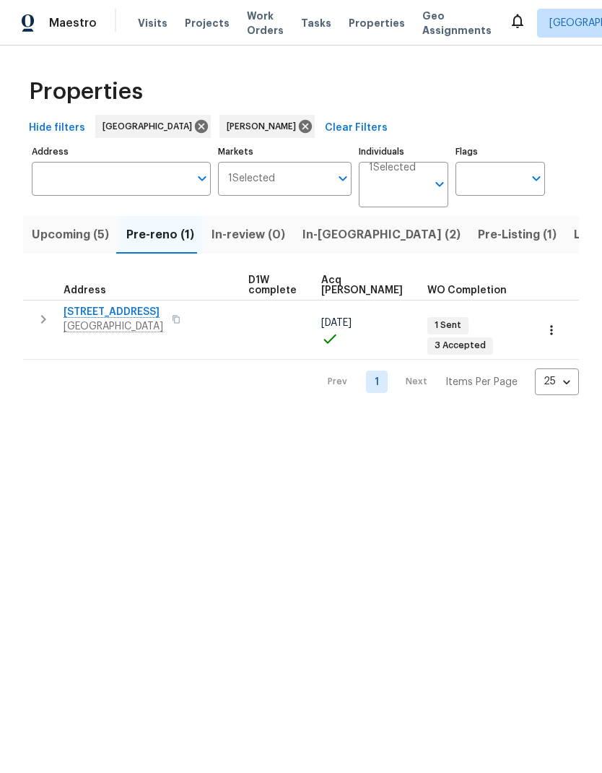
scroll to position [0, 235]
click at [557, 323] on icon "button" at bounding box center [552, 330] width 14 height 14
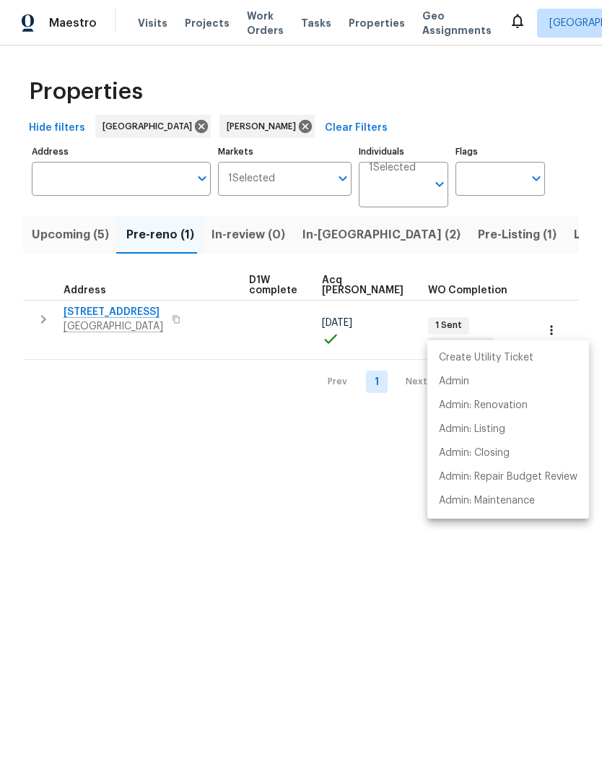
click at [355, 530] on div at bounding box center [301, 386] width 602 height 773
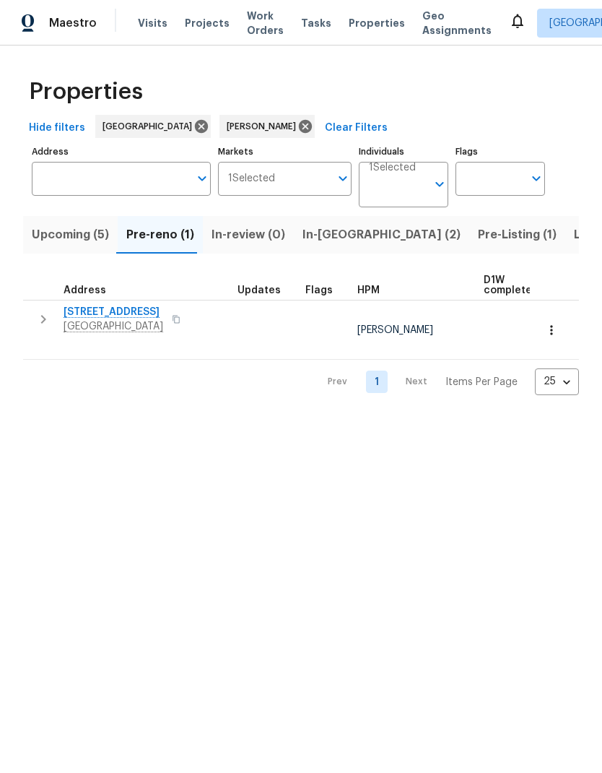
scroll to position [0, 0]
click at [81, 235] on span "Upcoming (5)" at bounding box center [70, 235] width 77 height 20
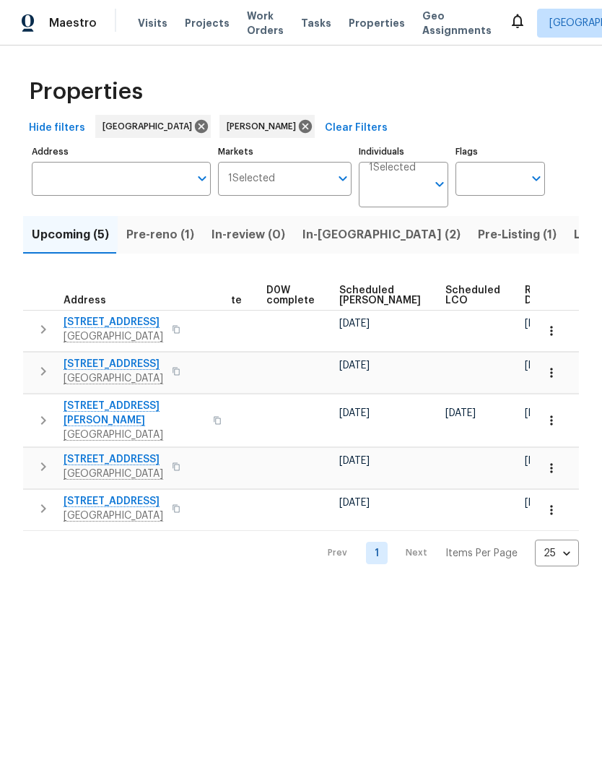
scroll to position [0, 377]
click at [446, 290] on span "Scheduled LCO" at bounding box center [473, 295] width 55 height 20
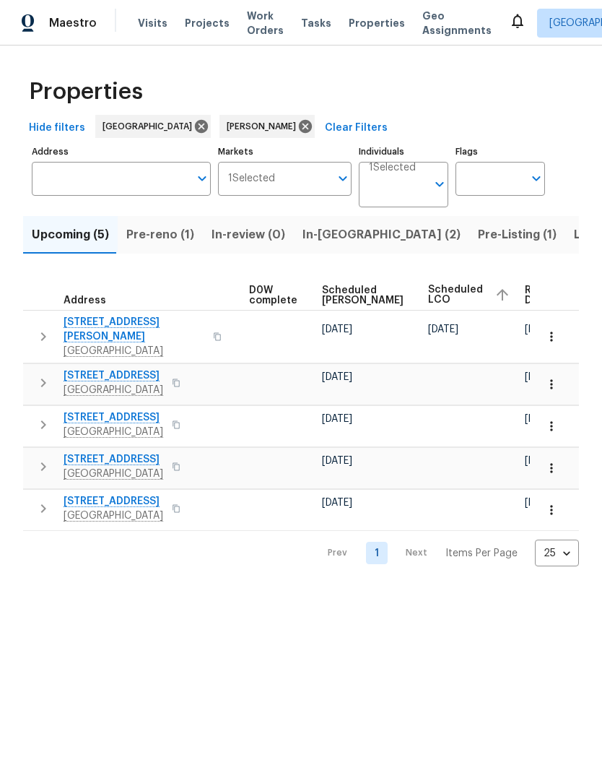
scroll to position [0, 394]
click at [526, 293] on span "Ready Date" at bounding box center [542, 295] width 32 height 20
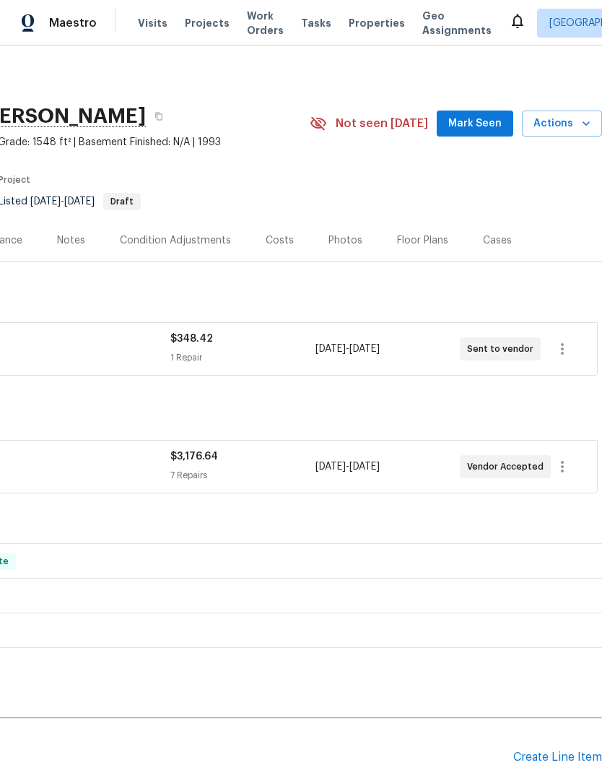
scroll to position [0, 214]
click at [572, 467] on button "button" at bounding box center [562, 466] width 35 height 35
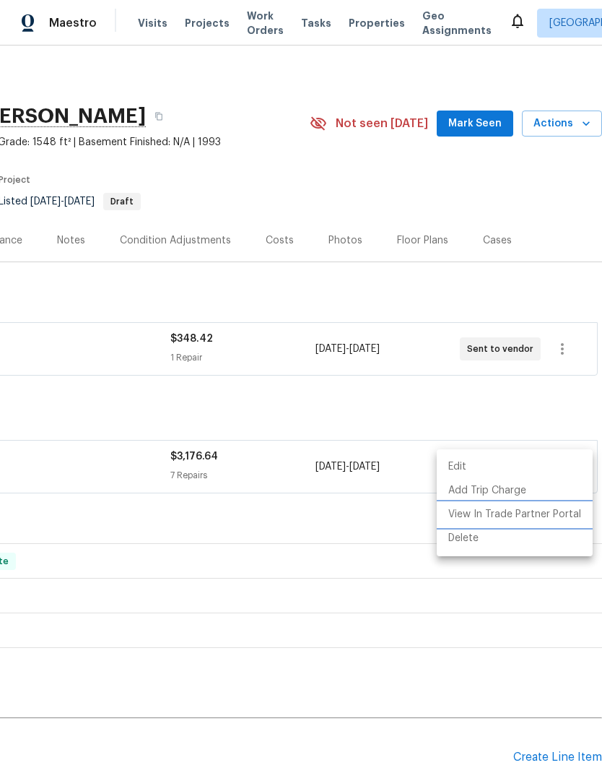
click at [562, 514] on li "View In Trade Partner Portal" at bounding box center [515, 515] width 156 height 24
click at [538, 74] on div at bounding box center [301, 386] width 602 height 773
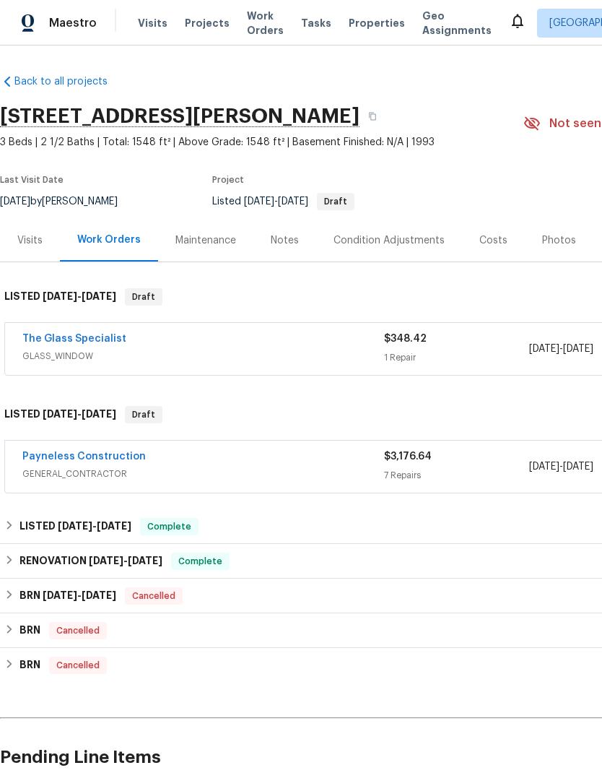
scroll to position [0, 0]
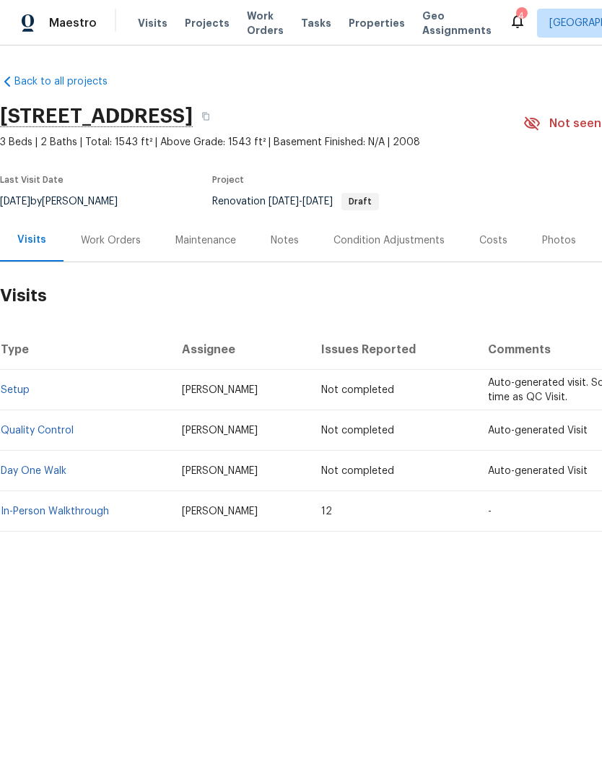
click at [116, 235] on div "Work Orders" at bounding box center [111, 240] width 60 height 14
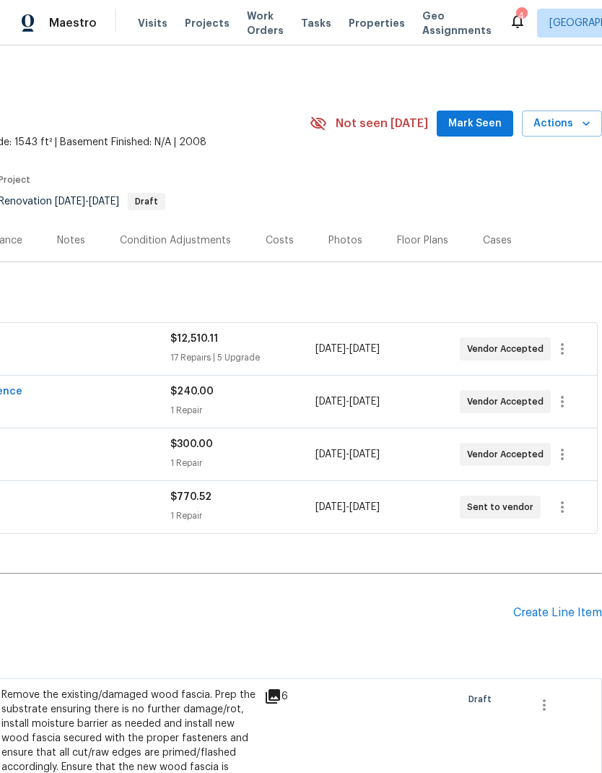
scroll to position [0, 214]
click at [567, 342] on icon "button" at bounding box center [562, 348] width 17 height 17
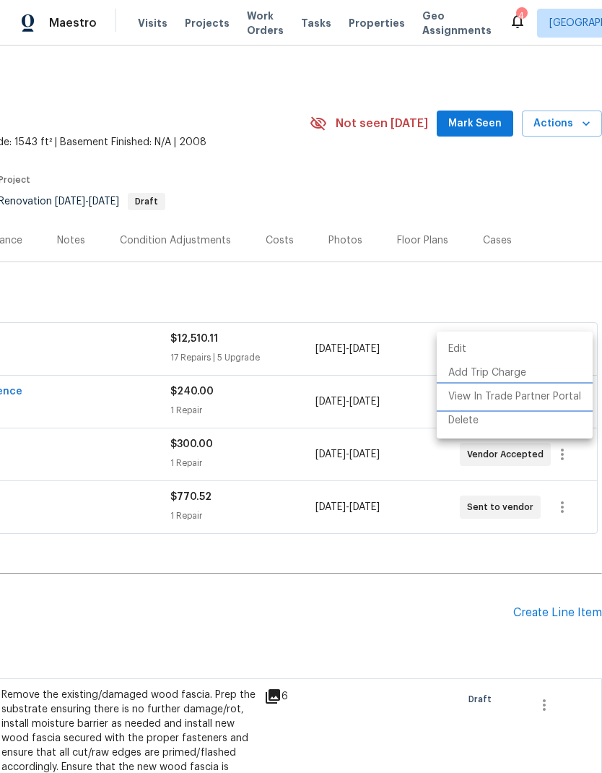
click at [566, 394] on li "View In Trade Partner Portal" at bounding box center [515, 397] width 156 height 24
click at [554, 181] on div at bounding box center [301, 386] width 602 height 773
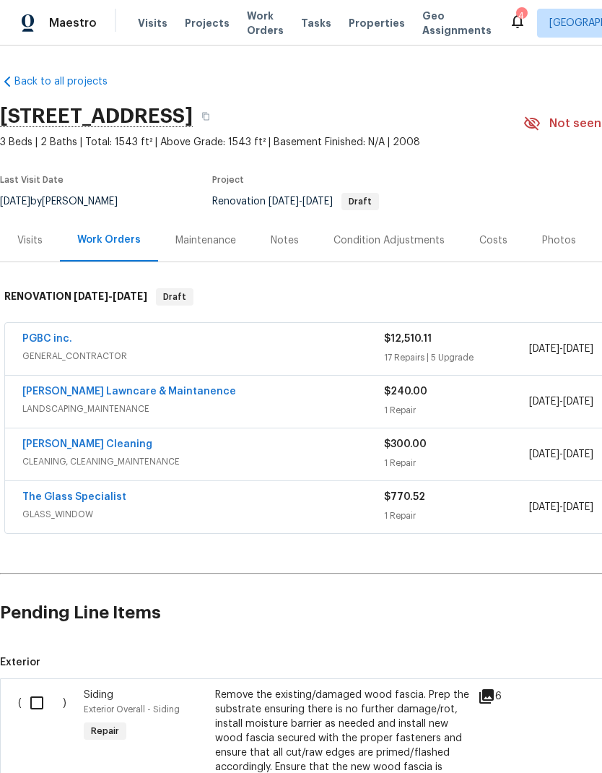
scroll to position [0, 0]
